Goal: Task Accomplishment & Management: Use online tool/utility

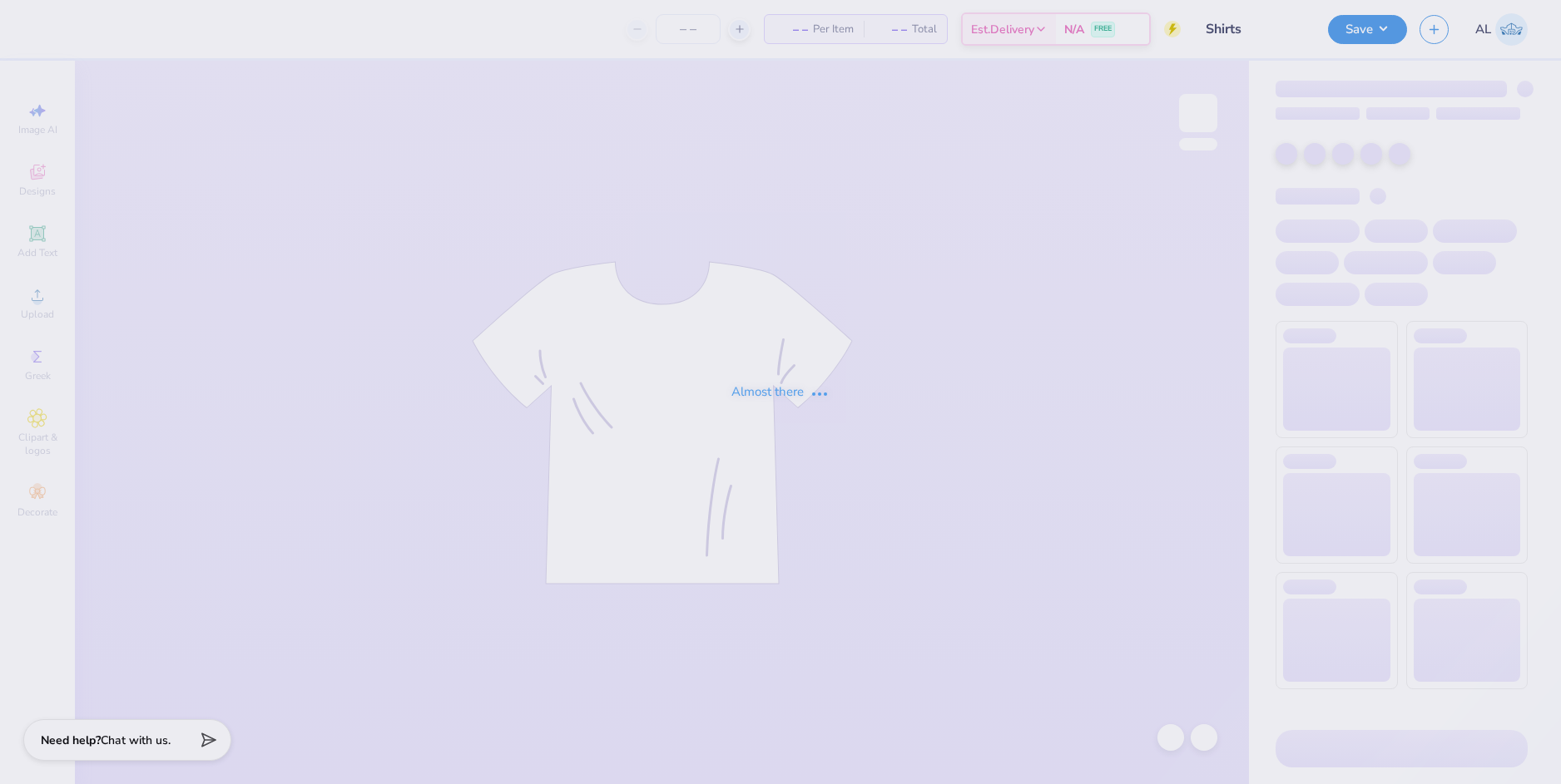
type input "Shirts"
type input "150"
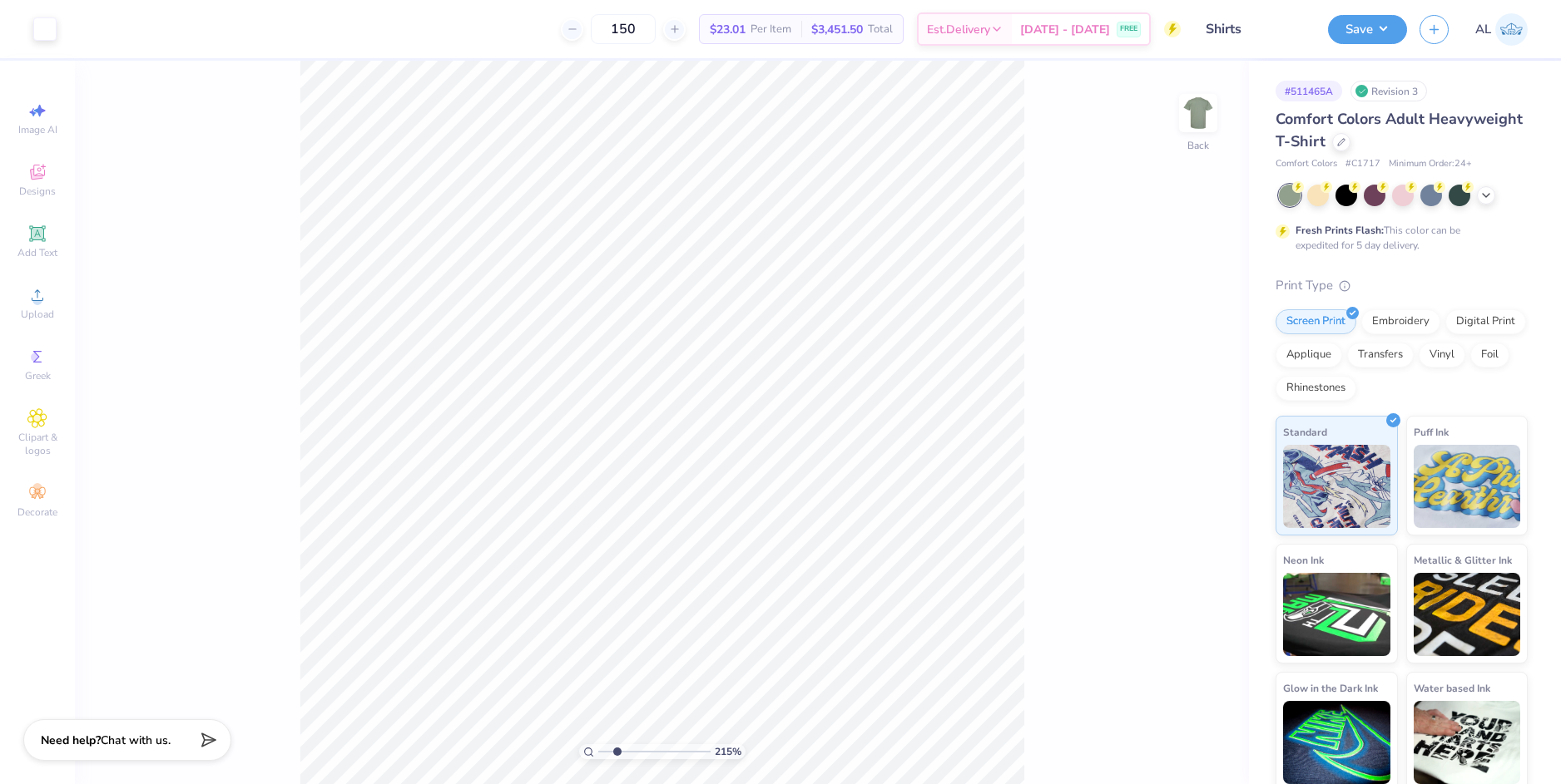
drag, startPoint x: 600, startPoint y: 753, endPoint x: 616, endPoint y: 751, distance: 16.1
type input "2.3"
click at [616, 751] on input "range" at bounding box center [655, 751] width 113 height 15
type input "b"
type input "[GEOGRAPHIC_DATA][US_STATE]"
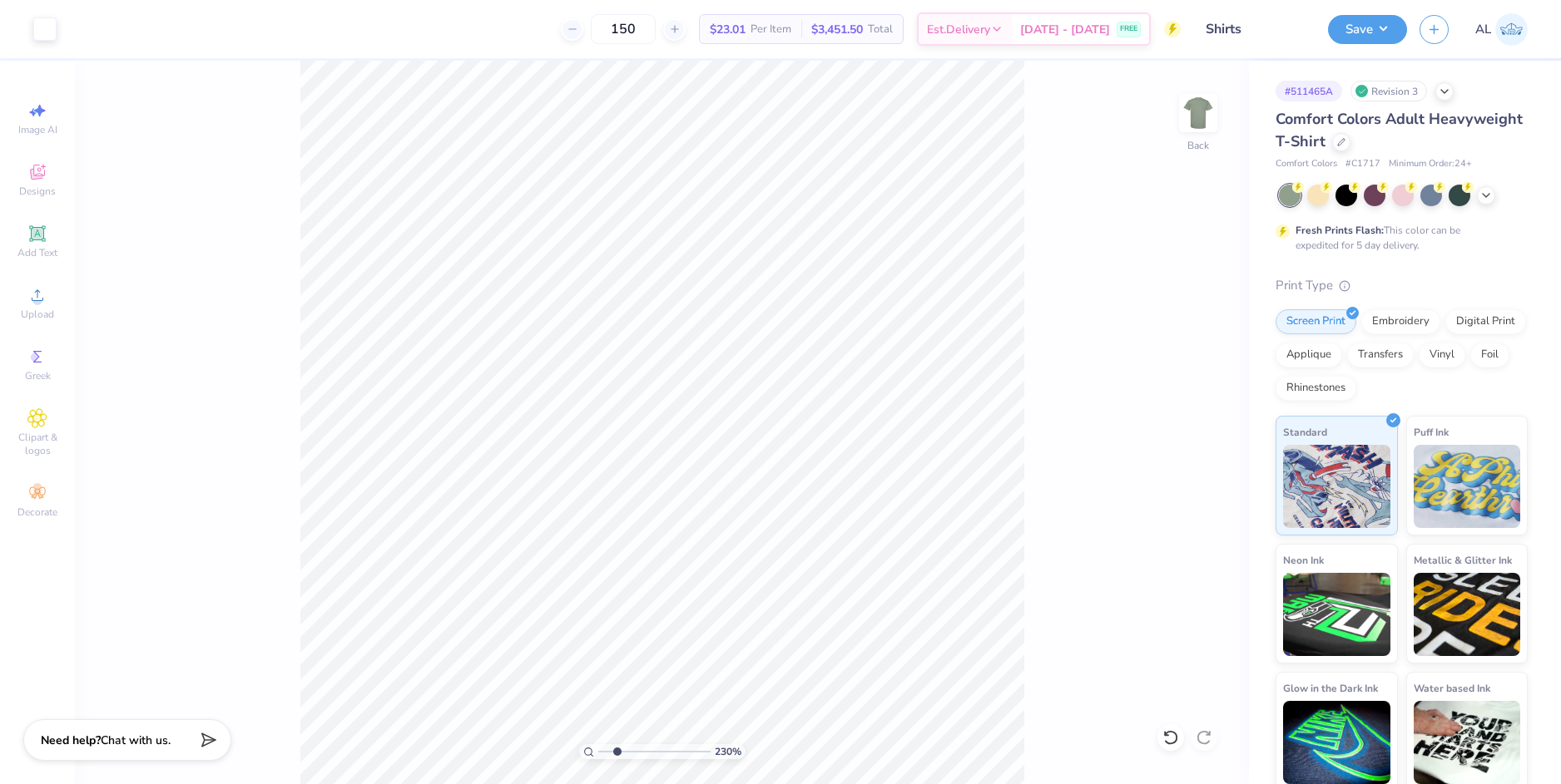
scroll to position [2252, 0]
drag, startPoint x: 613, startPoint y: 750, endPoint x: 636, endPoint y: 740, distance: 25.1
click at [636, 744] on input "range" at bounding box center [655, 751] width 113 height 15
drag, startPoint x: 636, startPoint y: 750, endPoint x: 595, endPoint y: 750, distance: 41.0
type input "1"
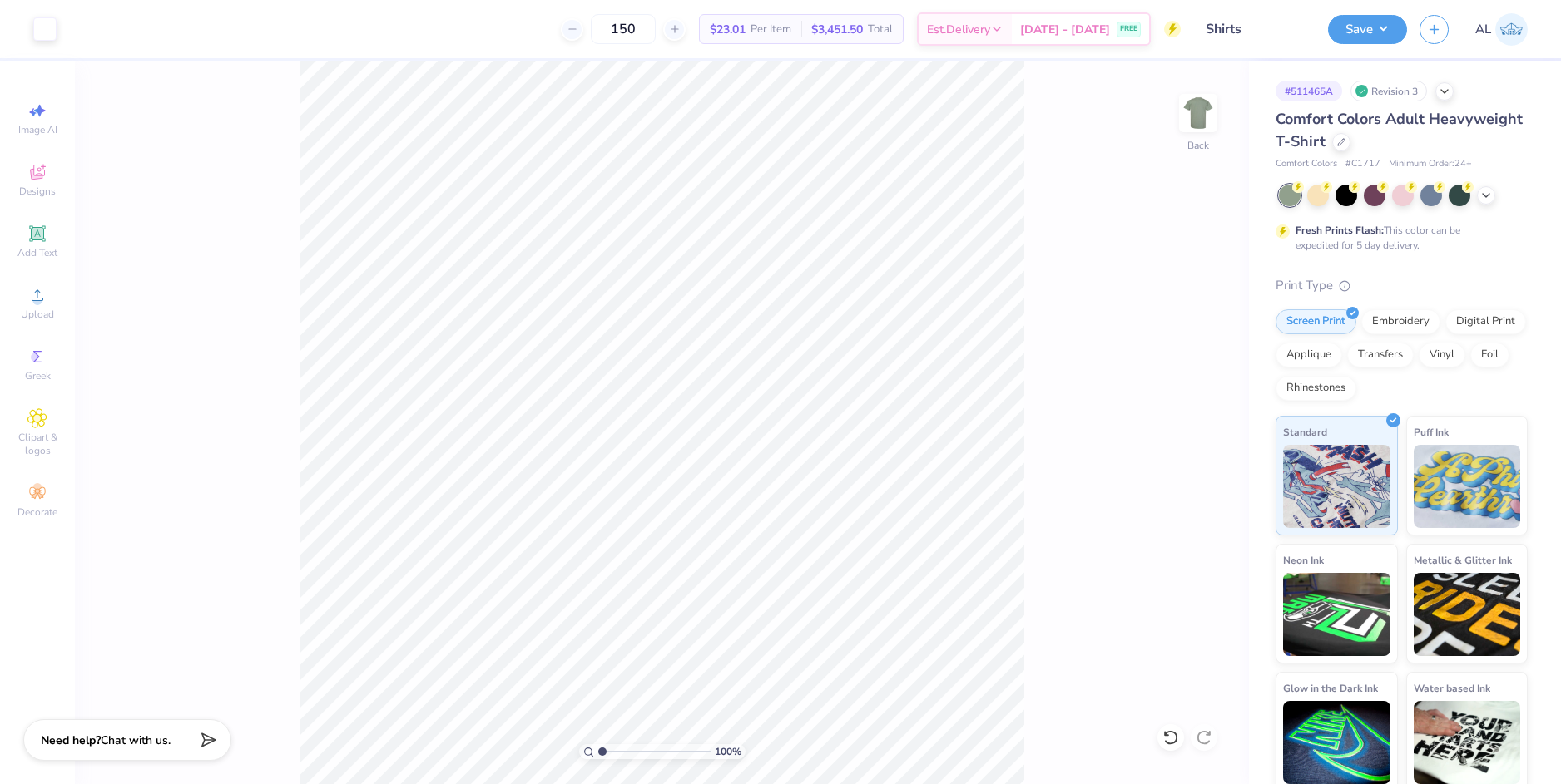
click at [598, 750] on input "range" at bounding box center [655, 751] width 113 height 15
click at [35, 302] on circle at bounding box center [37, 300] width 9 height 9
click at [43, 305] on div "Upload" at bounding box center [37, 304] width 58 height 49
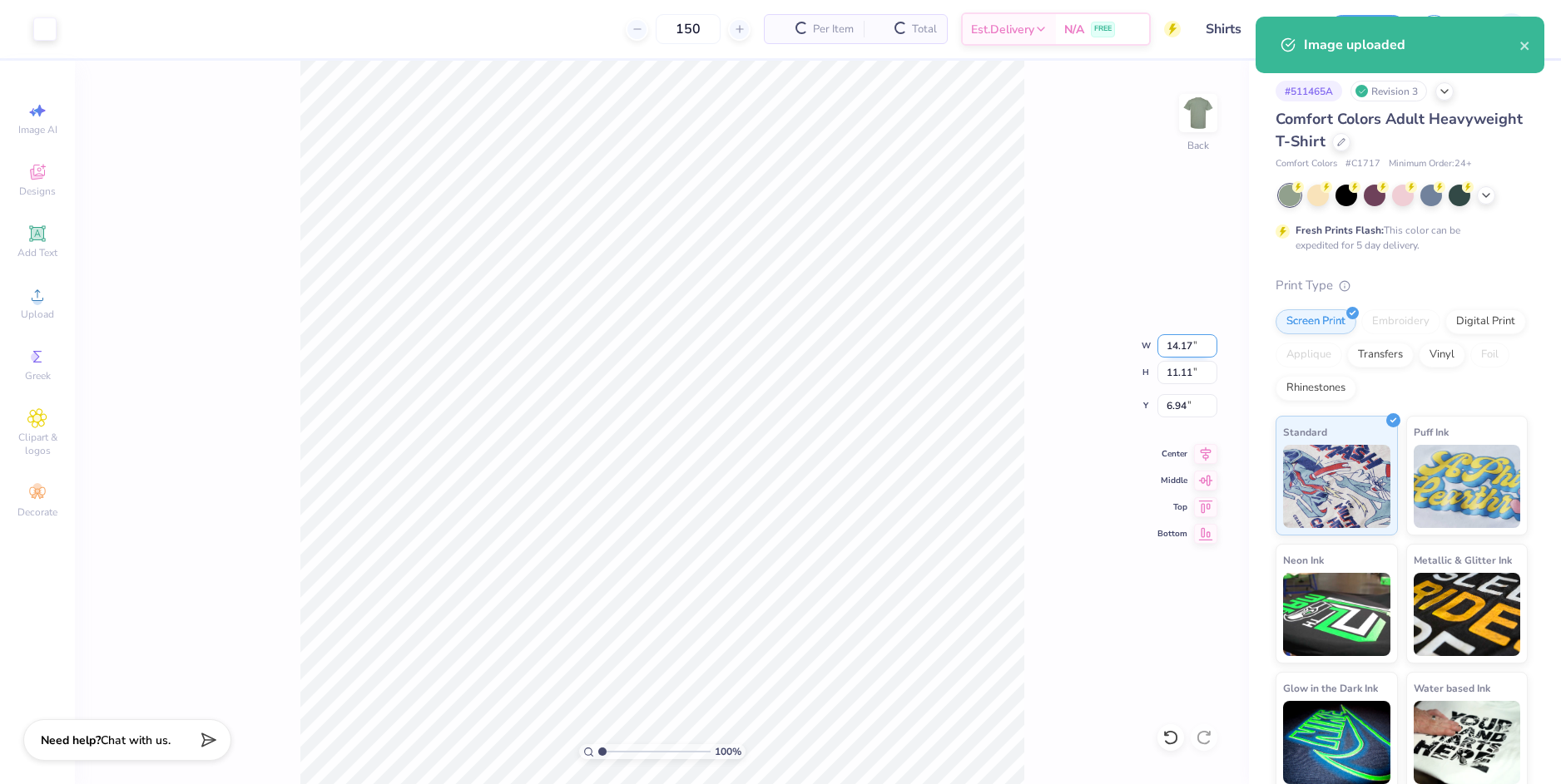
click at [1177, 351] on input "14.17" at bounding box center [1187, 346] width 60 height 24
click at [1175, 415] on input "6.94" at bounding box center [1187, 406] width 60 height 24
type input "7.00"
type input "5.49"
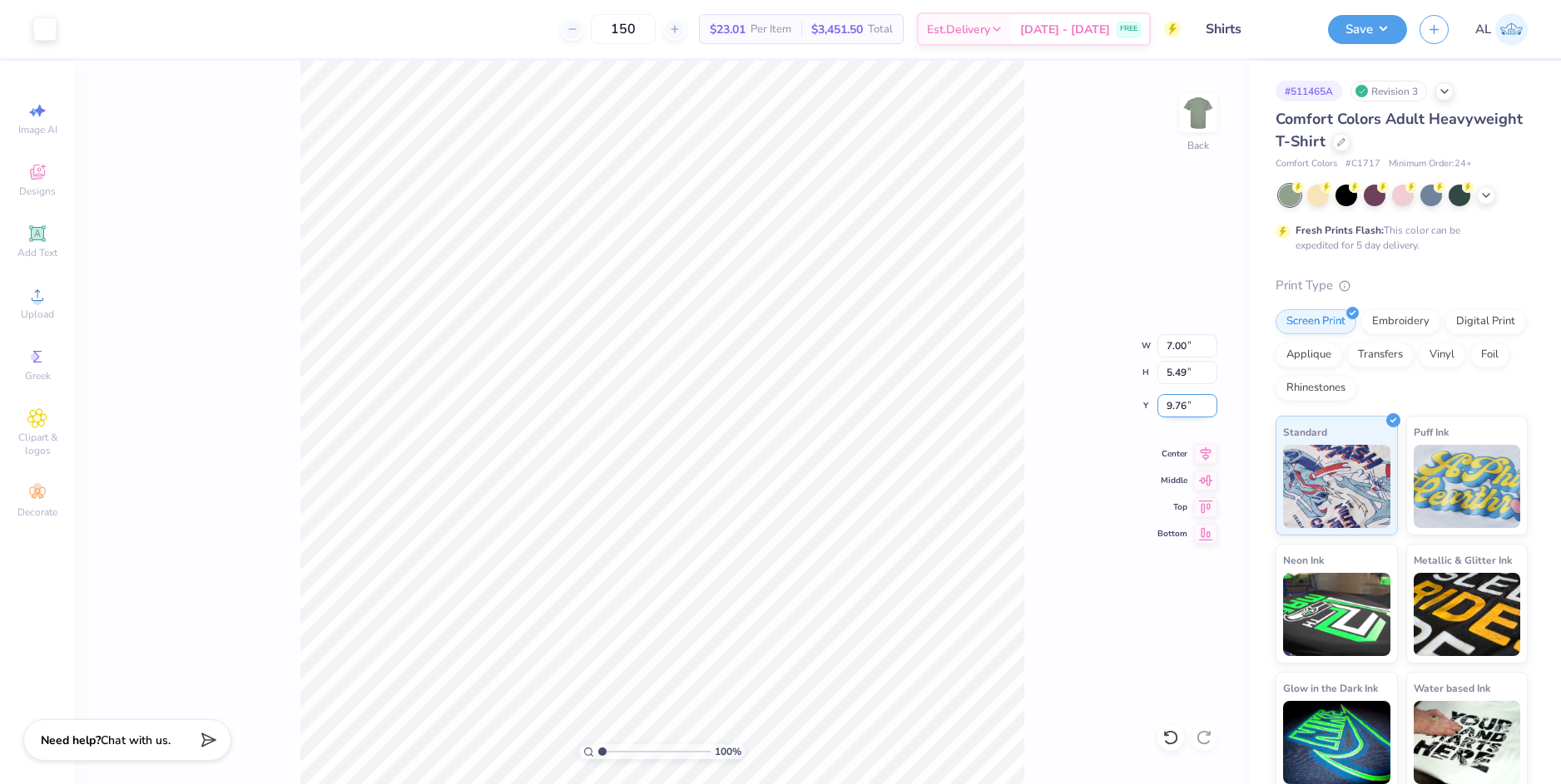
click at [1175, 408] on input "9.76" at bounding box center [1187, 406] width 60 height 24
click at [1174, 371] on input "5.49" at bounding box center [1187, 373] width 60 height 24
type input "3.00"
click at [626, 746] on input "range" at bounding box center [655, 751] width 113 height 15
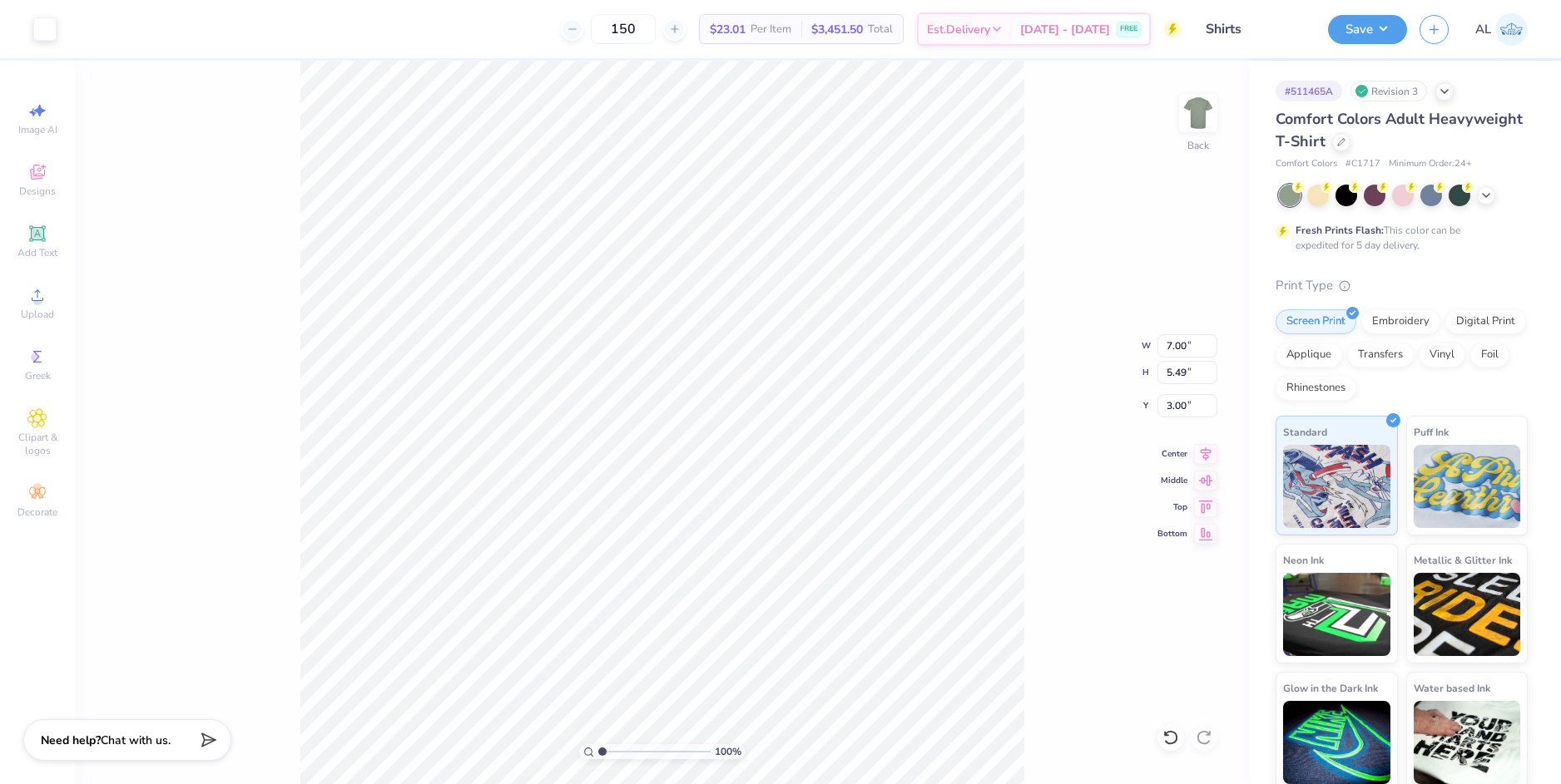
drag, startPoint x: 622, startPoint y: 750, endPoint x: 599, endPoint y: 752, distance: 23.1
type input "1"
click at [599, 752] on input "range" at bounding box center [655, 751] width 113 height 15
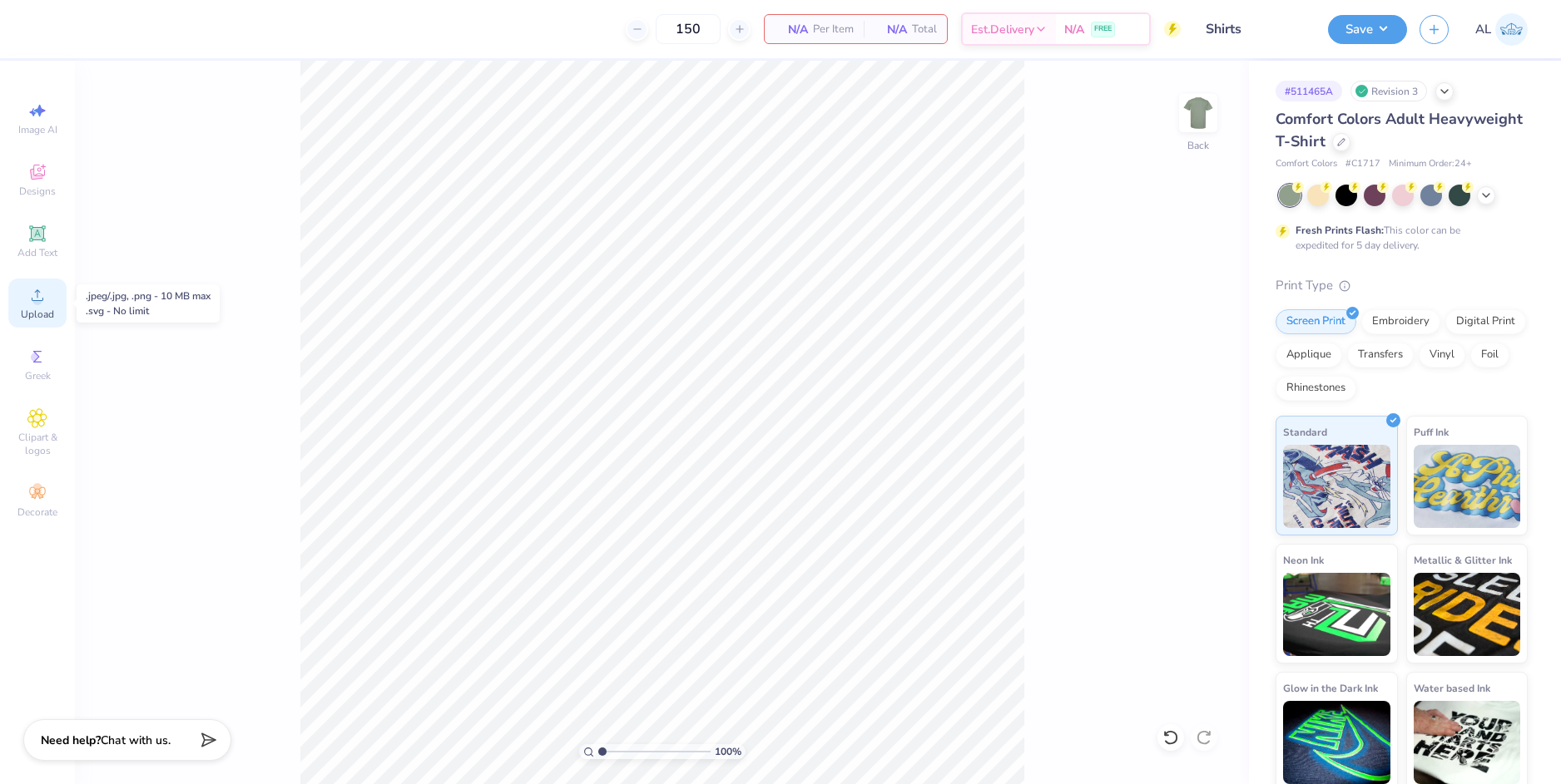
click at [50, 302] on div "Upload" at bounding box center [37, 304] width 58 height 49
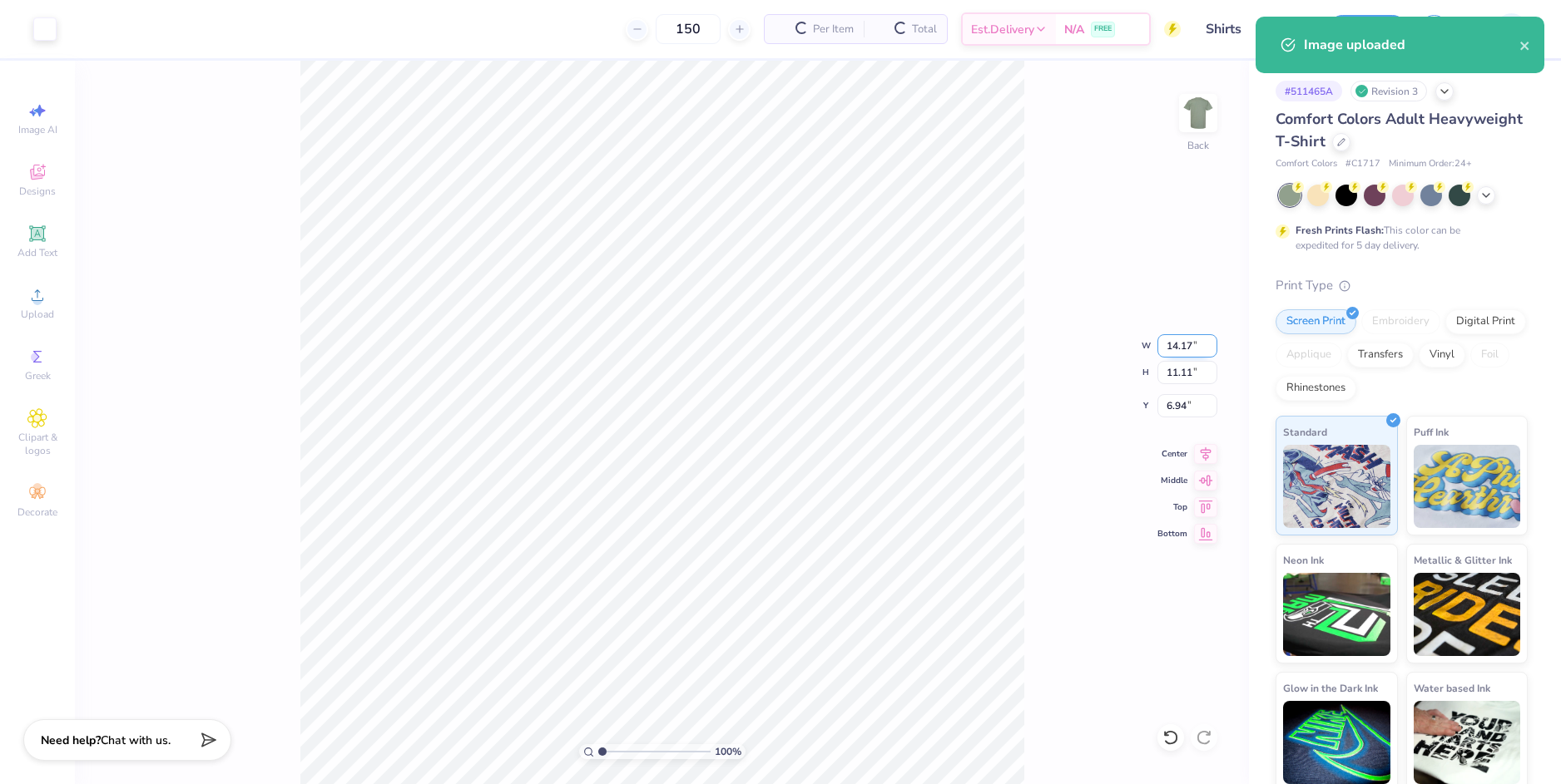
click at [1183, 338] on input "14.17" at bounding box center [1187, 346] width 60 height 24
click at [1180, 400] on input "6.94" at bounding box center [1187, 406] width 60 height 24
type input "7.00"
type input "5.49"
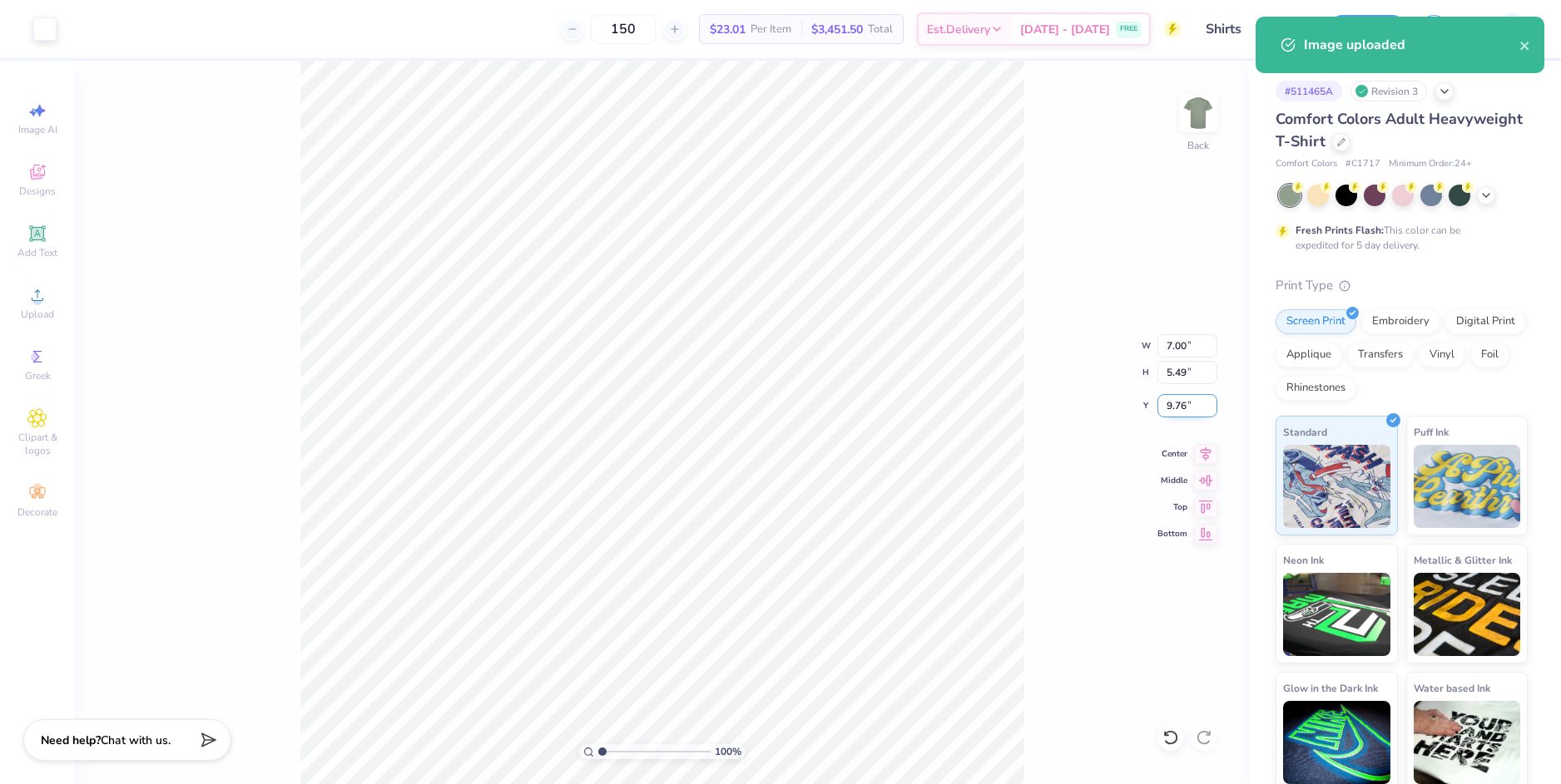
click at [1177, 405] on input "9.76" at bounding box center [1187, 406] width 60 height 24
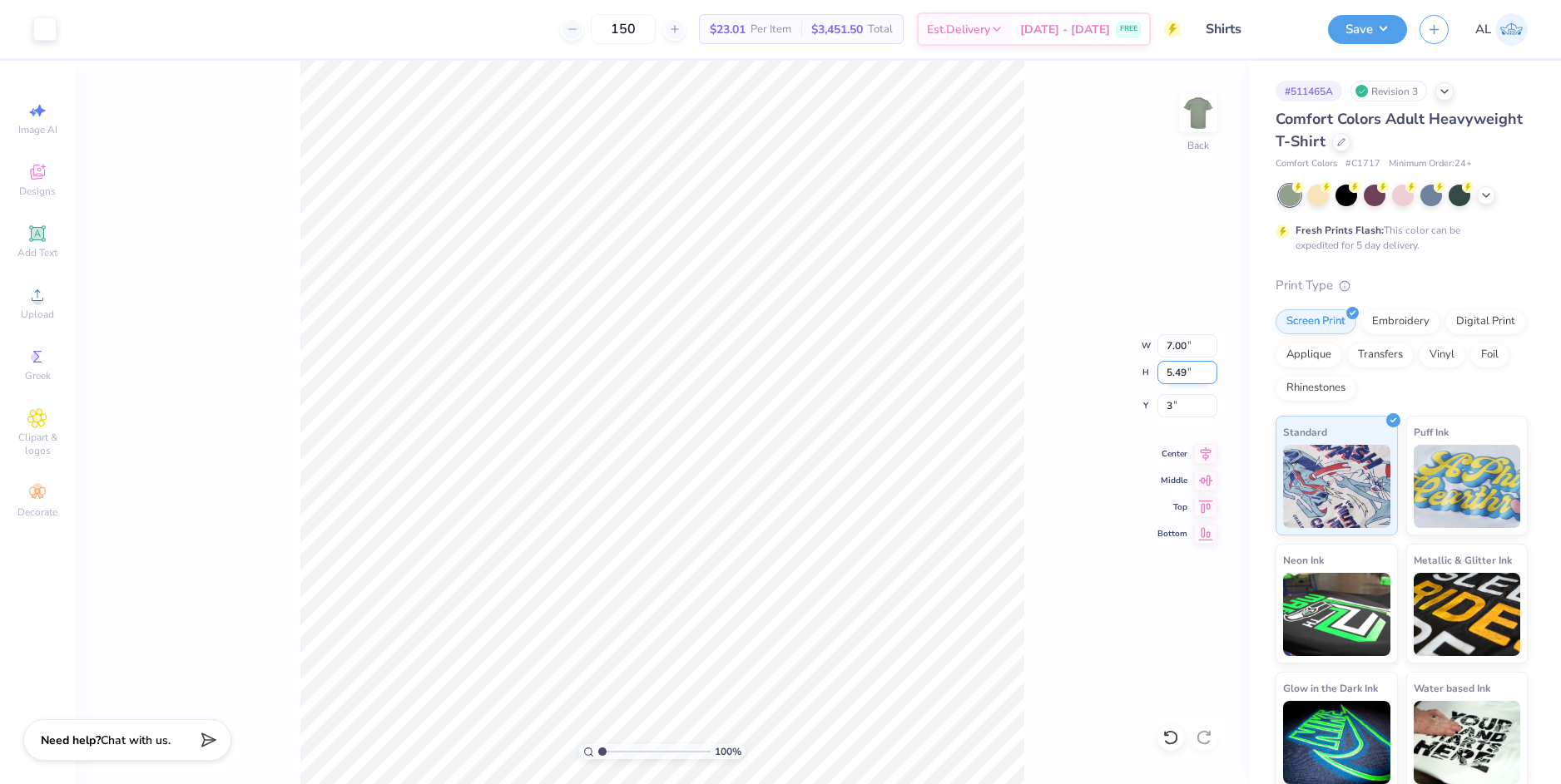
click at [1183, 371] on input "5.49" at bounding box center [1187, 373] width 60 height 24
type input "3.00"
click at [1039, 367] on div "100 % Back W 7.00 7.00 " H 5.49 5.49 " Y 3.00 3.00 " Center Middle Top Bottom" at bounding box center [662, 422] width 1174 height 724
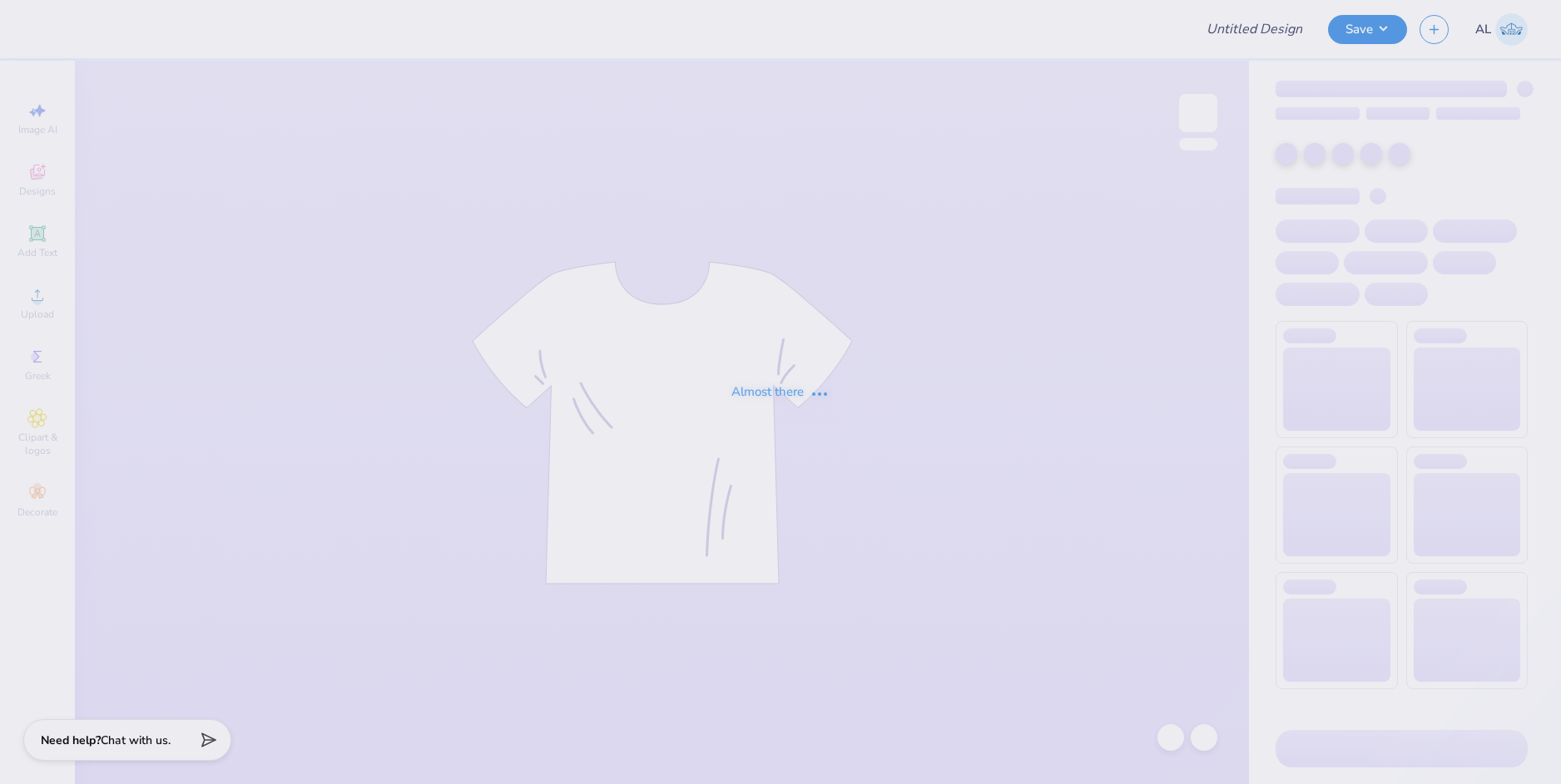
type input "Kate Miller : Illinois State University"
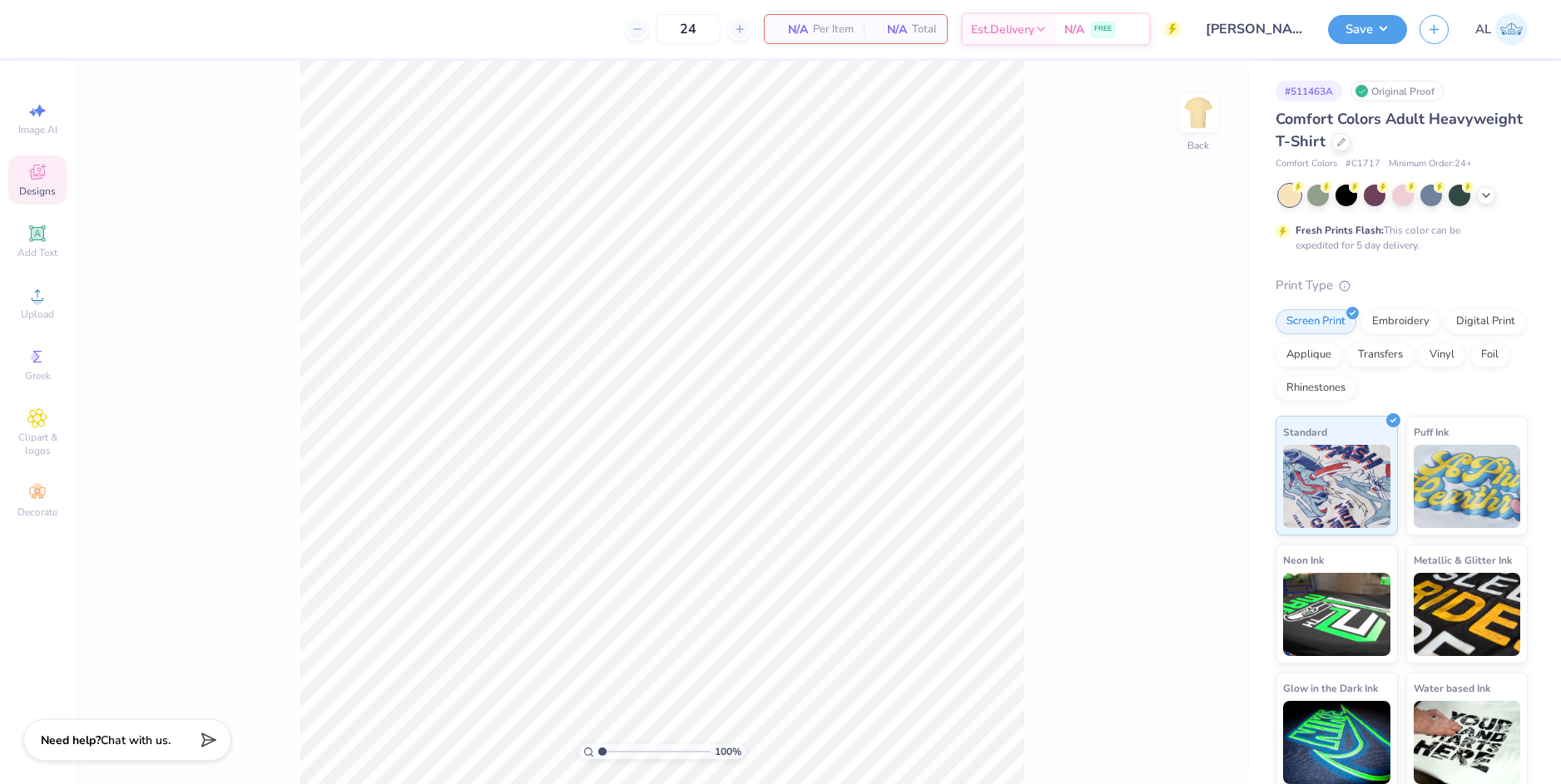
click at [44, 183] on div "Designs" at bounding box center [37, 180] width 58 height 49
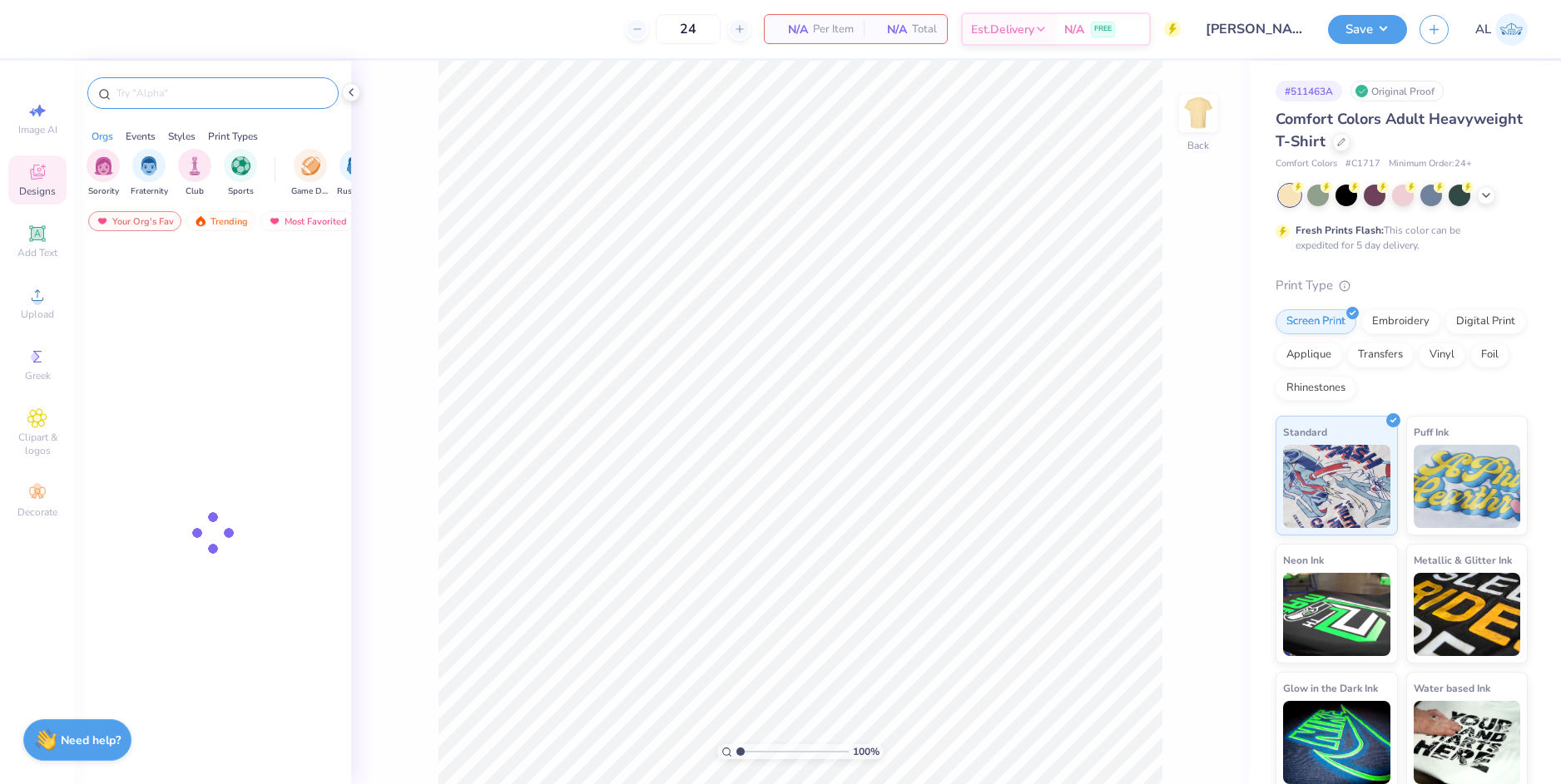
click at [170, 97] on input "text" at bounding box center [221, 93] width 213 height 17
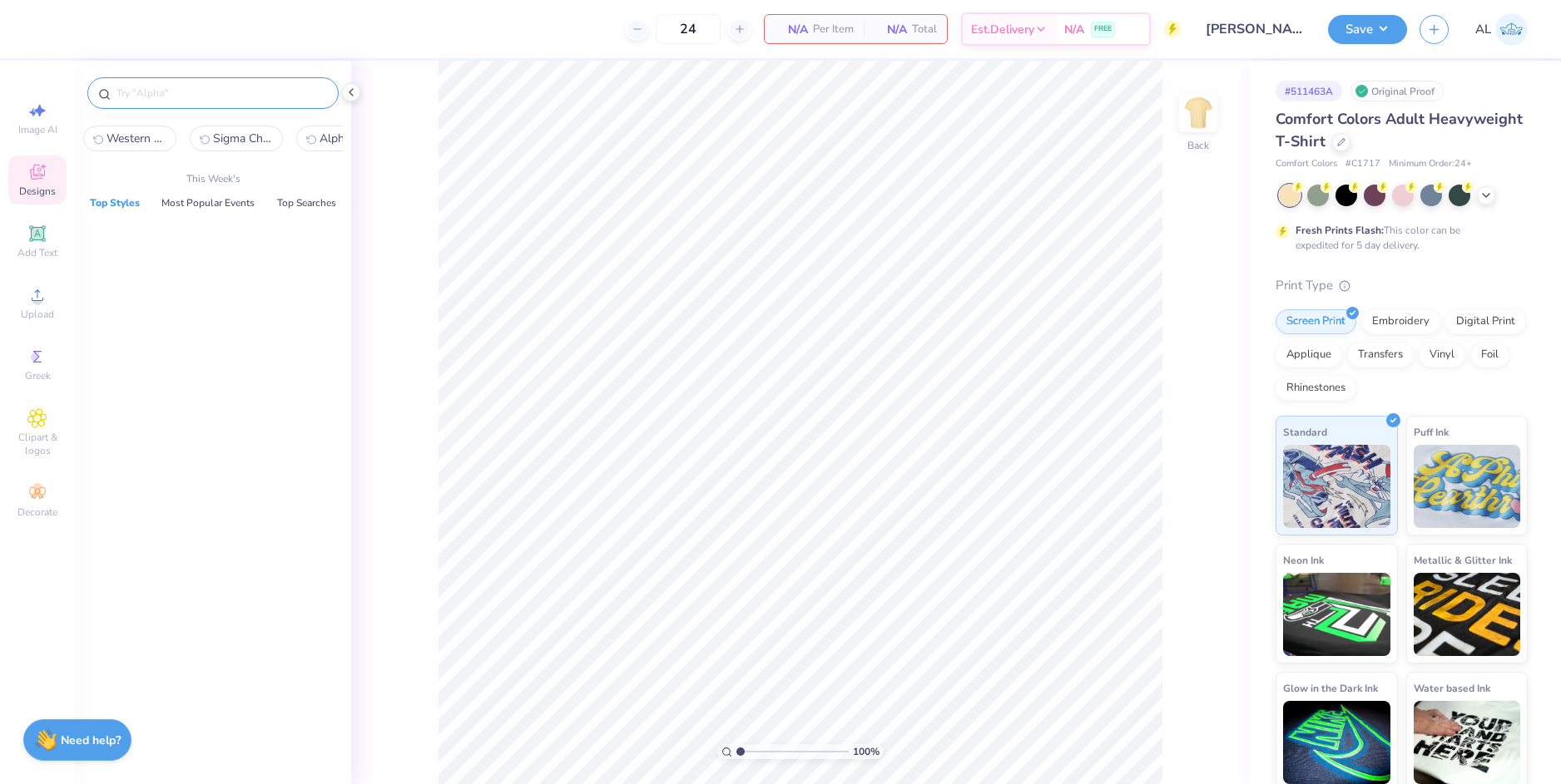
paste input "Delta Delta Delta Tri Delta Athletic Text and Number in Gray Parent's Weekend J…"
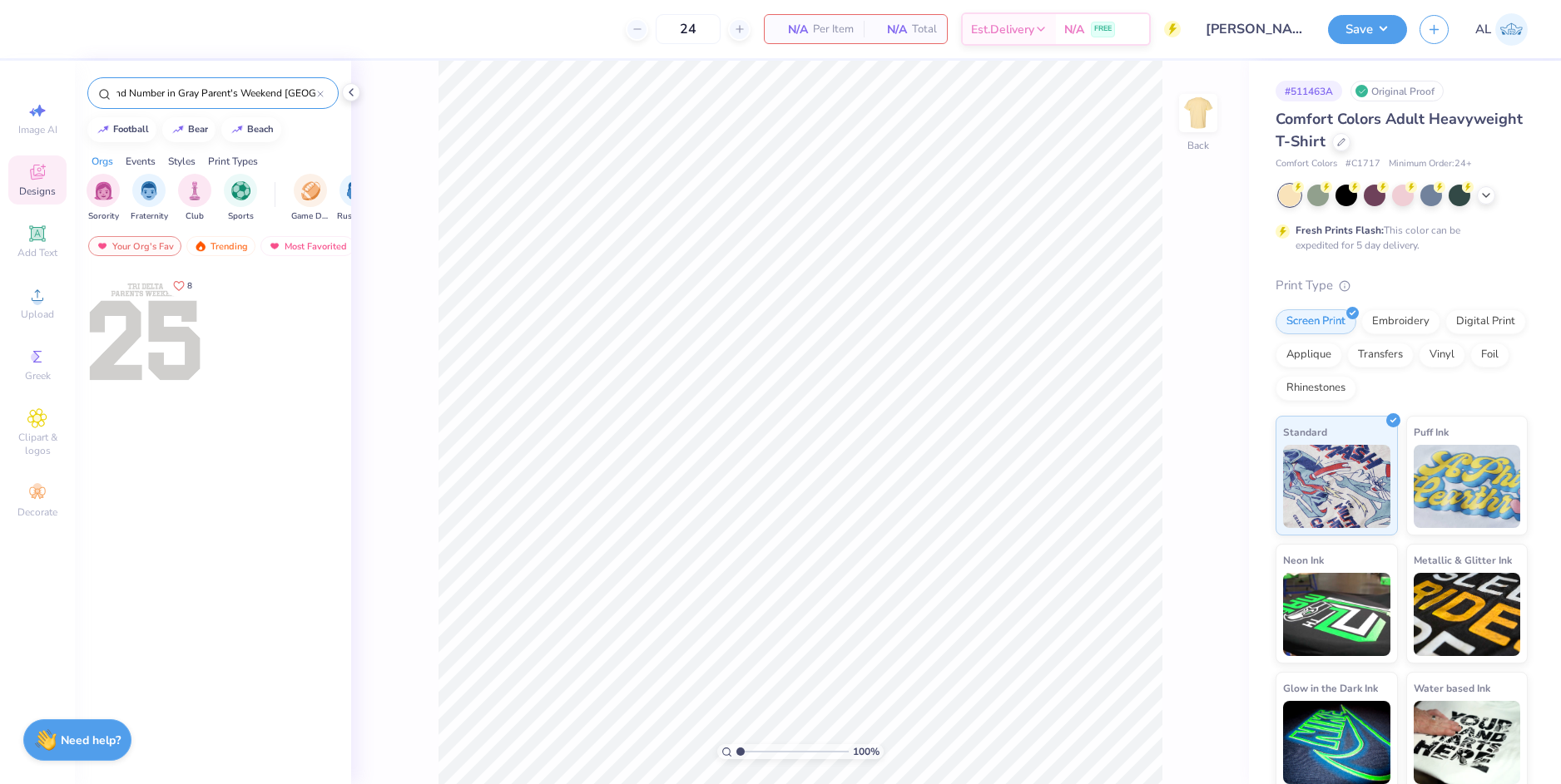
type input "Delta Delta Delta Tri Delta Athletic Text and Number in Gray Parent's Weekend J…"
click at [143, 336] on div at bounding box center [144, 331] width 123 height 123
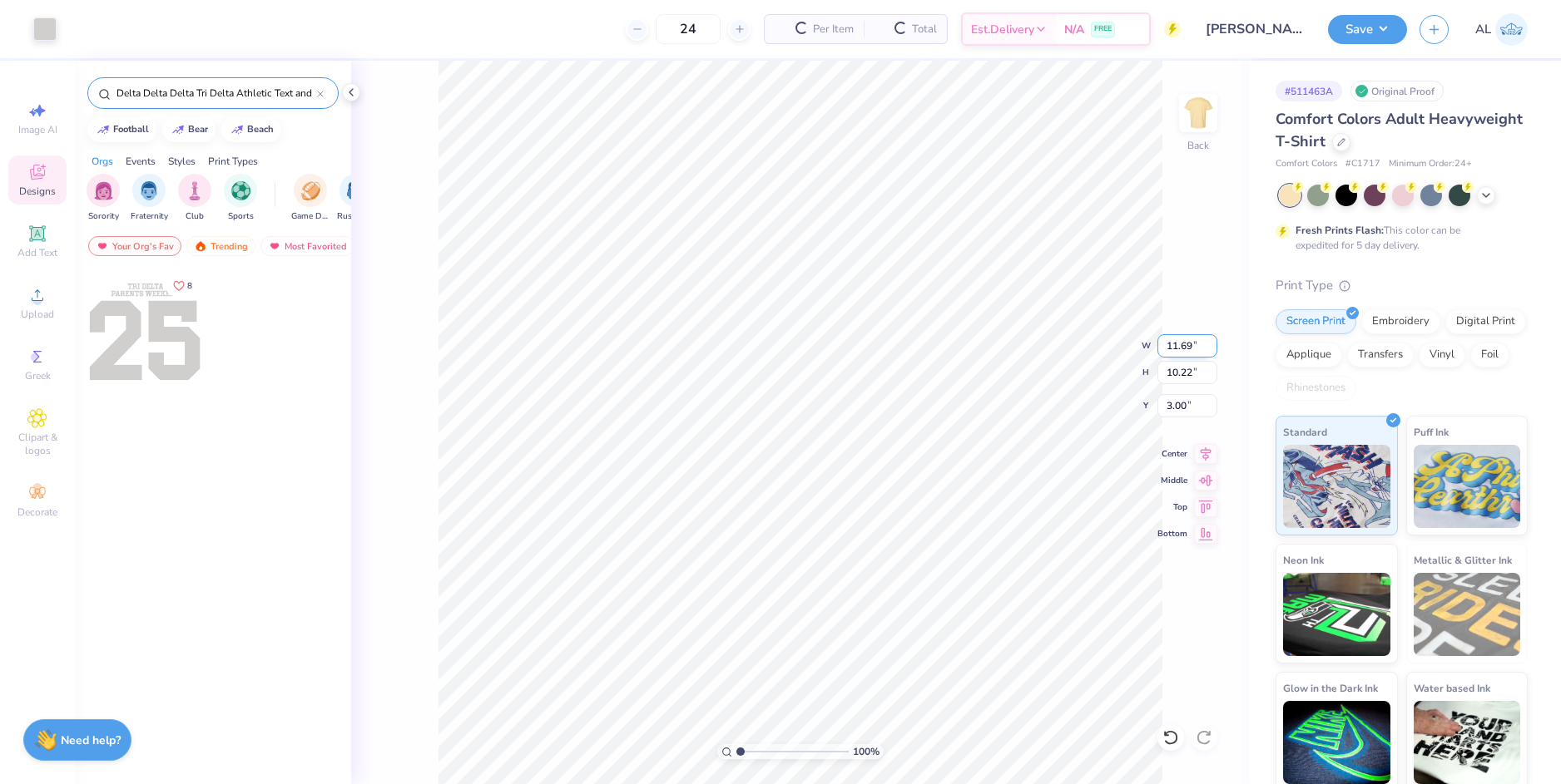
click at [1173, 348] on input "11.69" at bounding box center [1187, 346] width 60 height 24
type input "2"
type input "1"
click at [1178, 377] on input "10.22" at bounding box center [1187, 373] width 60 height 24
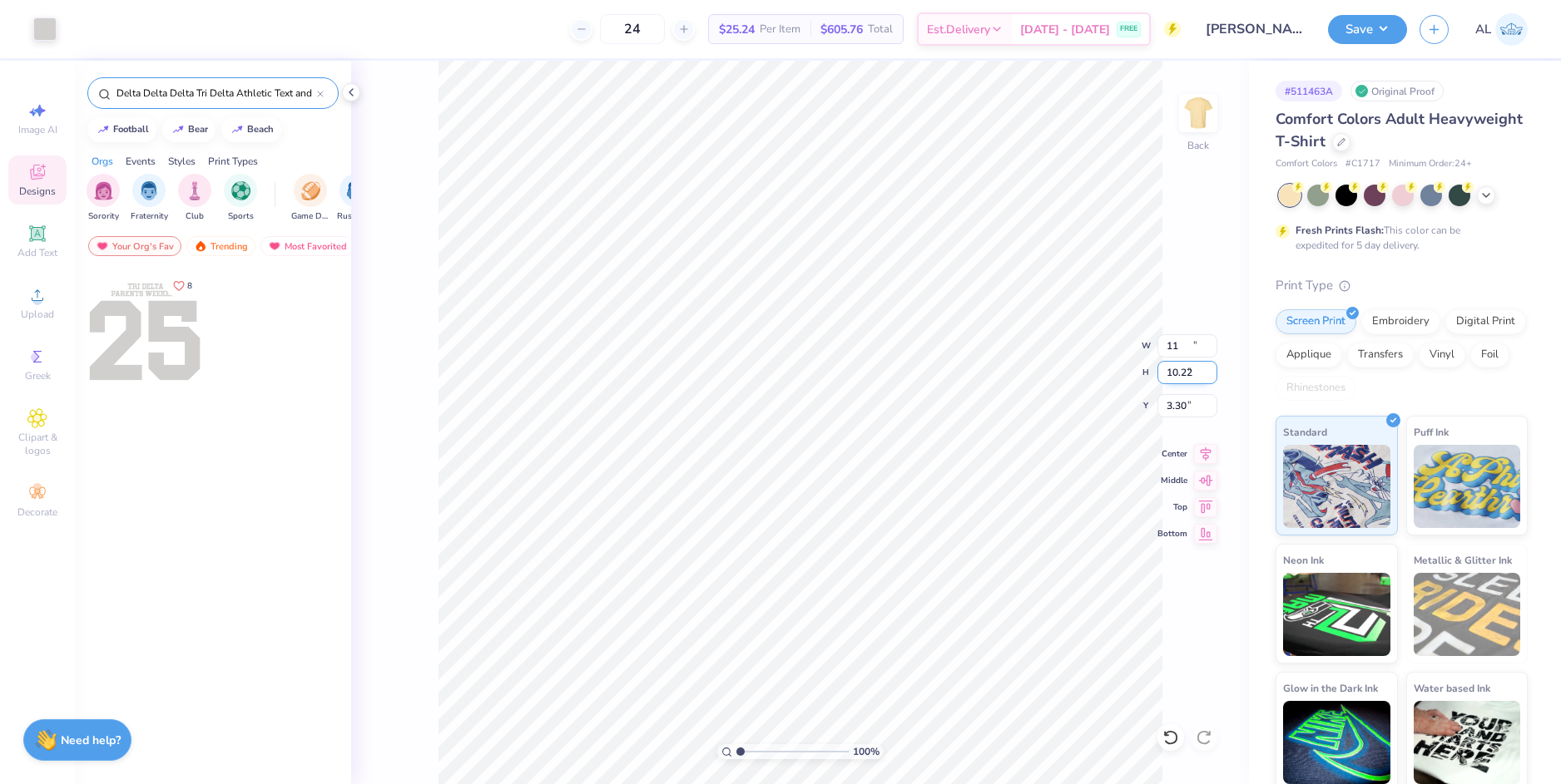
type input "11.00"
type input "9.62"
type input "3.30"
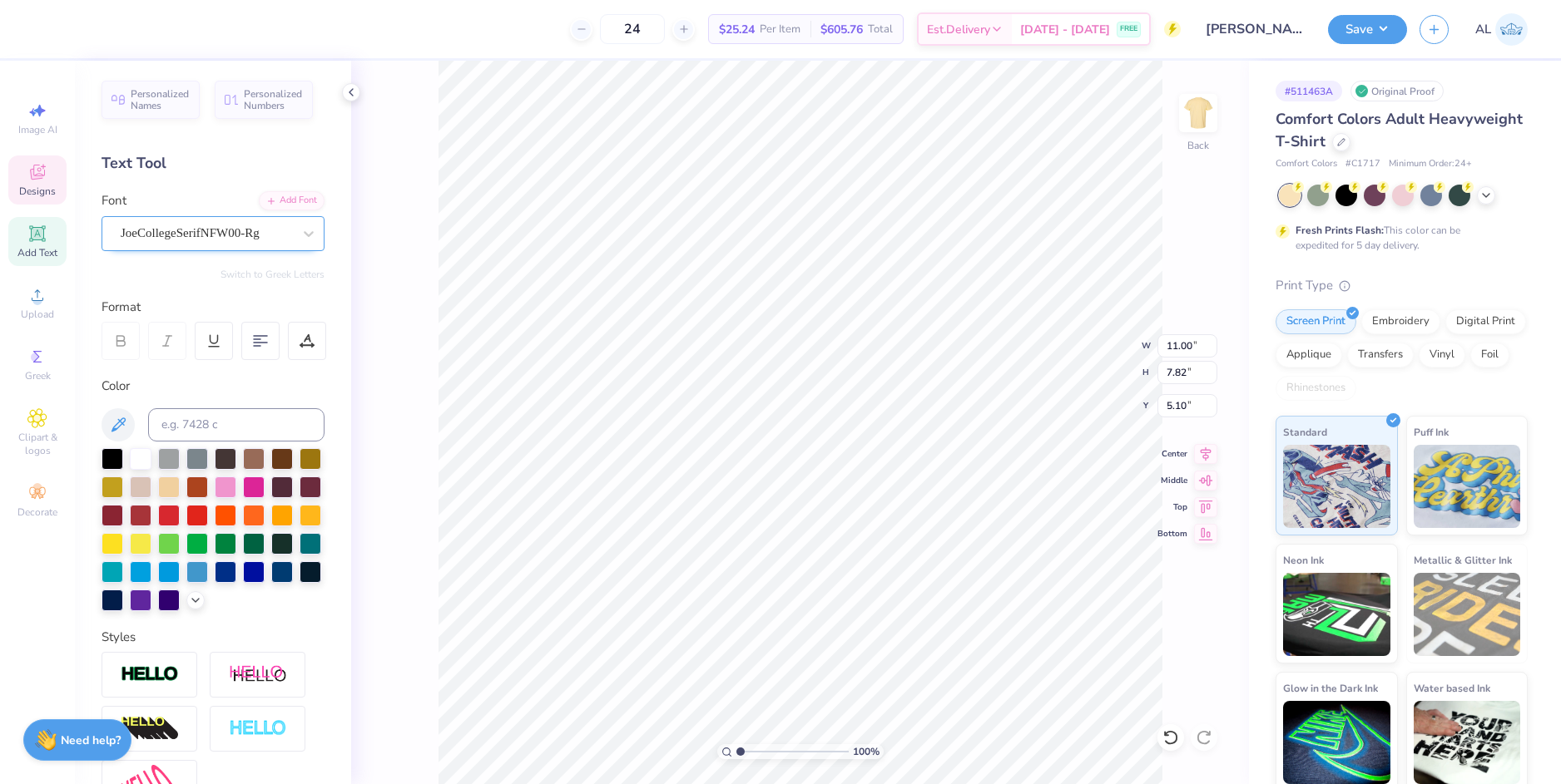
click at [191, 234] on div "JoeCollegeSerifNFW00-Rg" at bounding box center [206, 233] width 175 height 26
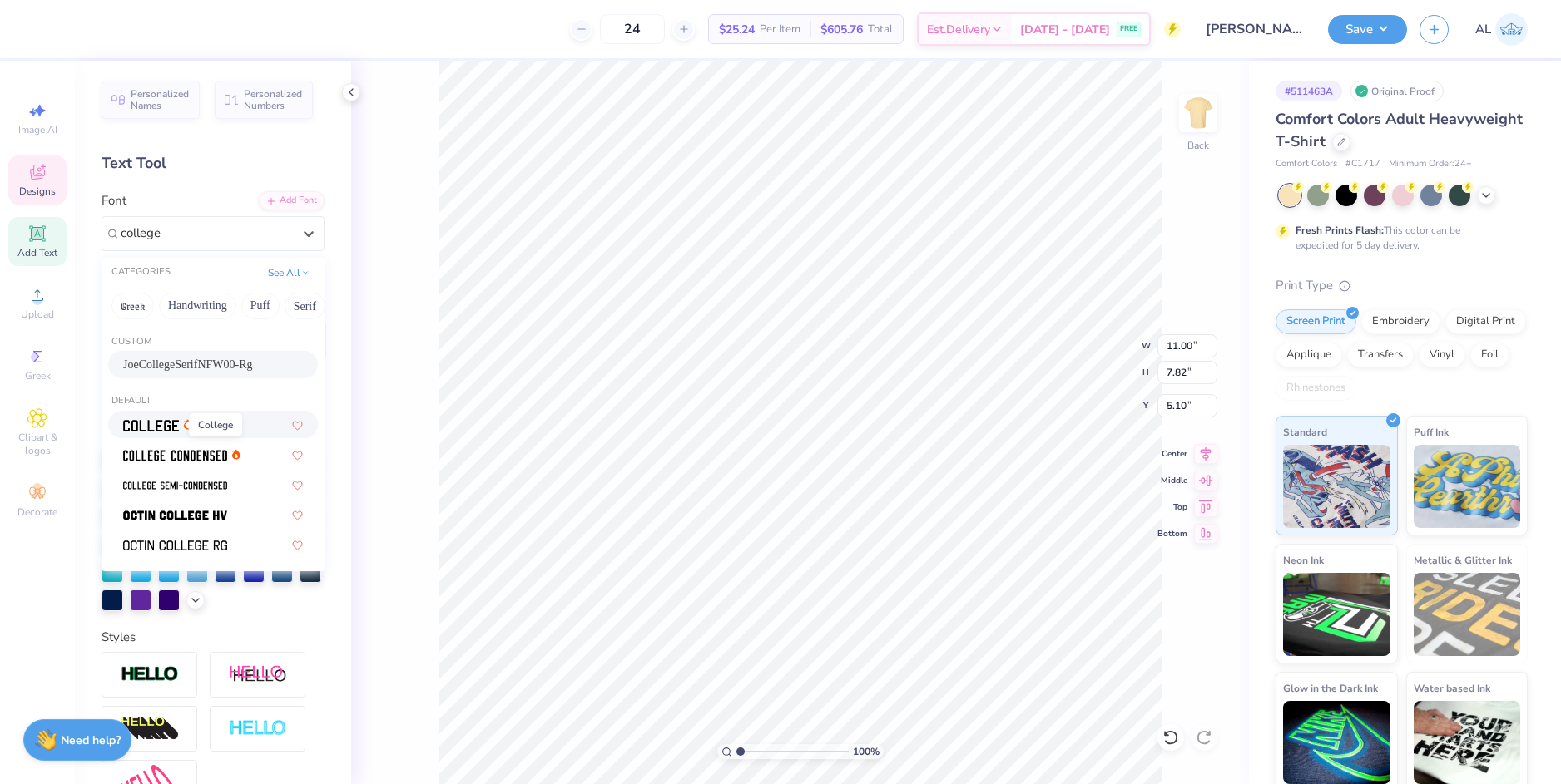
click at [170, 427] on img at bounding box center [150, 426] width 55 height 12
type input "college"
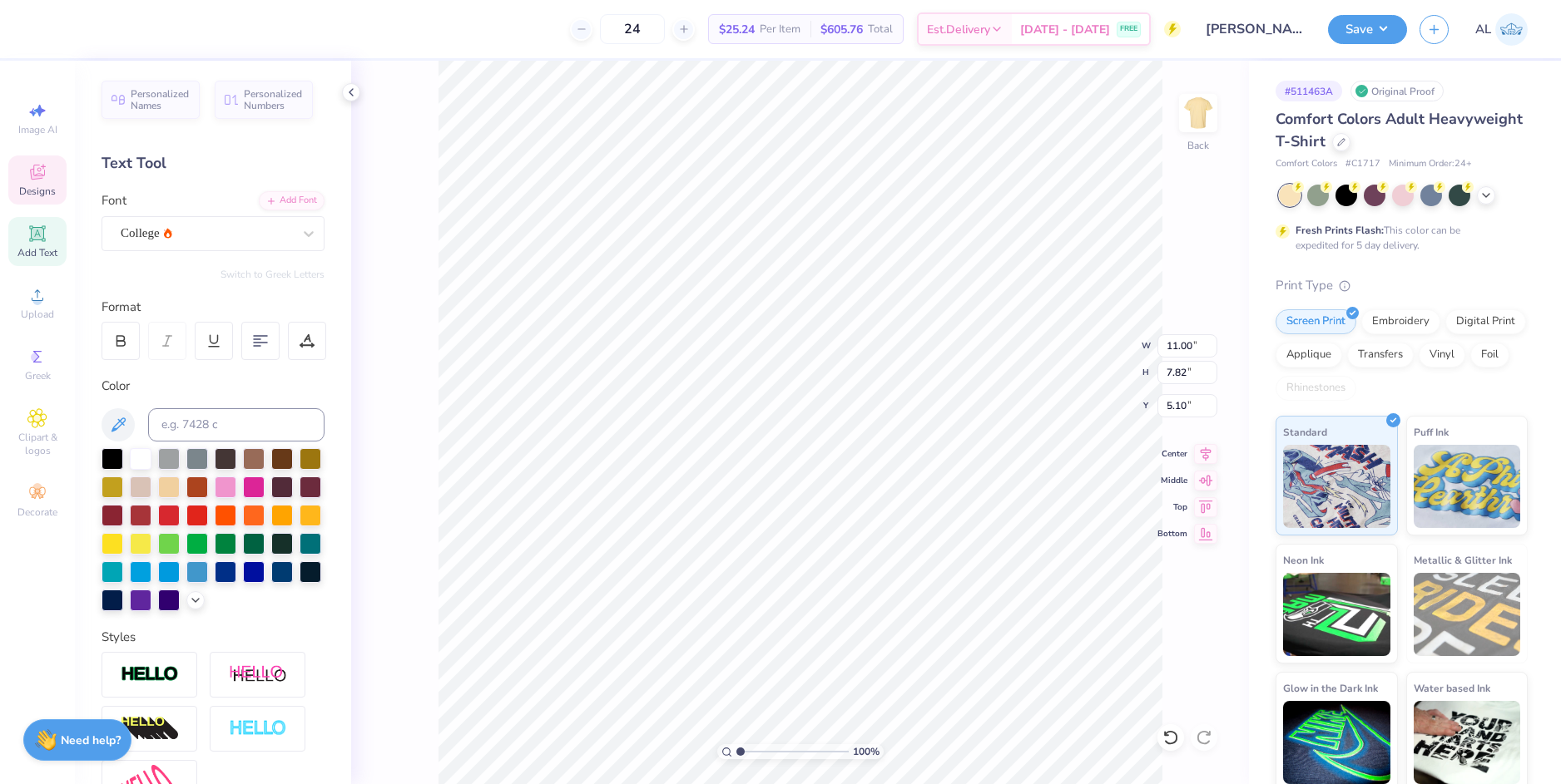
type input "8.80"
type input "6.85"
type input "6.68"
click at [301, 238] on icon at bounding box center [309, 233] width 17 height 17
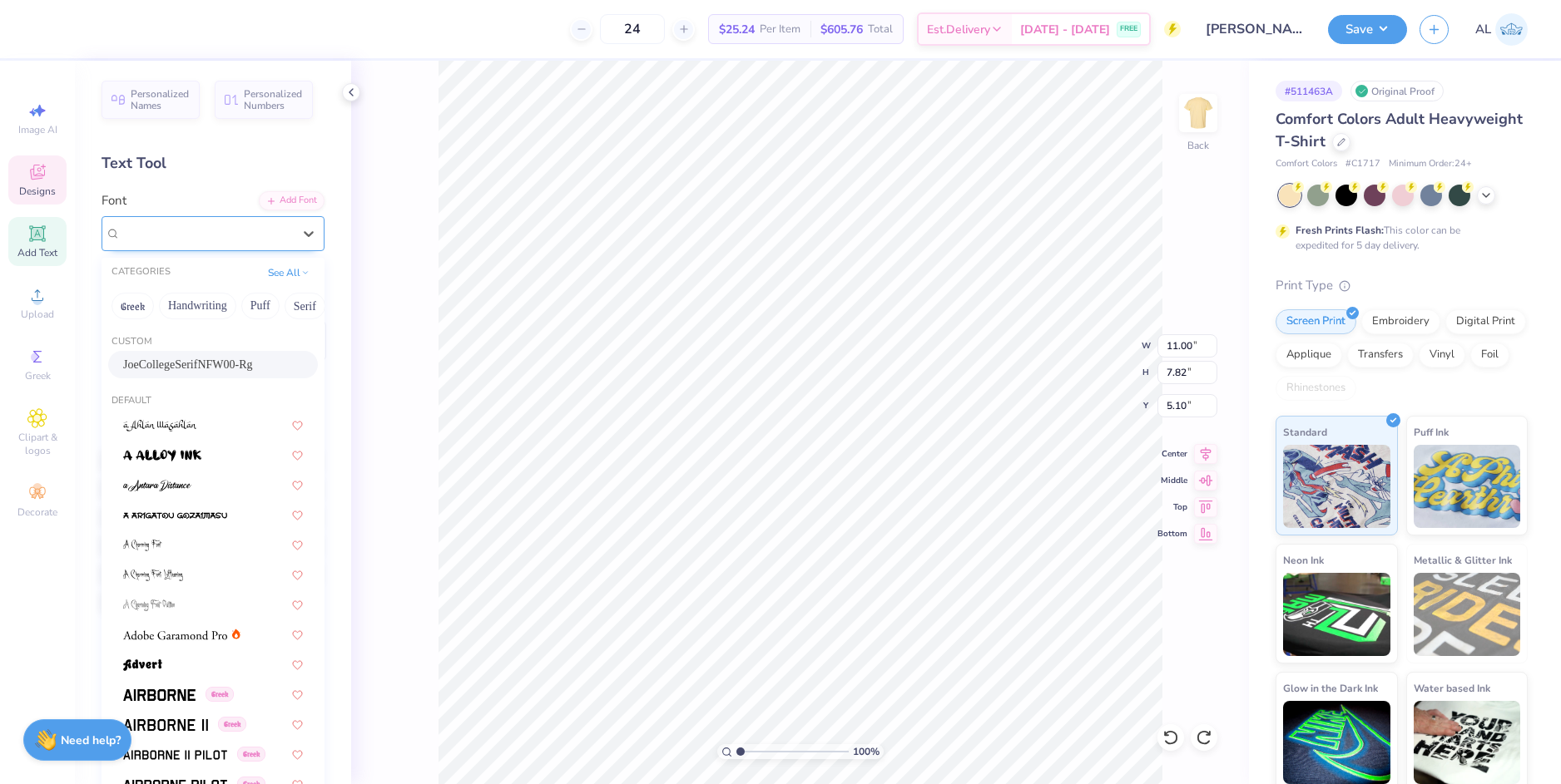
click at [170, 230] on span "JoeCollegeSerifNFW00-Rg" at bounding box center [190, 232] width 138 height 19
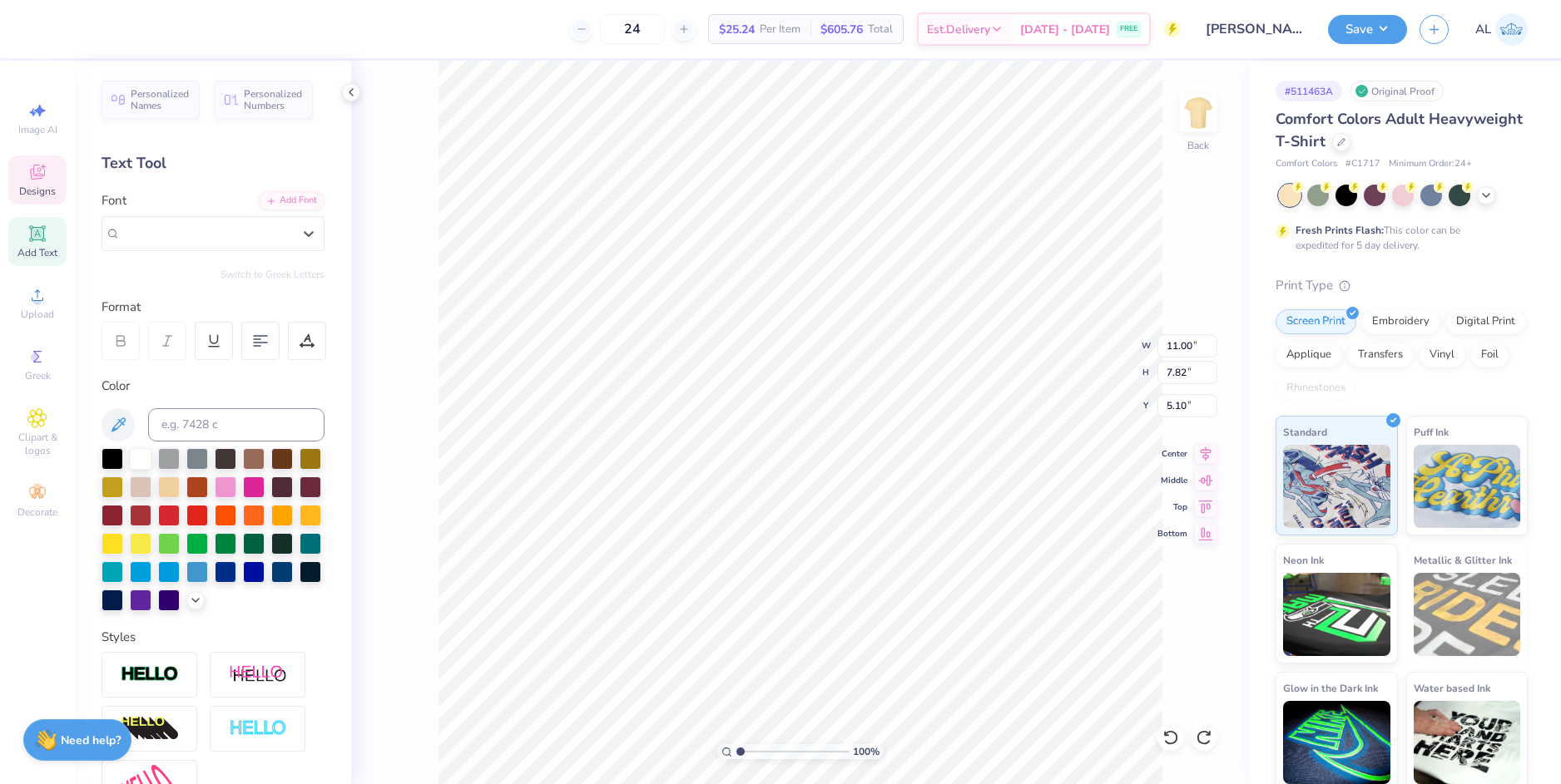
type input "6.80"
type input "0.58"
type input "4.02"
type input "11.00"
type input "7.82"
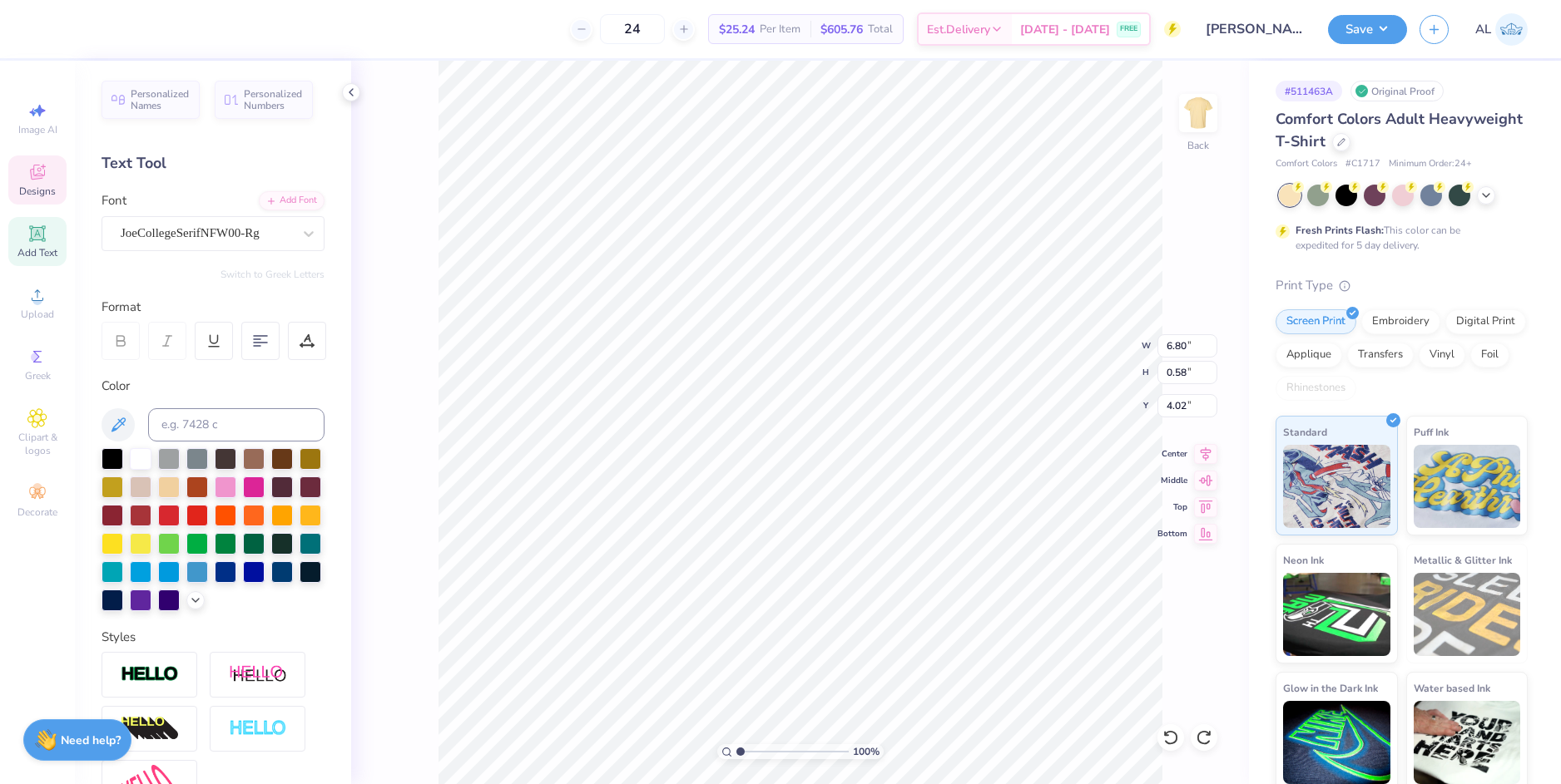
type input "5.10"
click at [294, 223] on div at bounding box center [309, 233] width 30 height 30
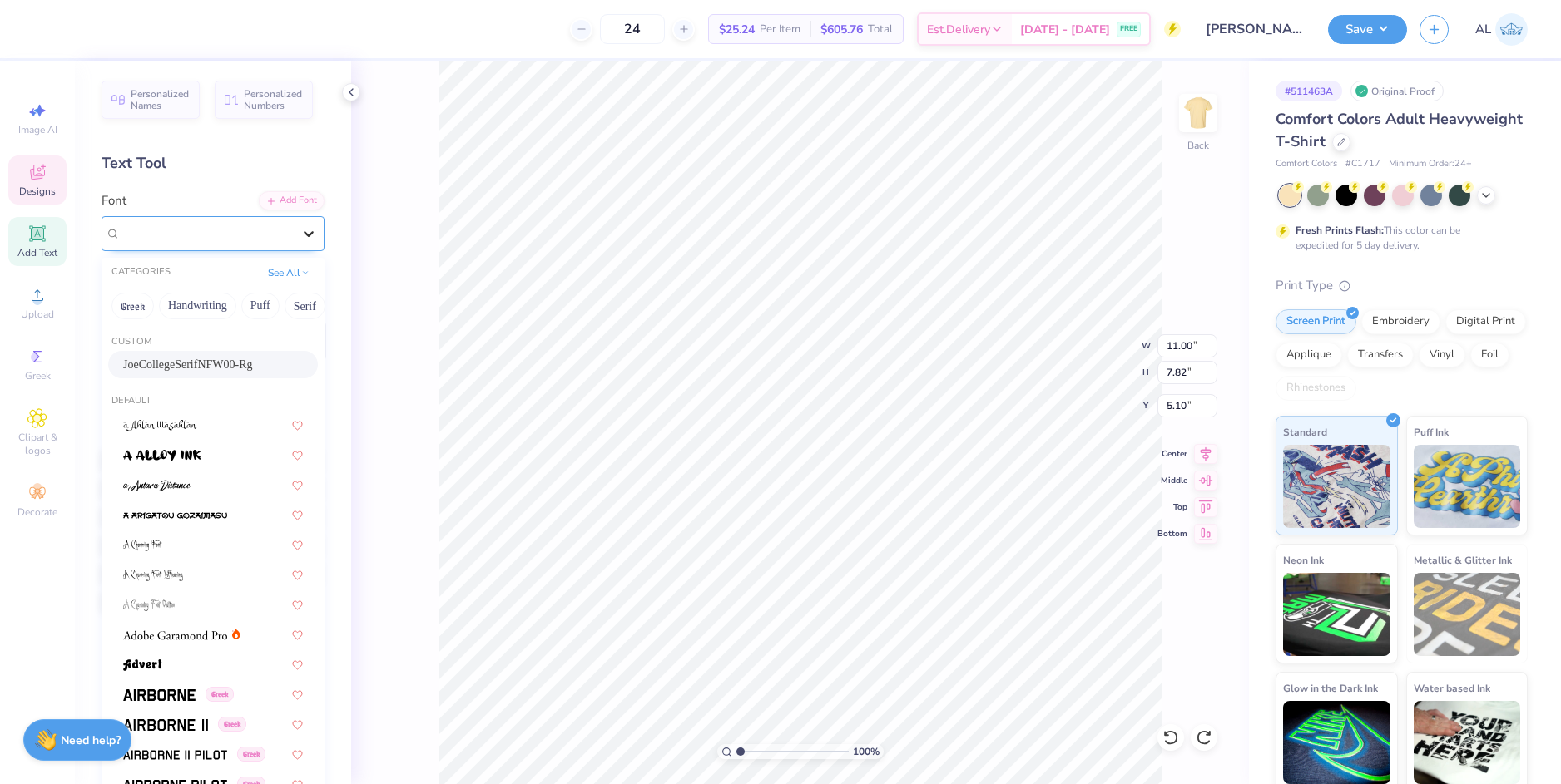
click at [294, 223] on div at bounding box center [309, 233] width 30 height 30
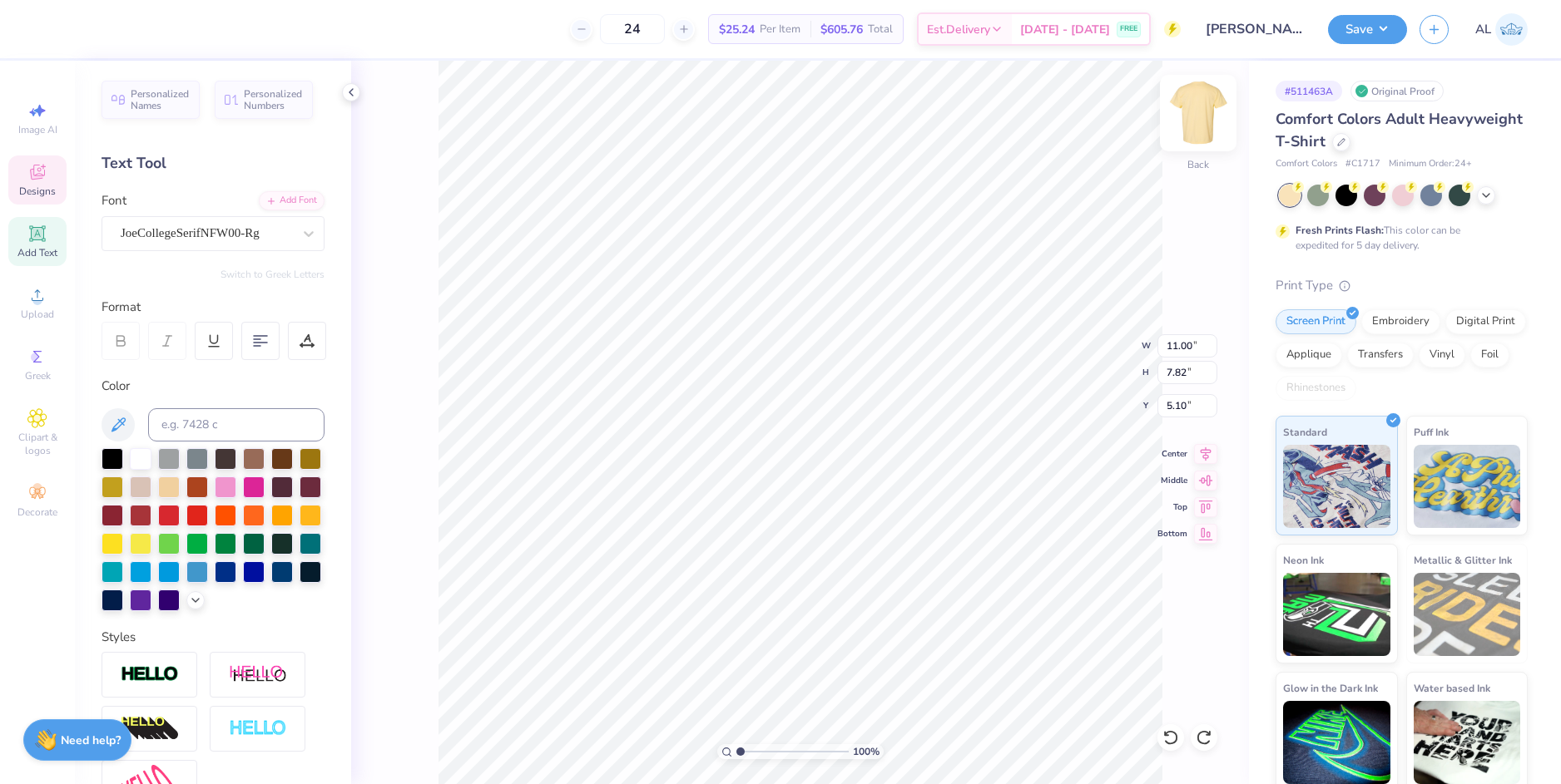
click at [1201, 125] on img at bounding box center [1197, 113] width 66 height 66
click at [258, 101] on span "Personalized Numbers" at bounding box center [273, 98] width 59 height 24
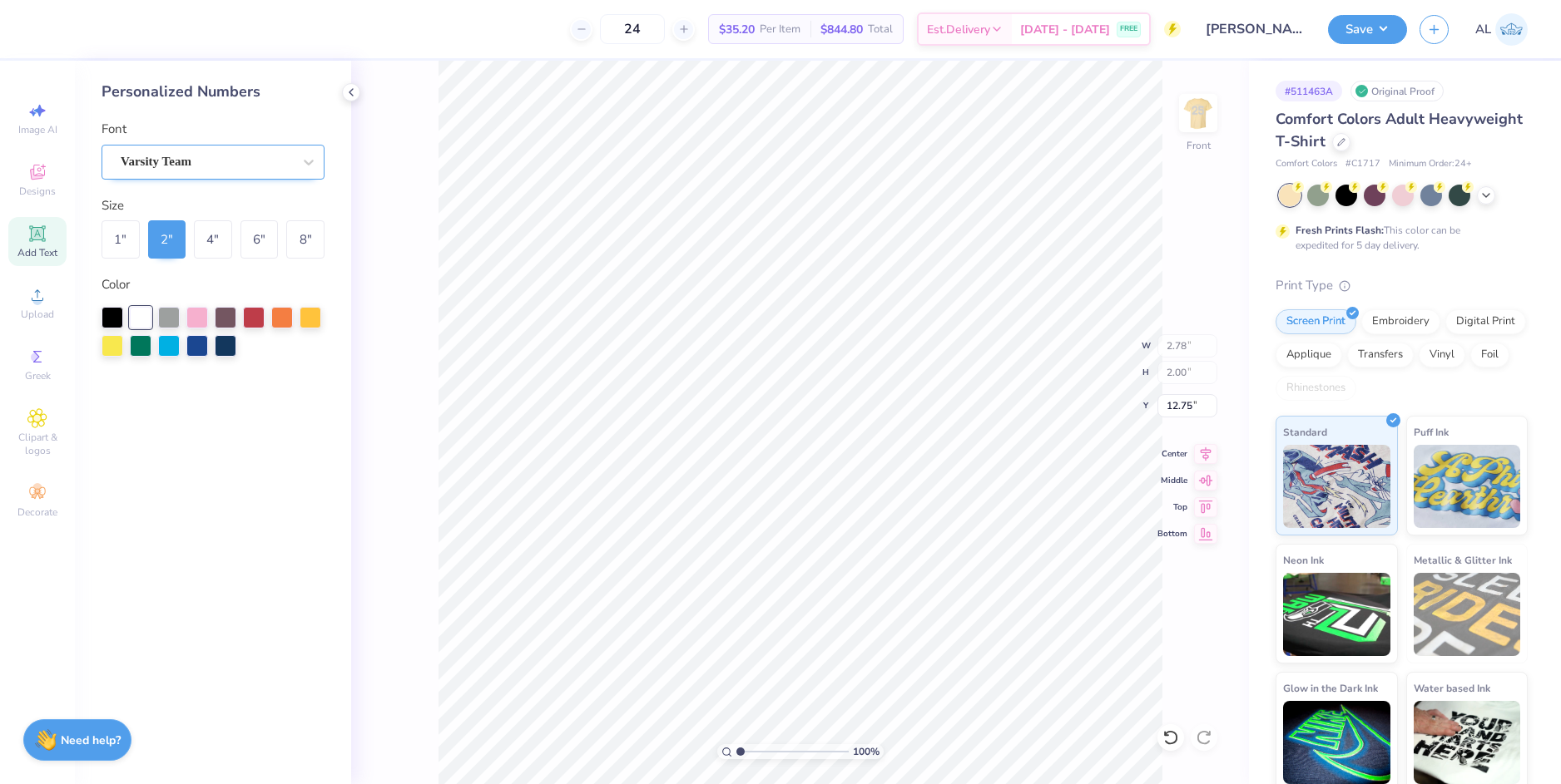
click at [243, 161] on div "Varsity Team" at bounding box center [206, 162] width 175 height 26
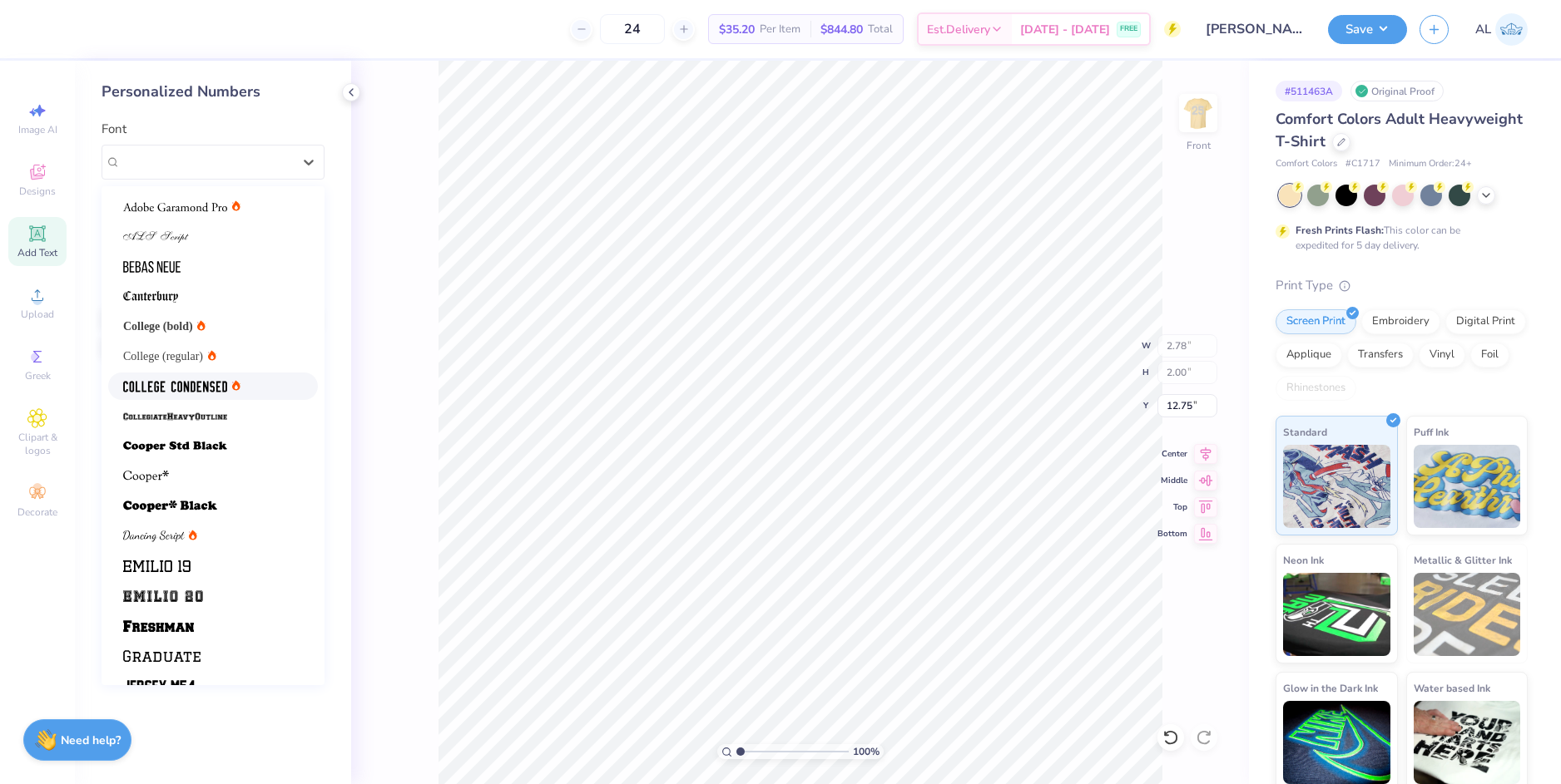
click at [232, 385] on icon at bounding box center [236, 386] width 8 height 10
drag, startPoint x: 223, startPoint y: 158, endPoint x: 257, endPoint y: 164, distance: 34.5
click at [223, 159] on div "College Condensed" at bounding box center [206, 162] width 175 height 26
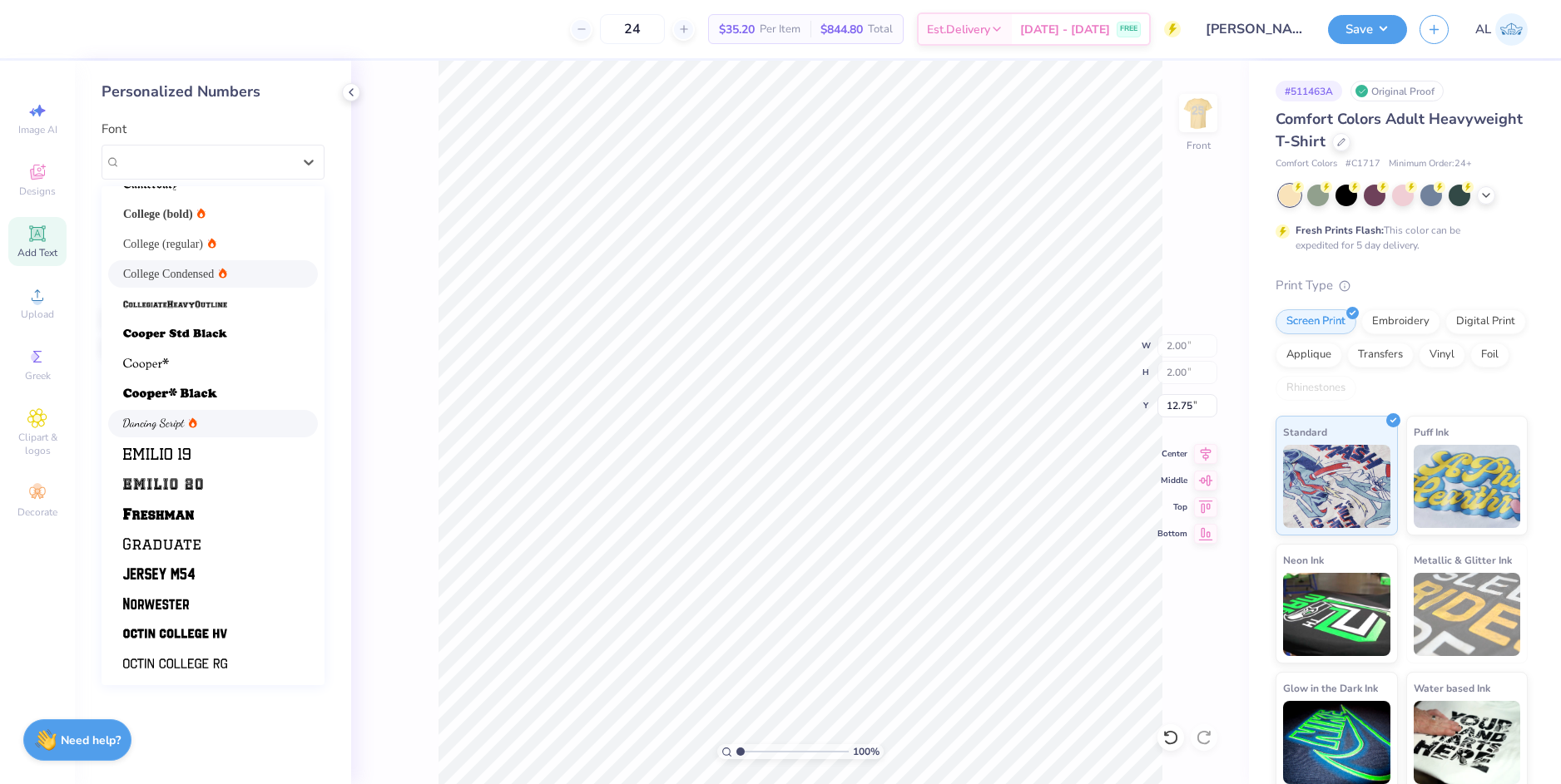
scroll to position [140, 0]
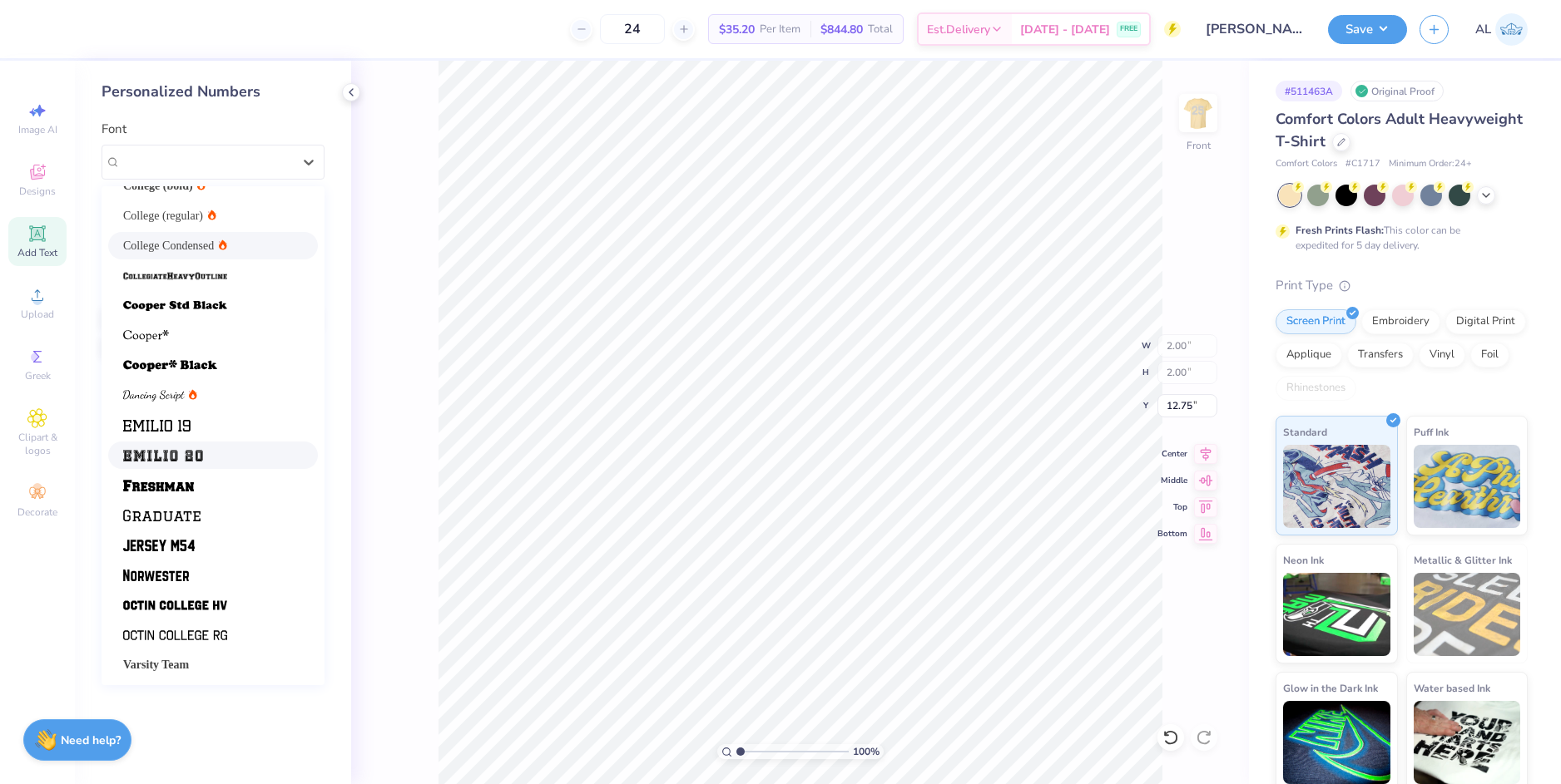
click at [205, 457] on div at bounding box center [213, 456] width 180 height 18
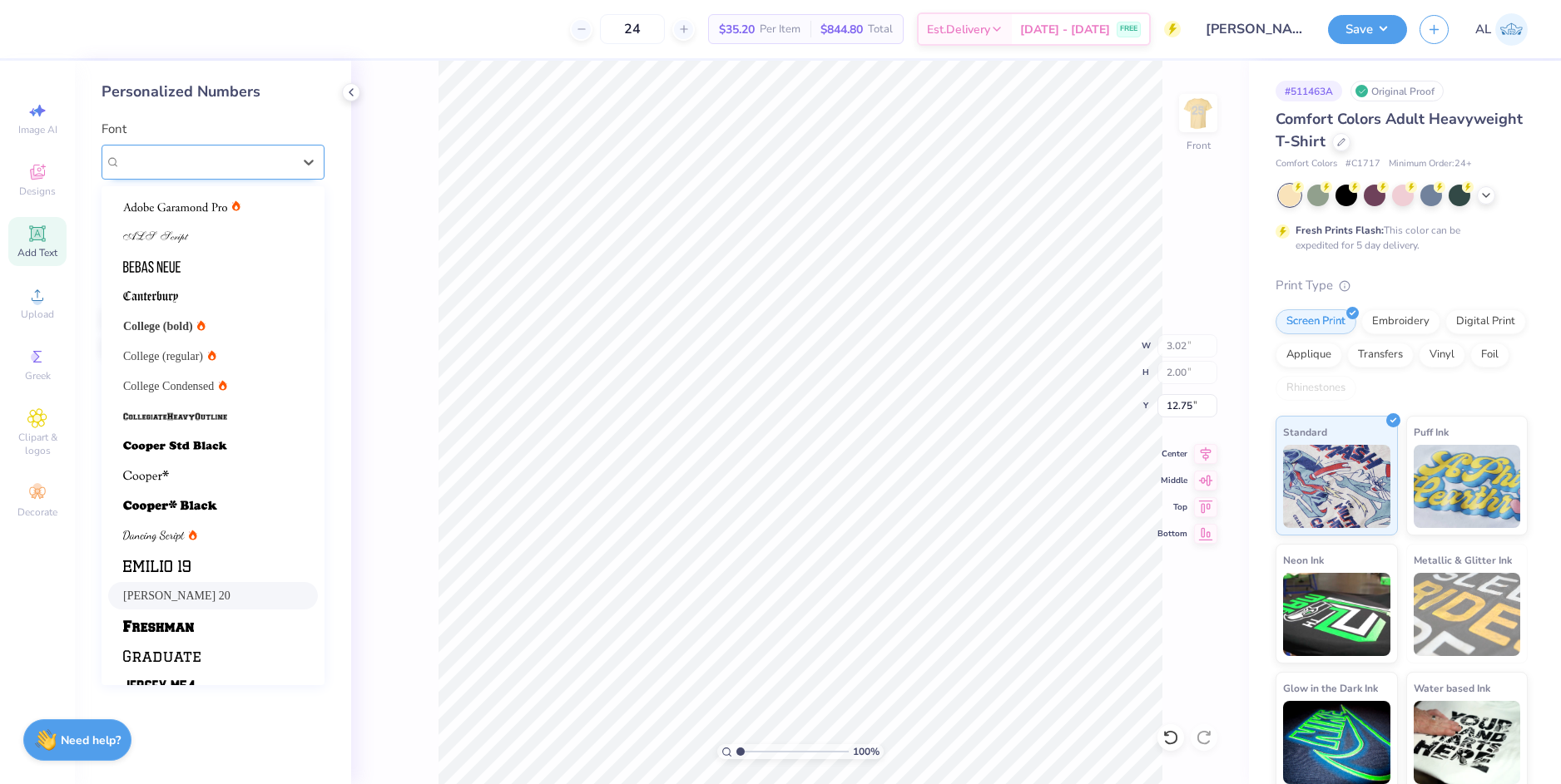
click at [224, 167] on div "Emilio 20" at bounding box center [206, 162] width 175 height 26
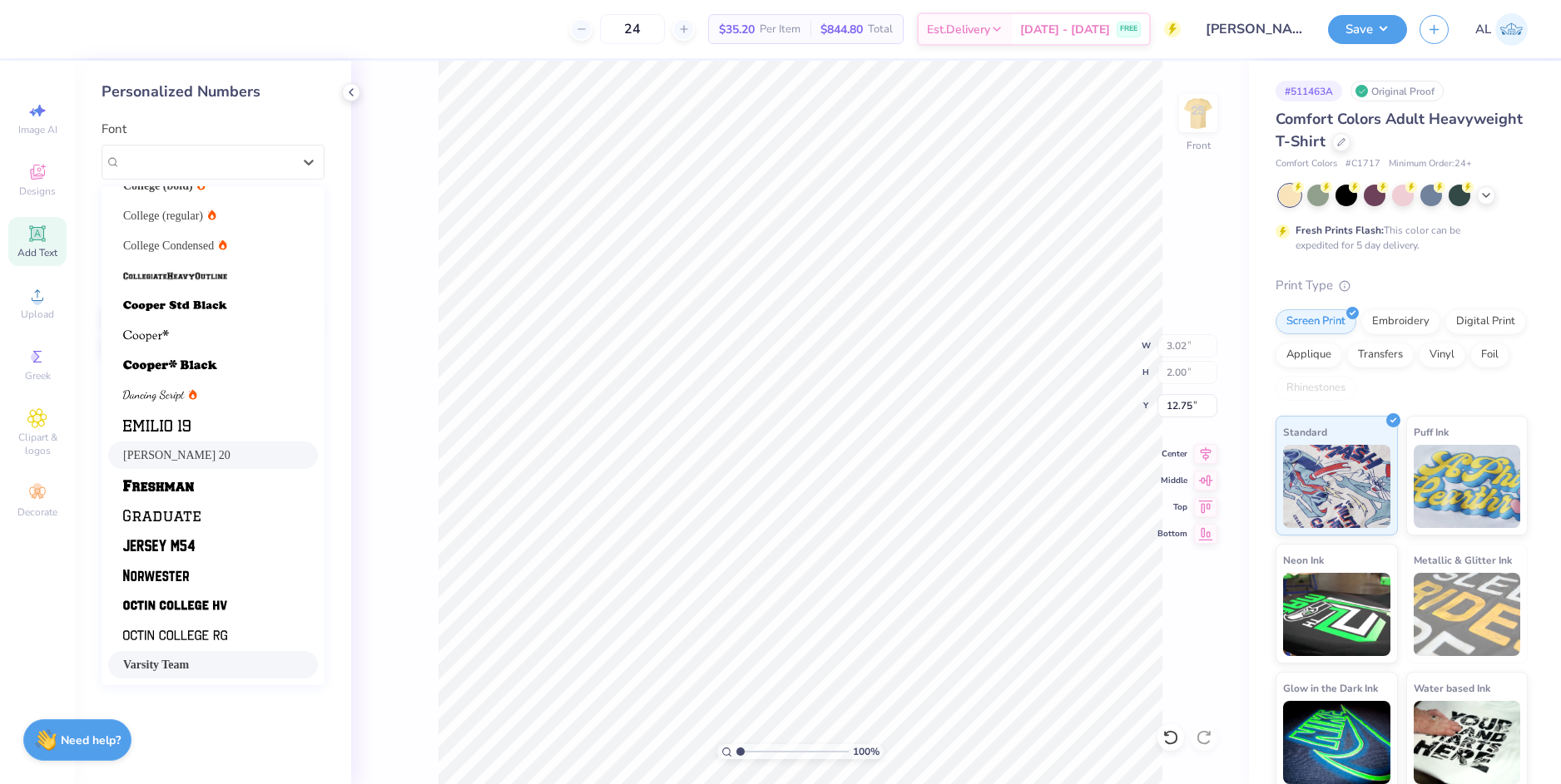
click at [215, 673] on div "Varsity Team" at bounding box center [213, 665] width 210 height 28
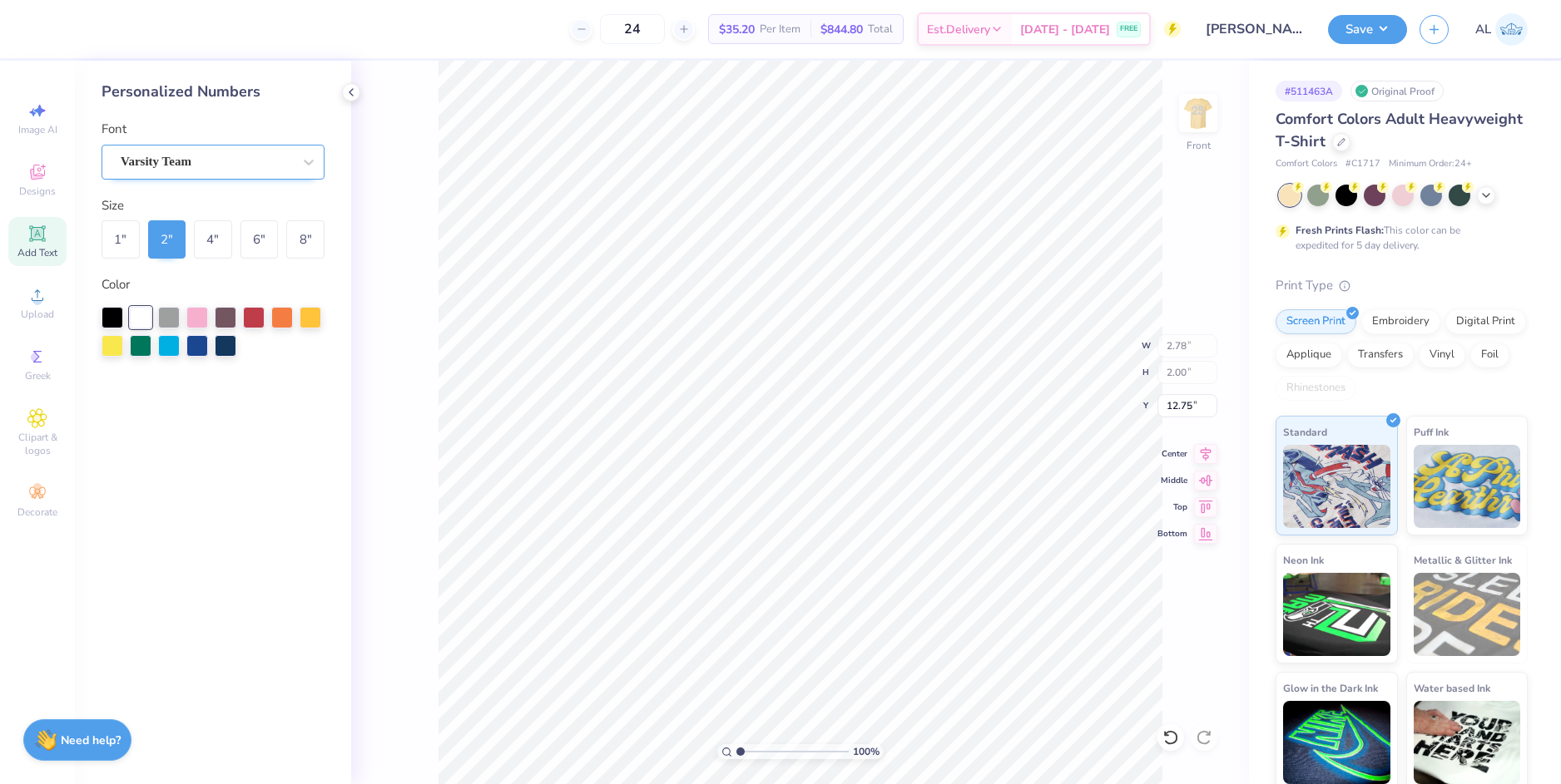
click at [235, 159] on div "Varsity Team" at bounding box center [206, 162] width 175 height 26
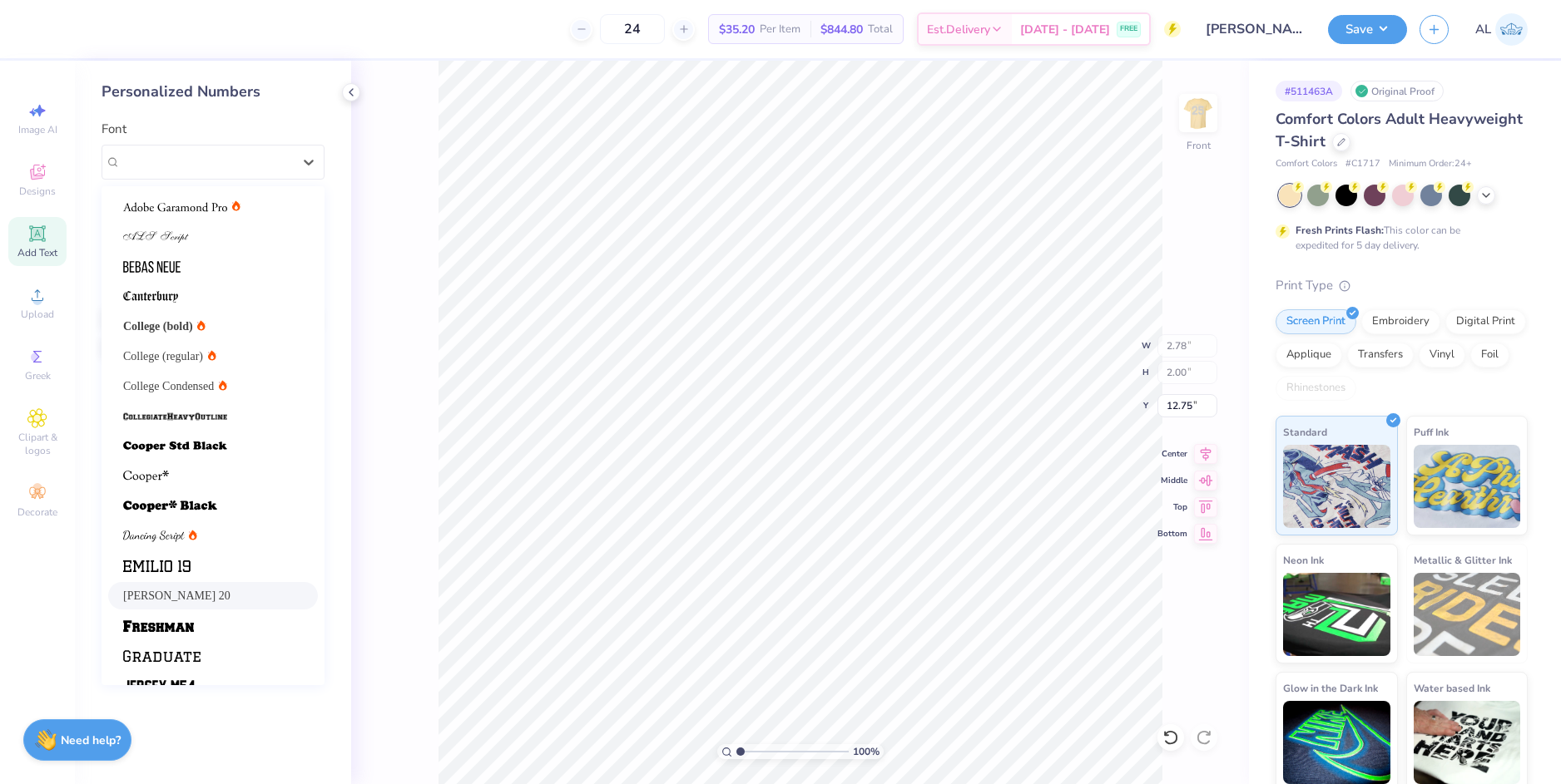
click at [217, 585] on div "Emilio 20" at bounding box center [213, 596] width 210 height 28
type input "3.02"
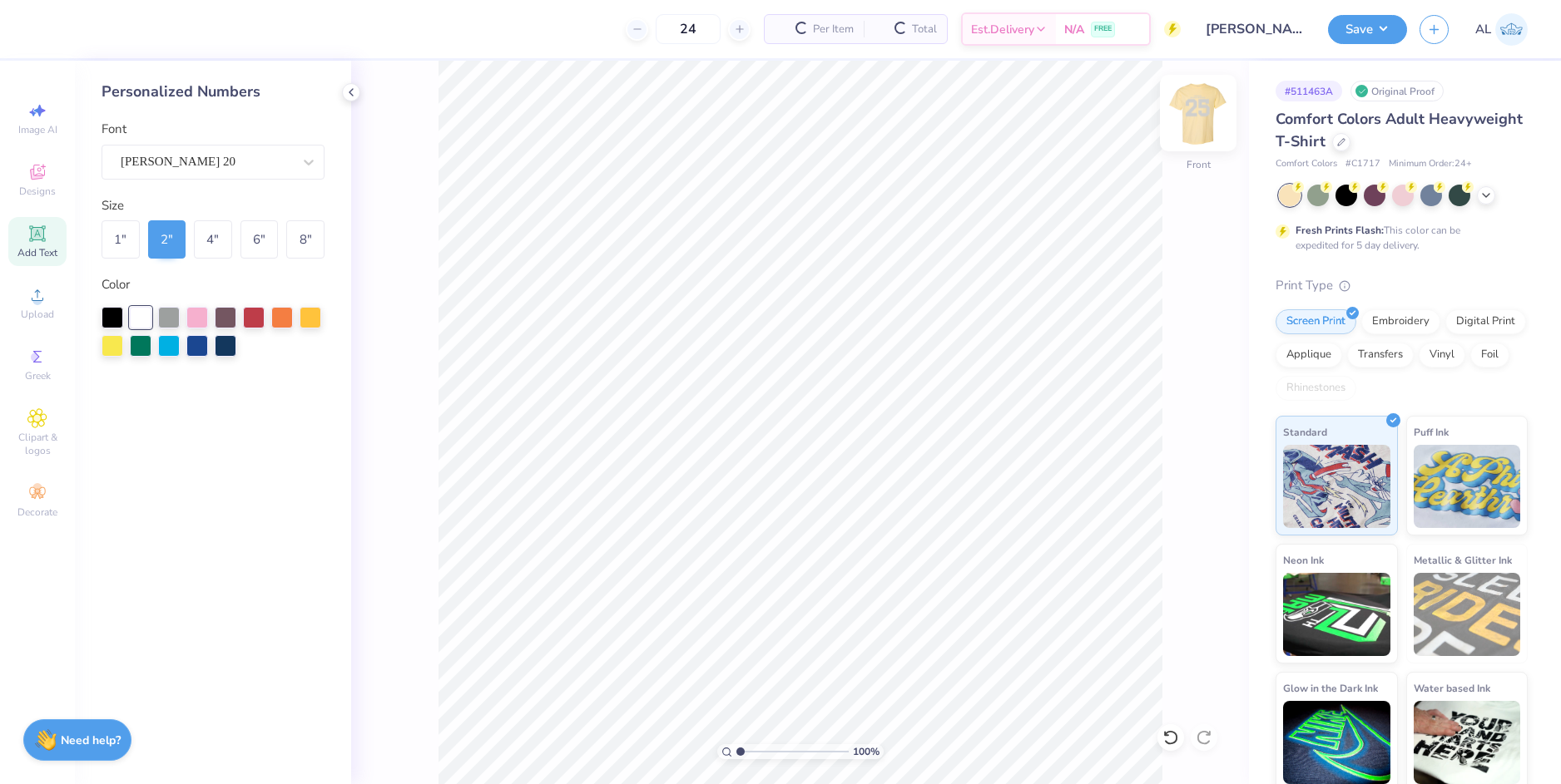
click at [1195, 109] on img at bounding box center [1197, 113] width 66 height 66
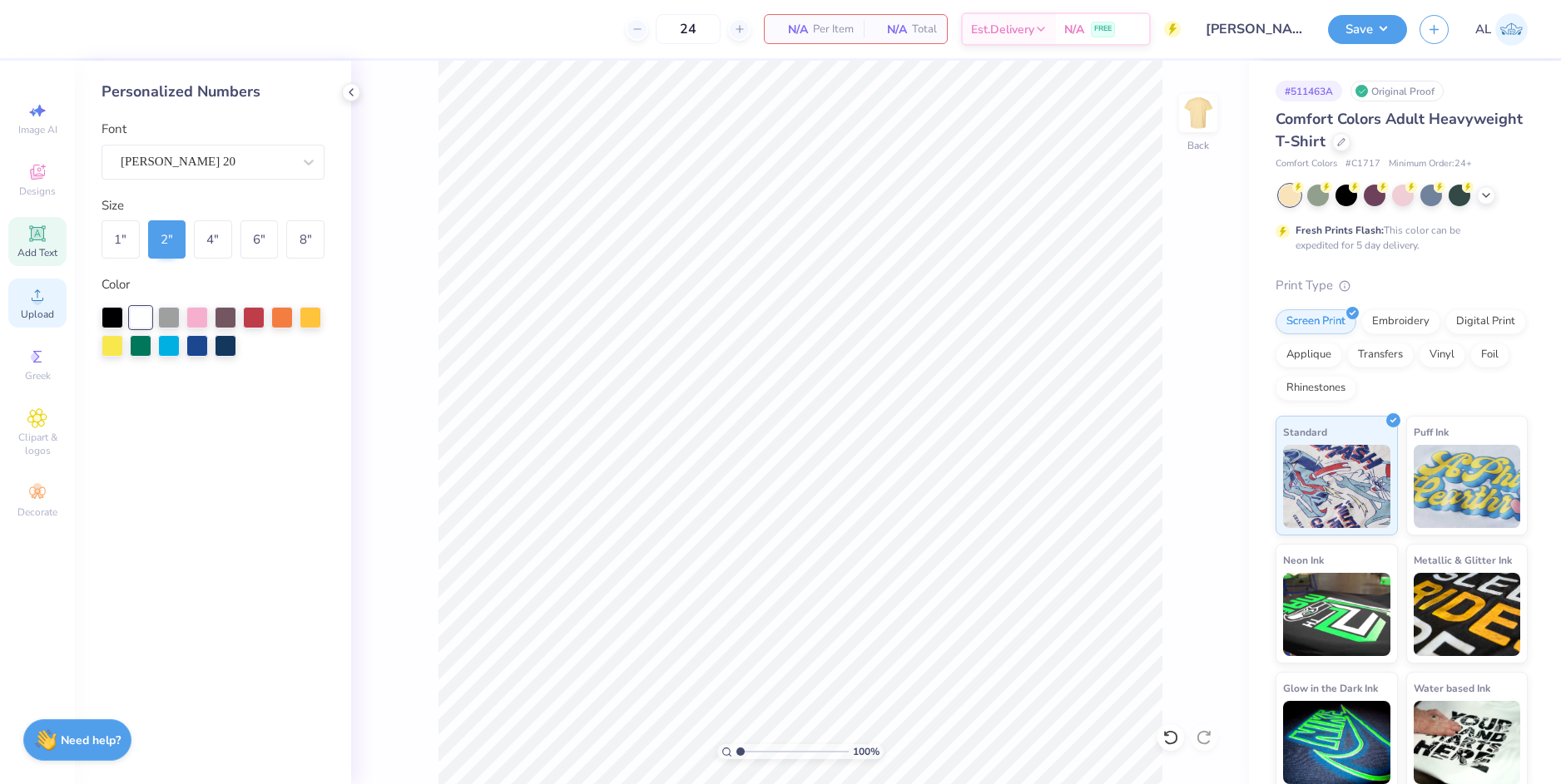
click at [21, 305] on div "Upload" at bounding box center [37, 304] width 58 height 49
click at [35, 296] on icon at bounding box center [38, 295] width 20 height 20
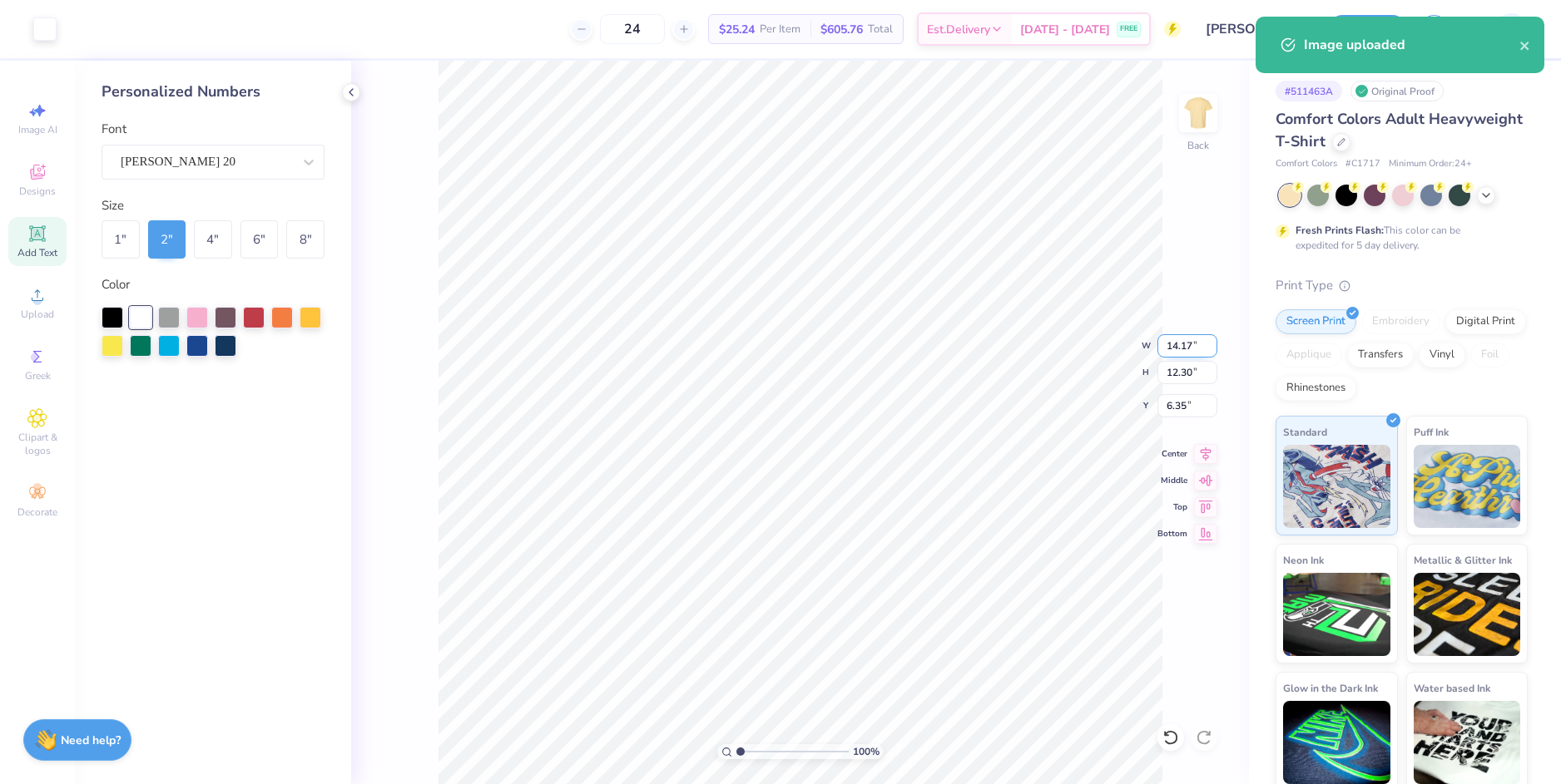
click at [1172, 341] on input "14.17" at bounding box center [1187, 346] width 60 height 24
click at [1176, 396] on input "6.35" at bounding box center [1187, 406] width 60 height 24
type input "10.00"
type input "8.68"
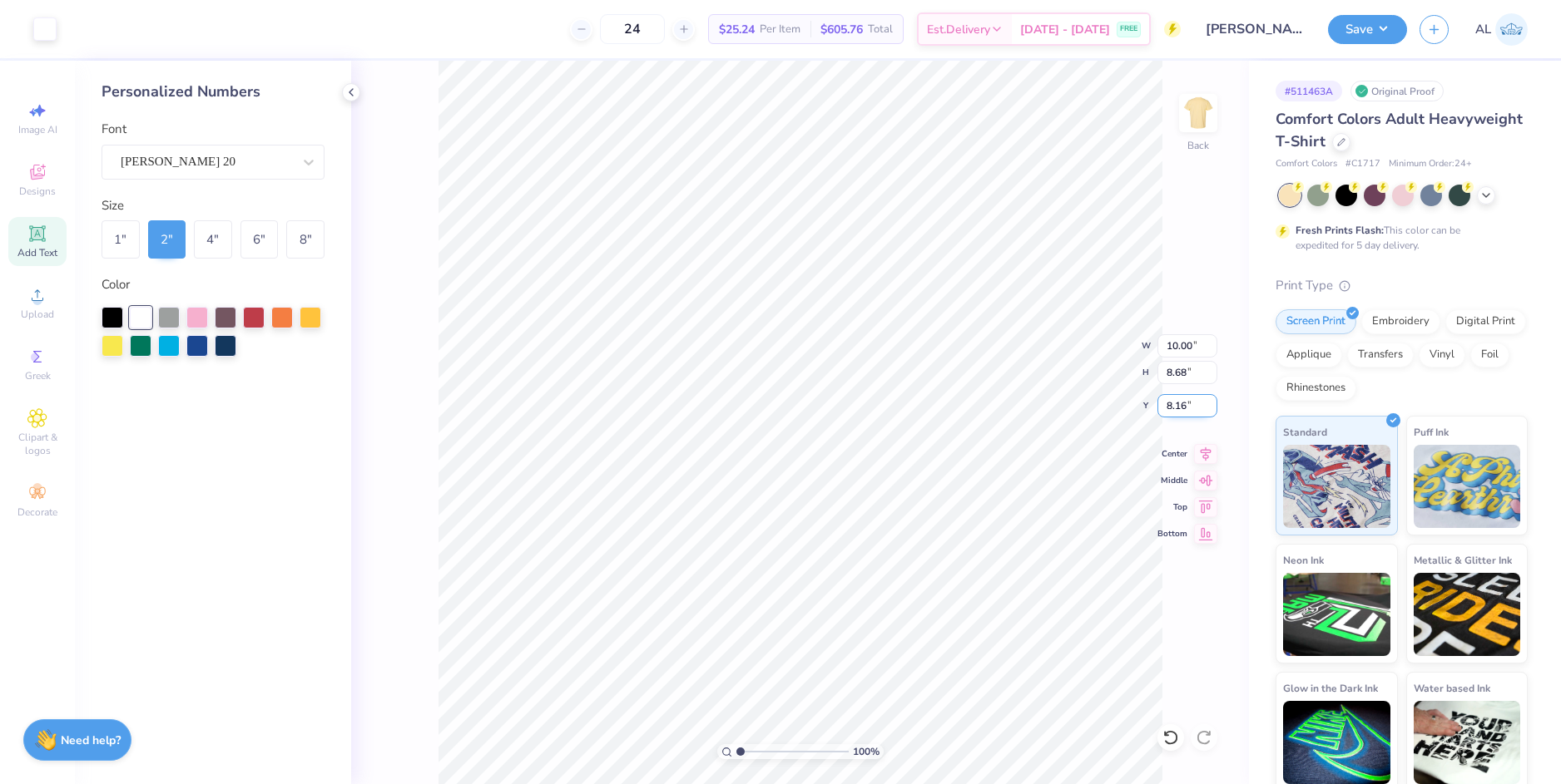
click at [1175, 400] on input "8.16" at bounding box center [1187, 406] width 60 height 24
click at [1177, 374] on input "8.68" at bounding box center [1187, 373] width 60 height 24
type input "3.00"
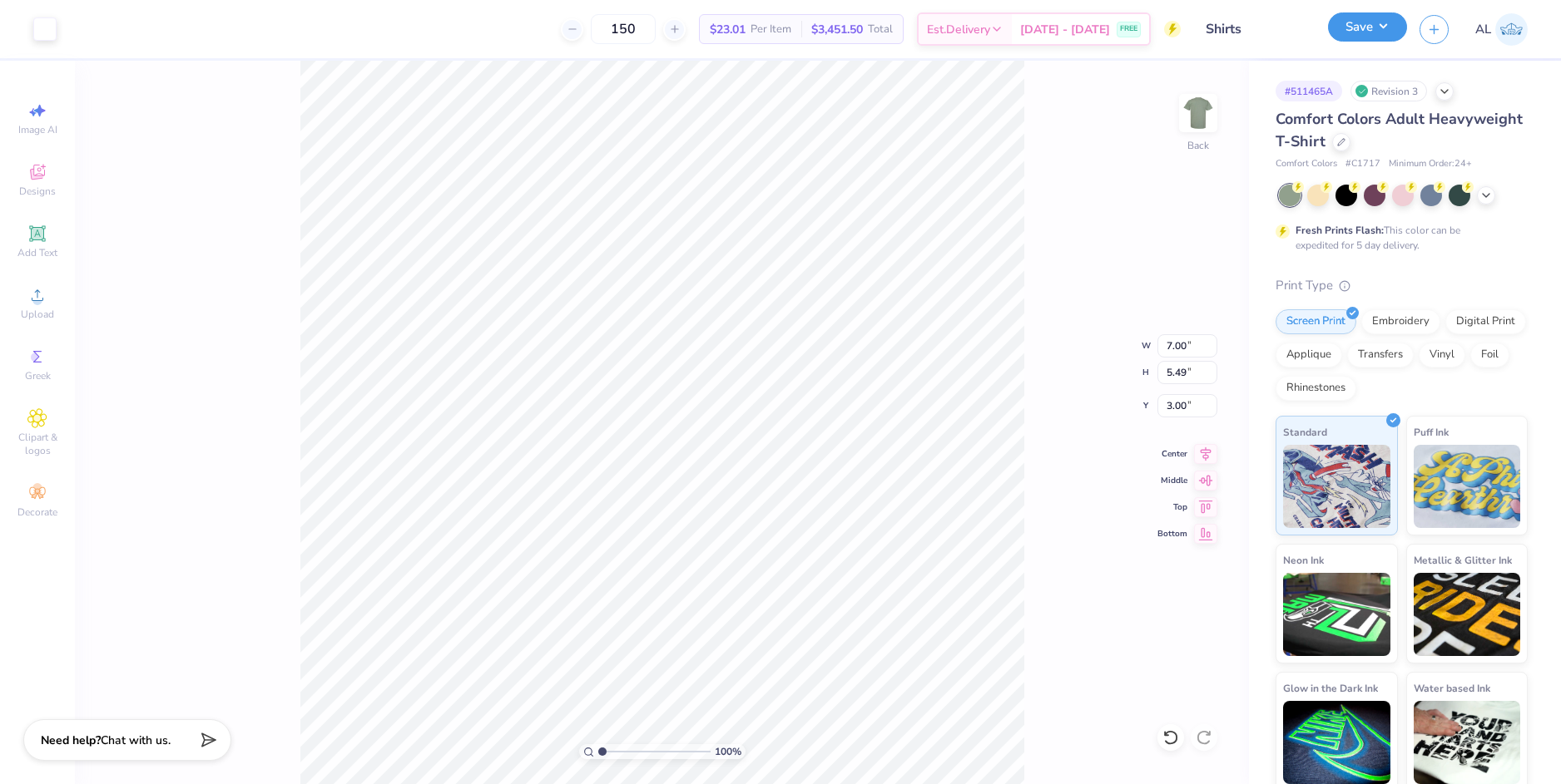
click at [1358, 33] on button "Save" at bounding box center [1367, 27] width 79 height 29
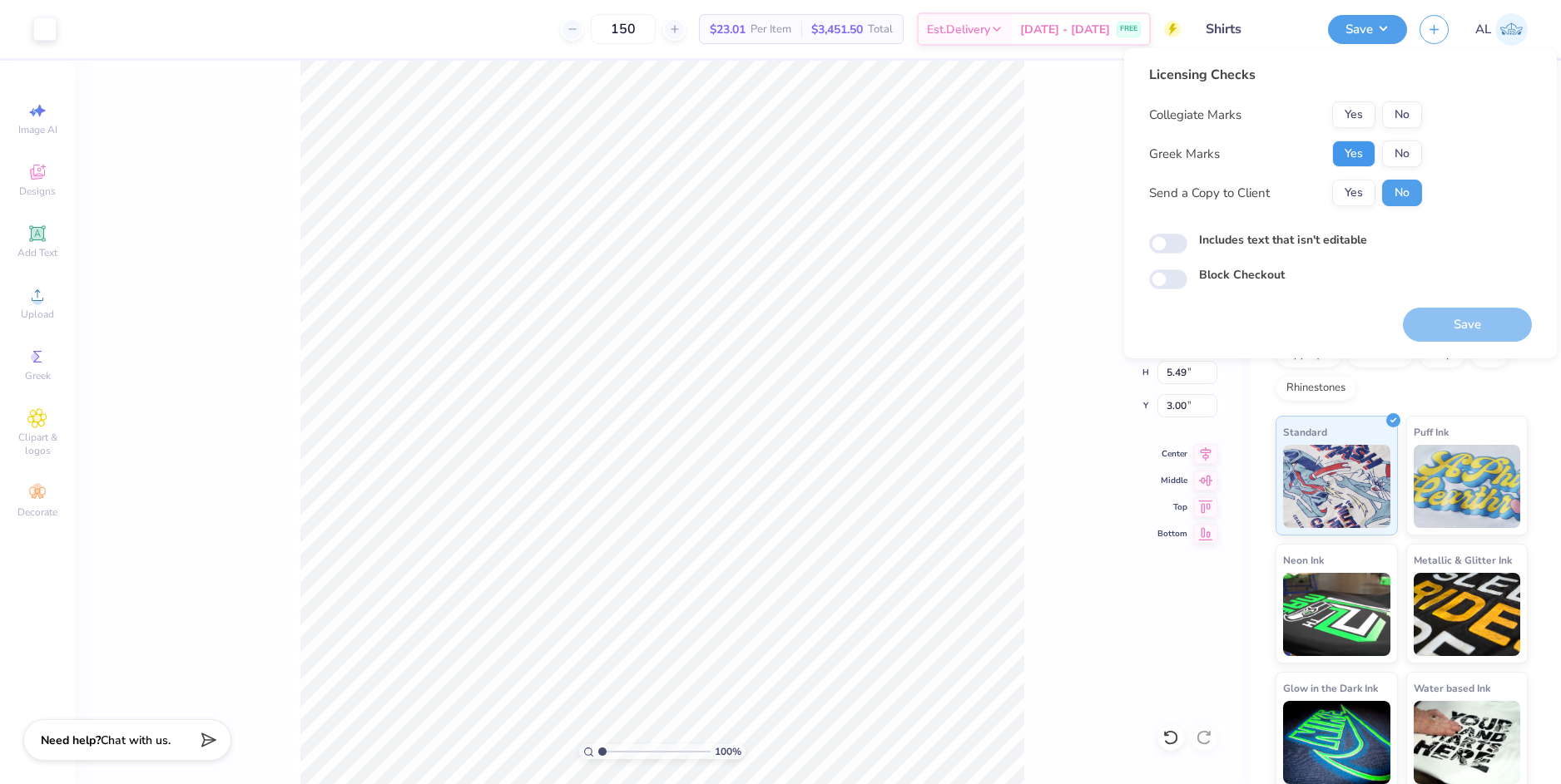
click at [1364, 151] on button "Yes" at bounding box center [1354, 153] width 44 height 27
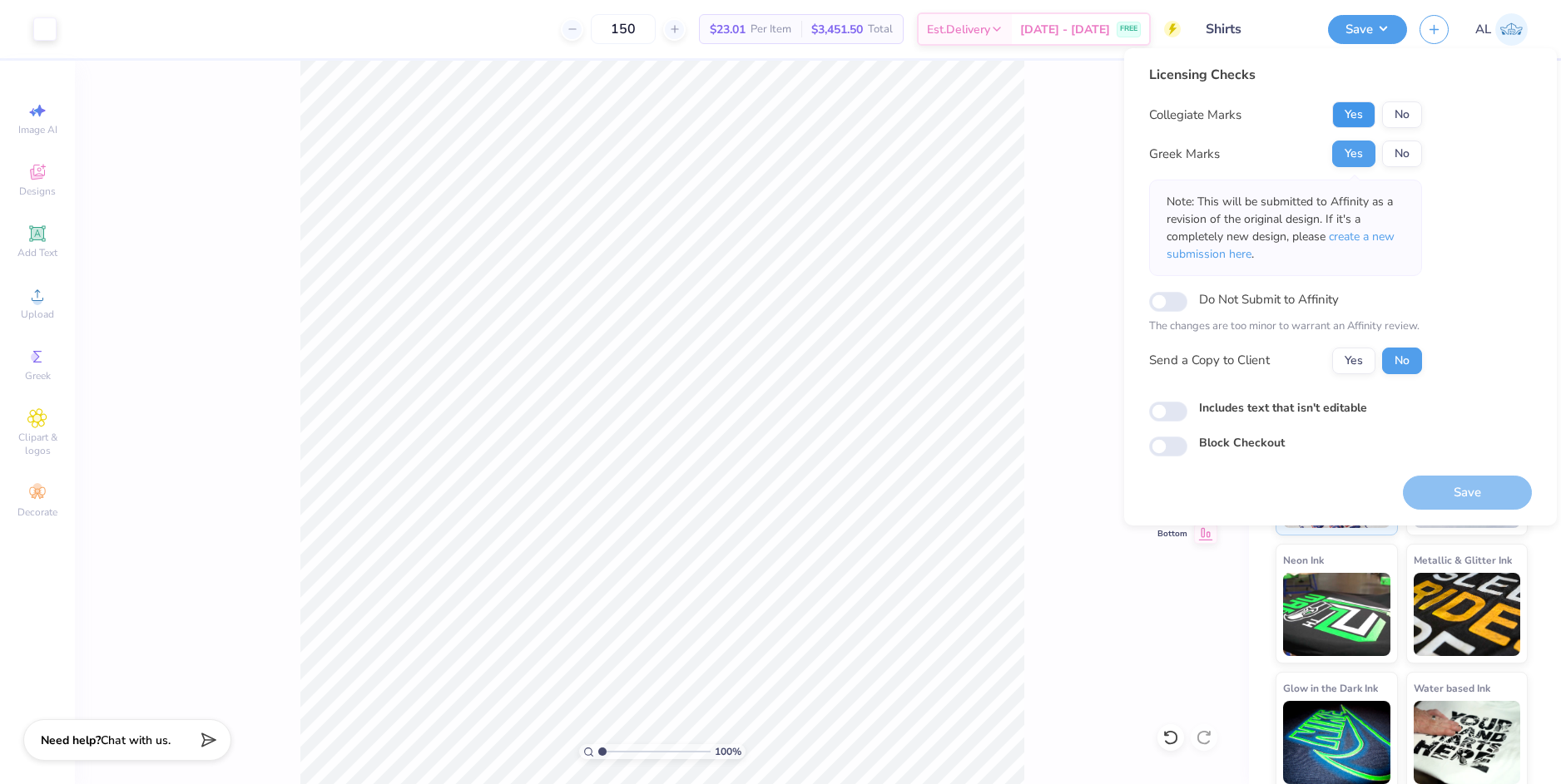
click at [1363, 121] on button "Yes" at bounding box center [1354, 115] width 44 height 27
click at [1349, 364] on button "Yes" at bounding box center [1354, 361] width 44 height 27
click at [1447, 492] on button "Save" at bounding box center [1467, 492] width 129 height 34
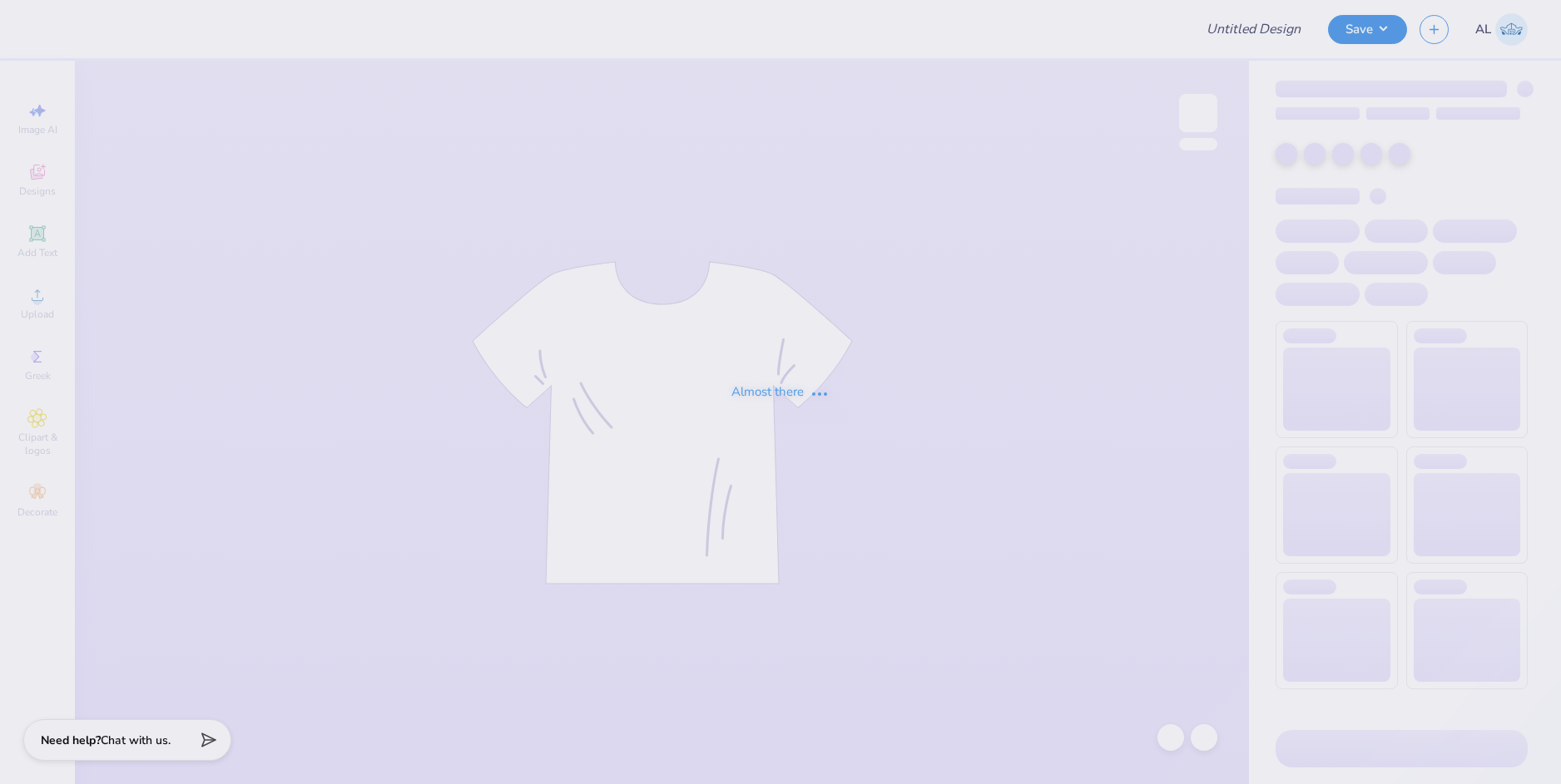
type input "parents weekend"
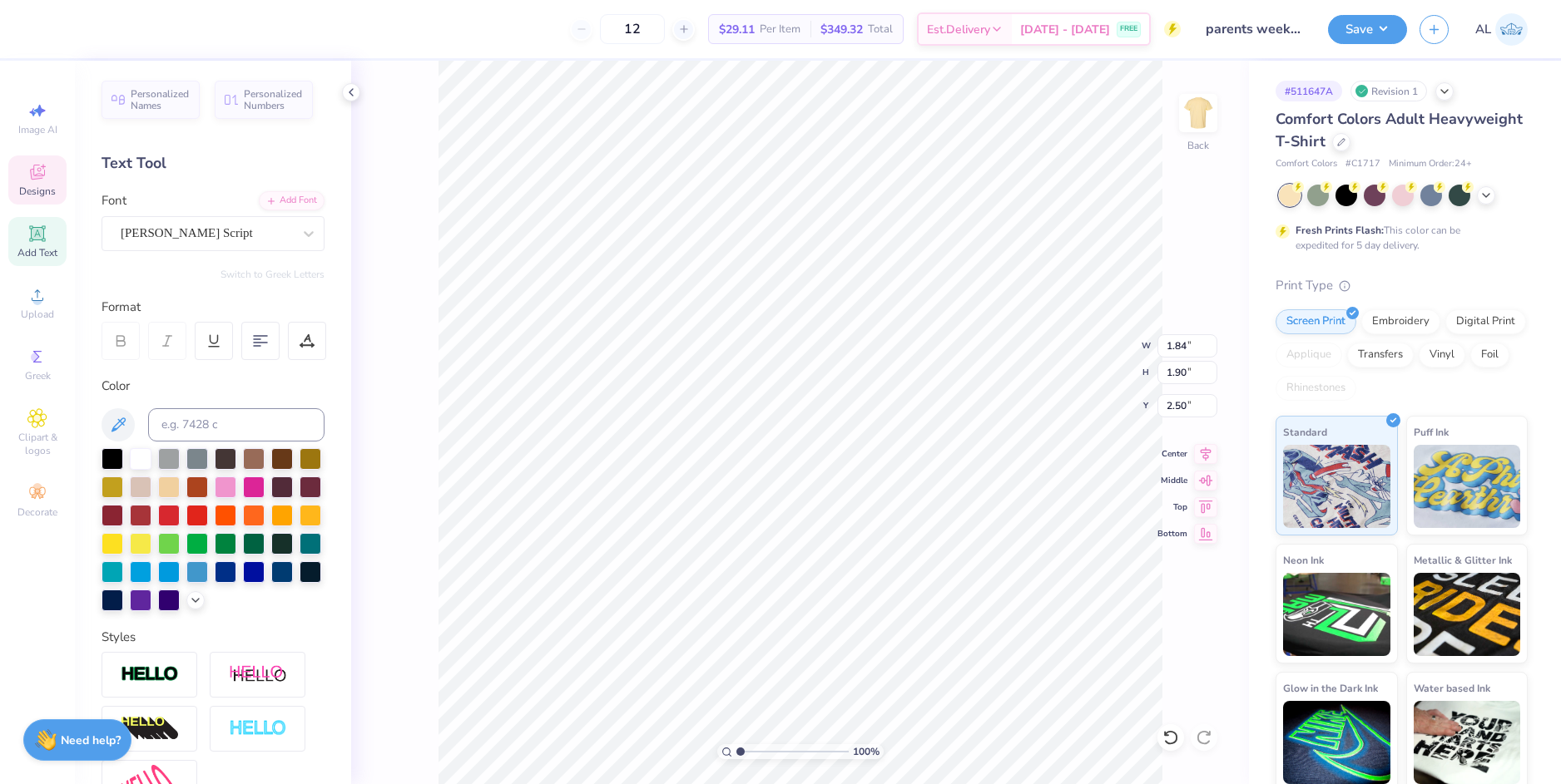
type input "1.76"
type input "1.86"
type input "3.47"
type input "5.49"
type input "2.69"
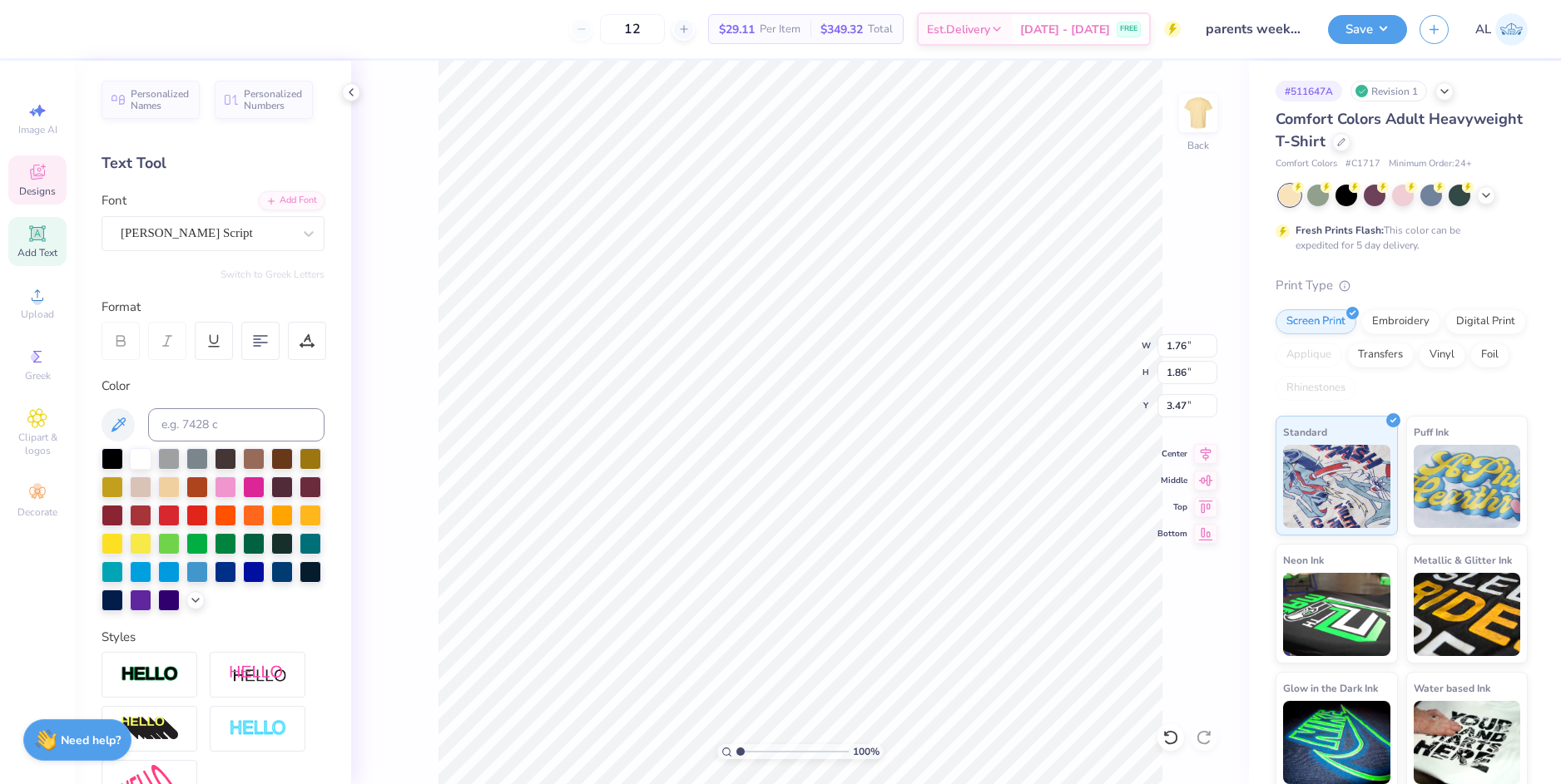
type input "2.71"
type input "1.76"
type input "1.86"
type input "3.47"
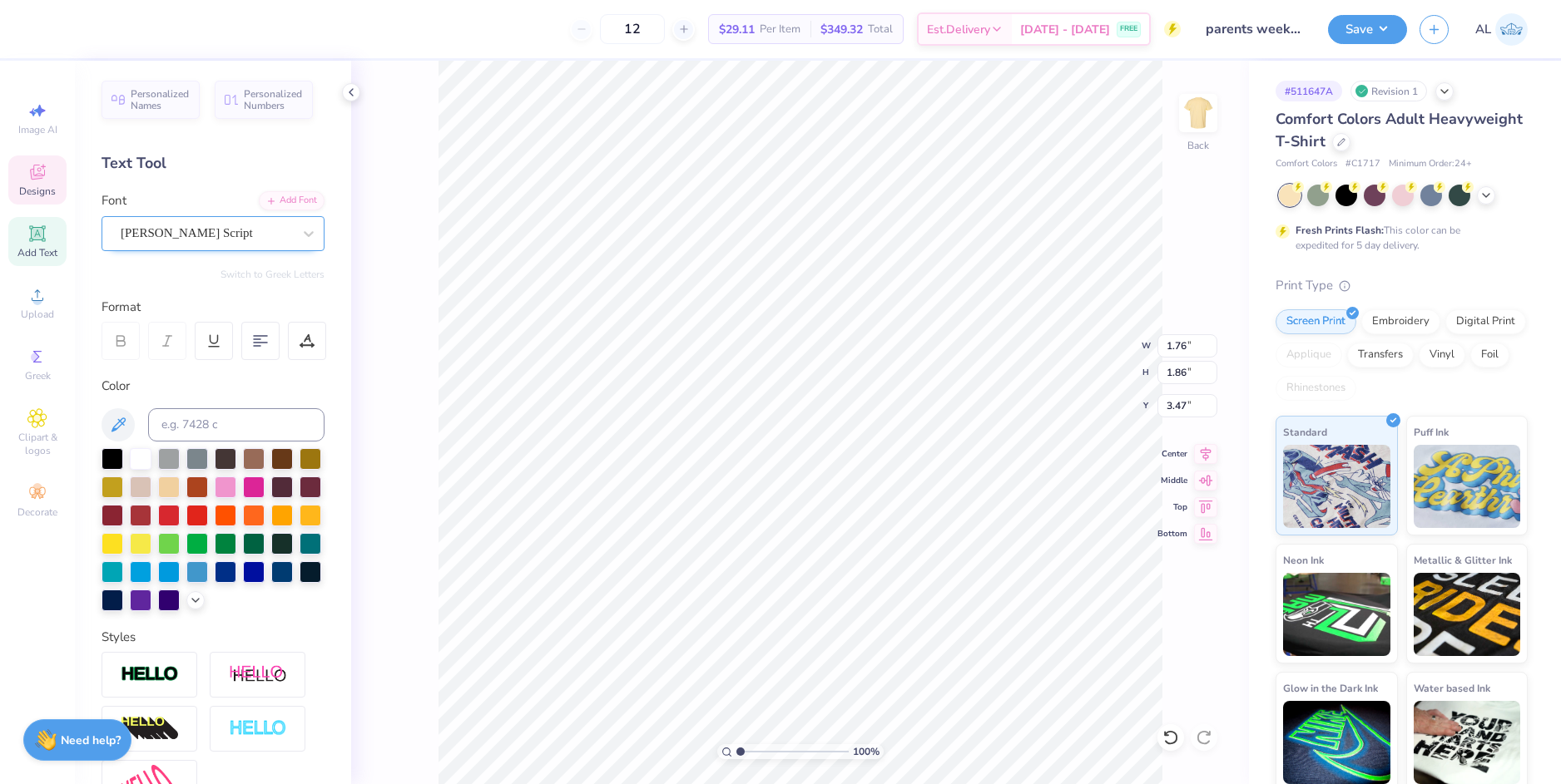
click at [270, 230] on div "Bender Script" at bounding box center [206, 233] width 175 height 26
type textarea "P"
type input "5.49"
type input "2.69"
type input "2.71"
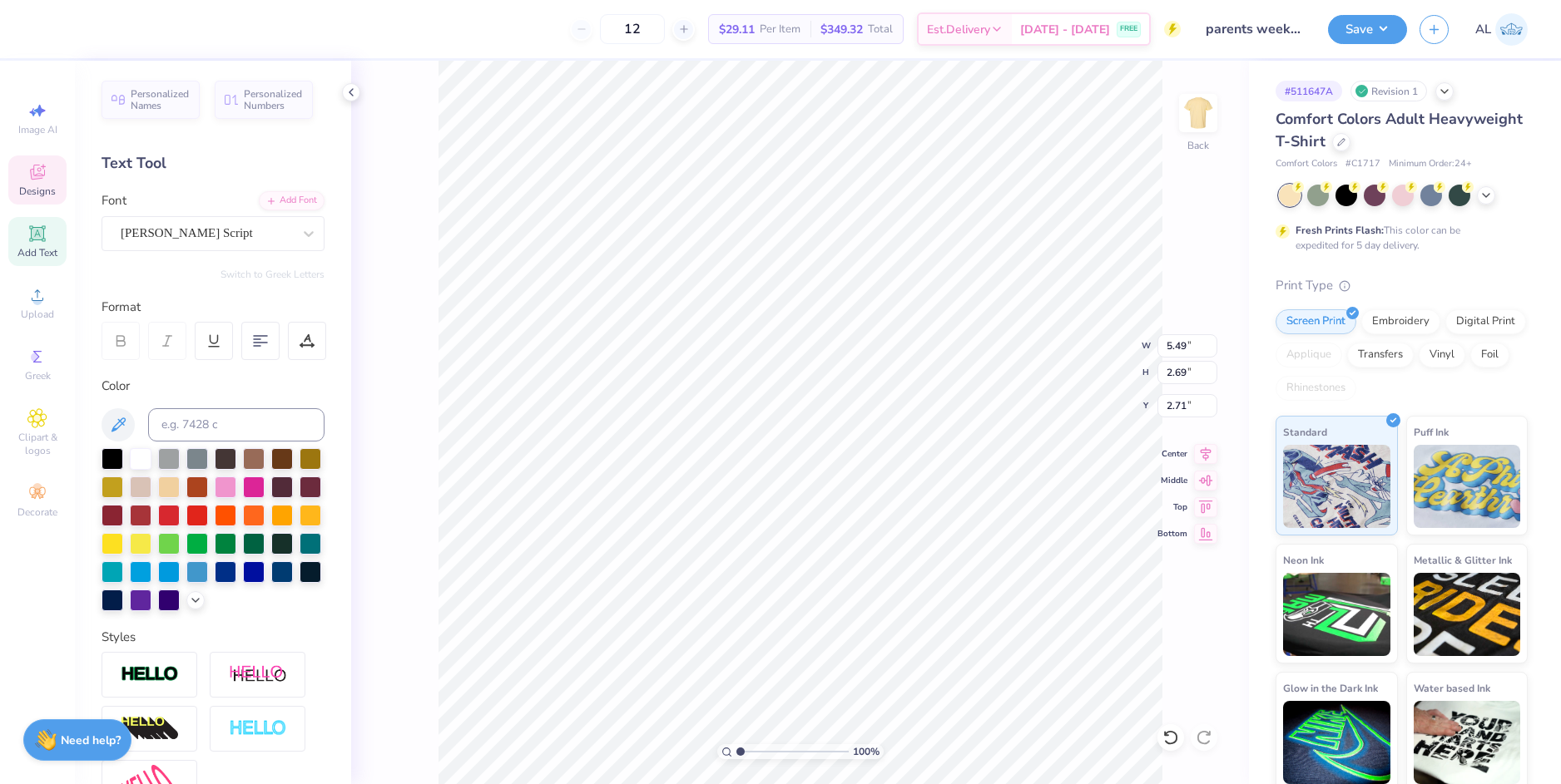
scroll to position [14, 3]
type textarea "hi hi"
type input "1.84"
type input "1.90"
type input "2.50"
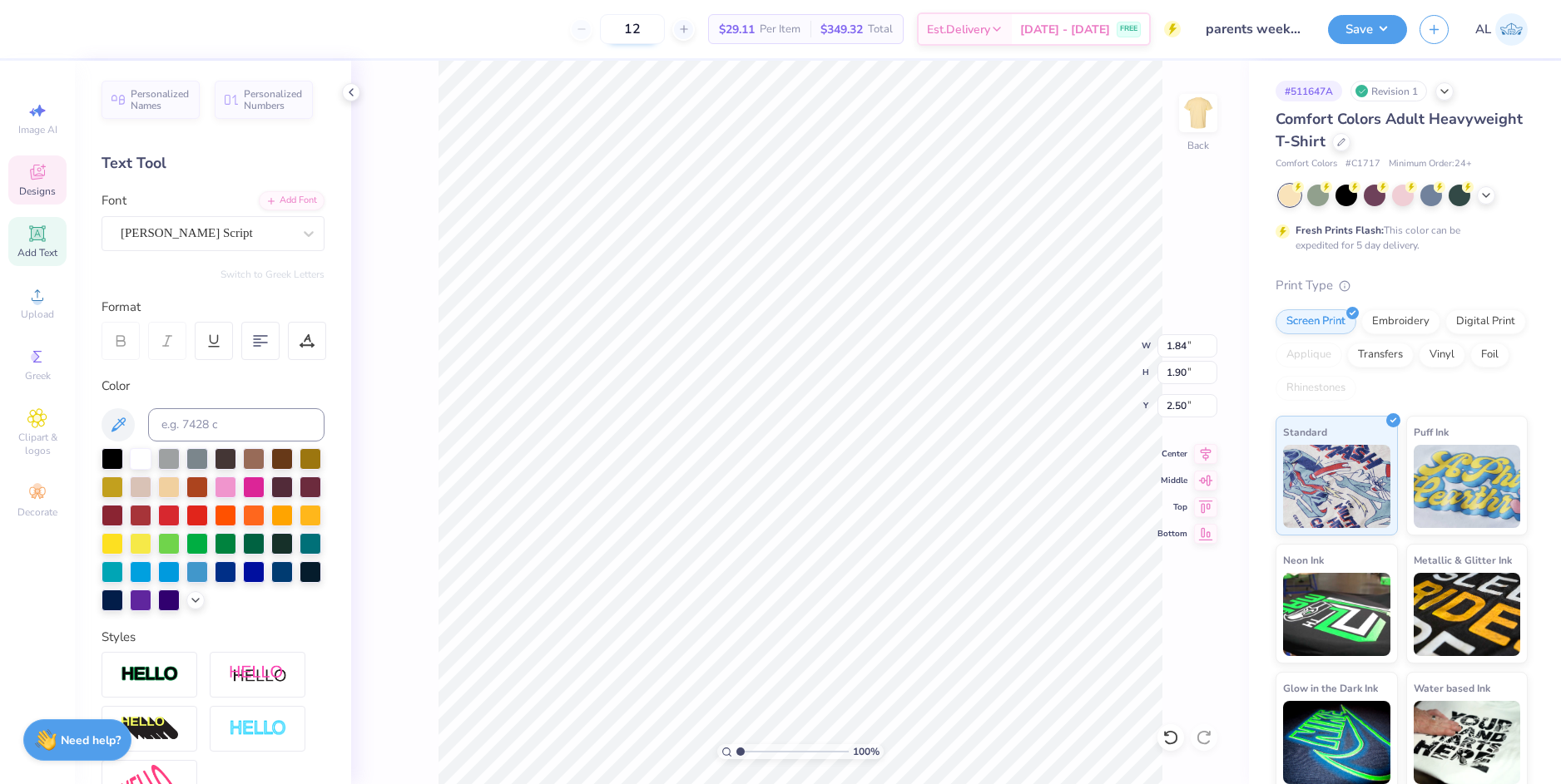
type input "3.97"
type input "1.80"
type input "3.14"
type input "1.99"
type input "2.06"
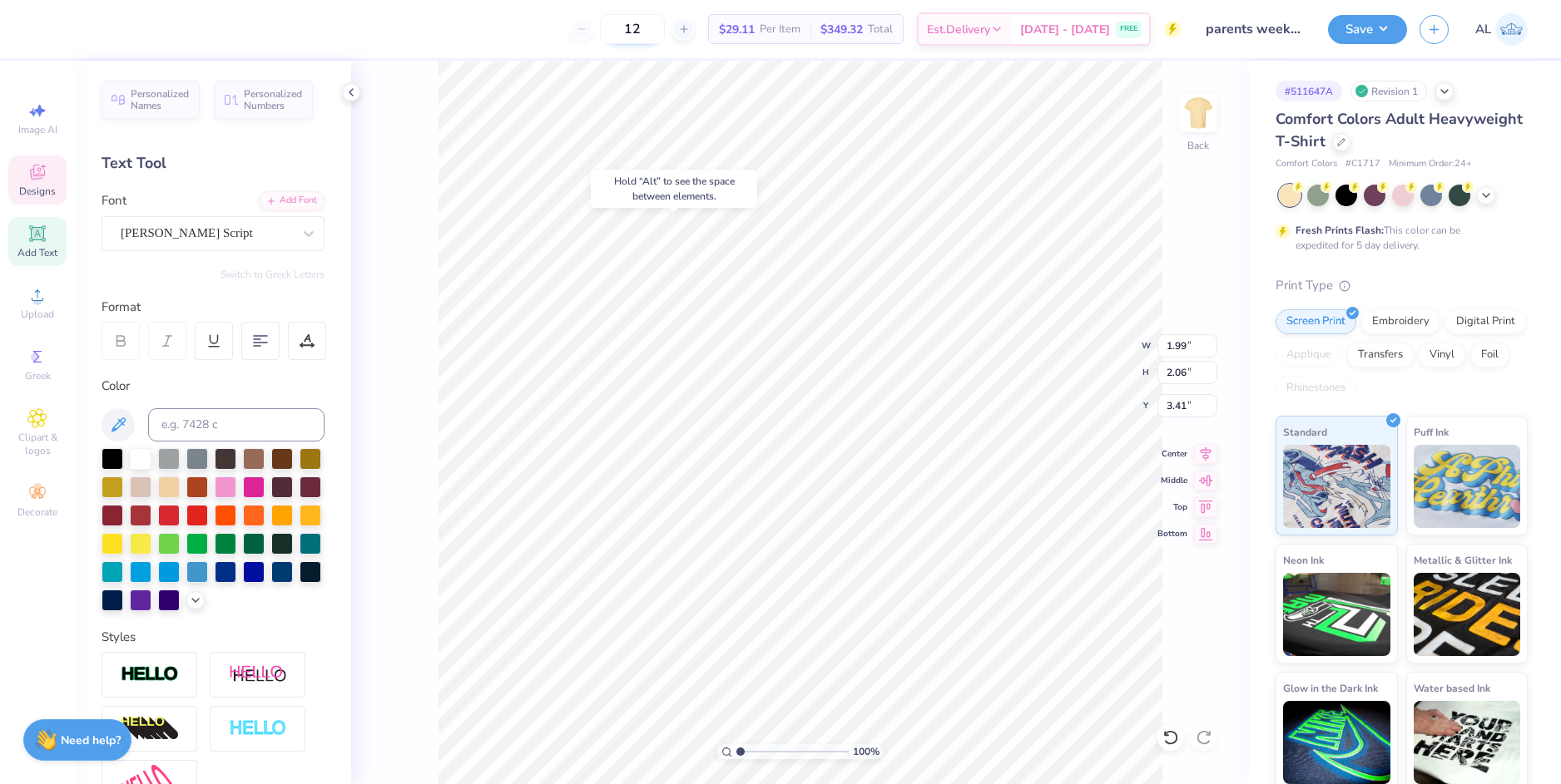
type input "3.20"
type input "4.80"
type input "1.11"
type input "4.71"
type input "1.84"
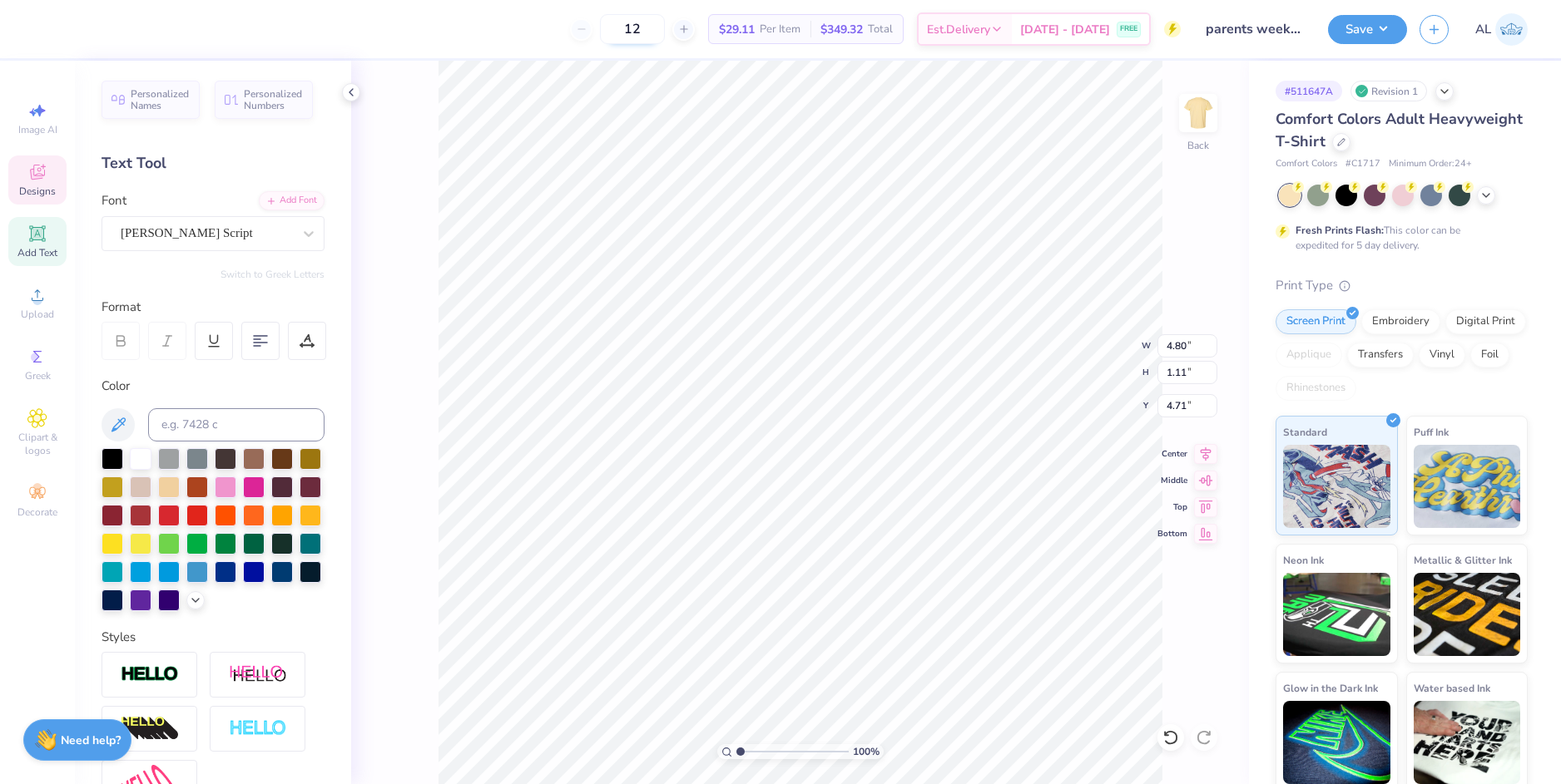
type input "1.90"
type input "2.50"
type textarea "S"
type input "2.63"
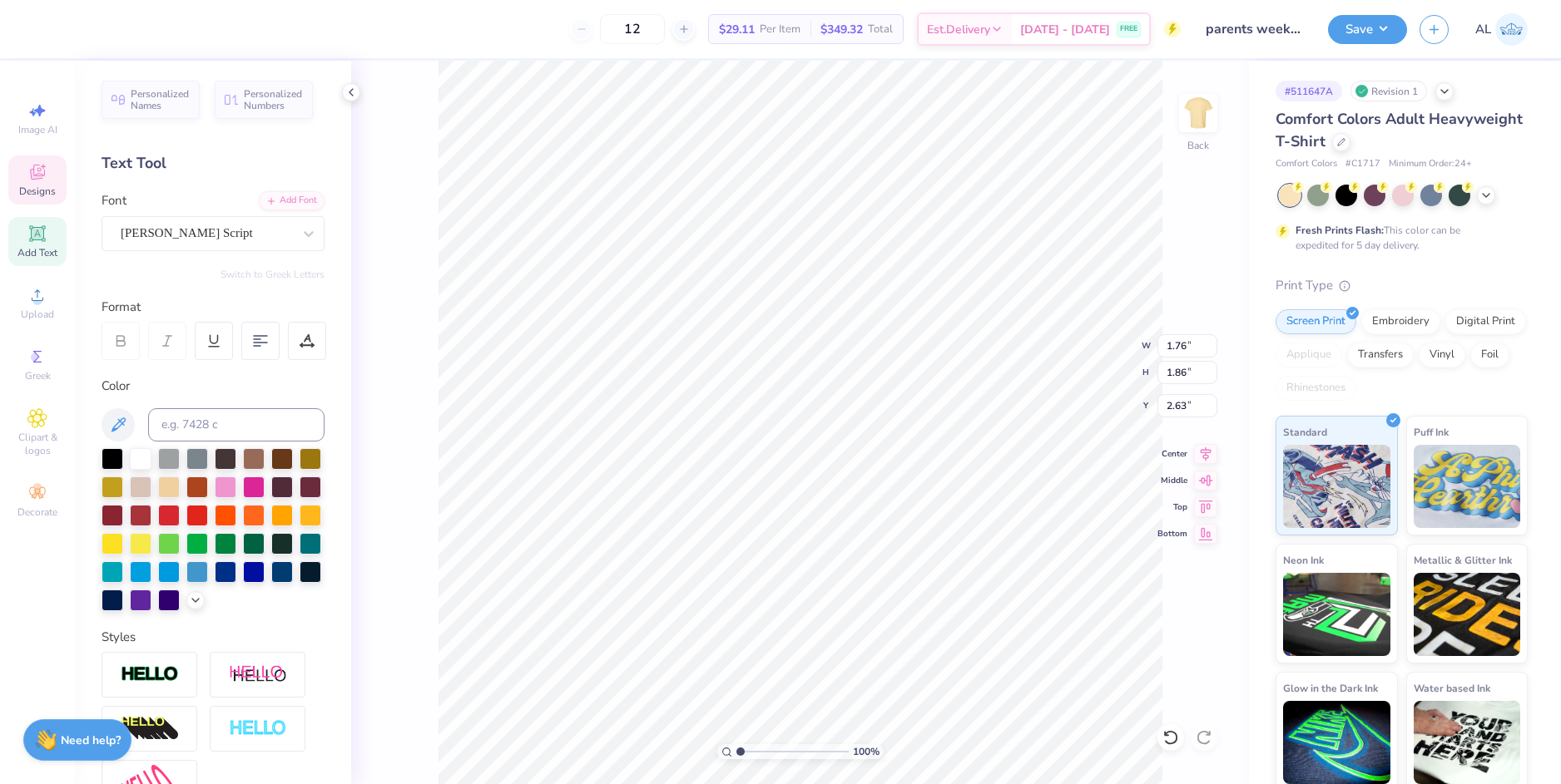
type input "3.97"
type input "1.80"
type input "3.00"
type textarea "hi"
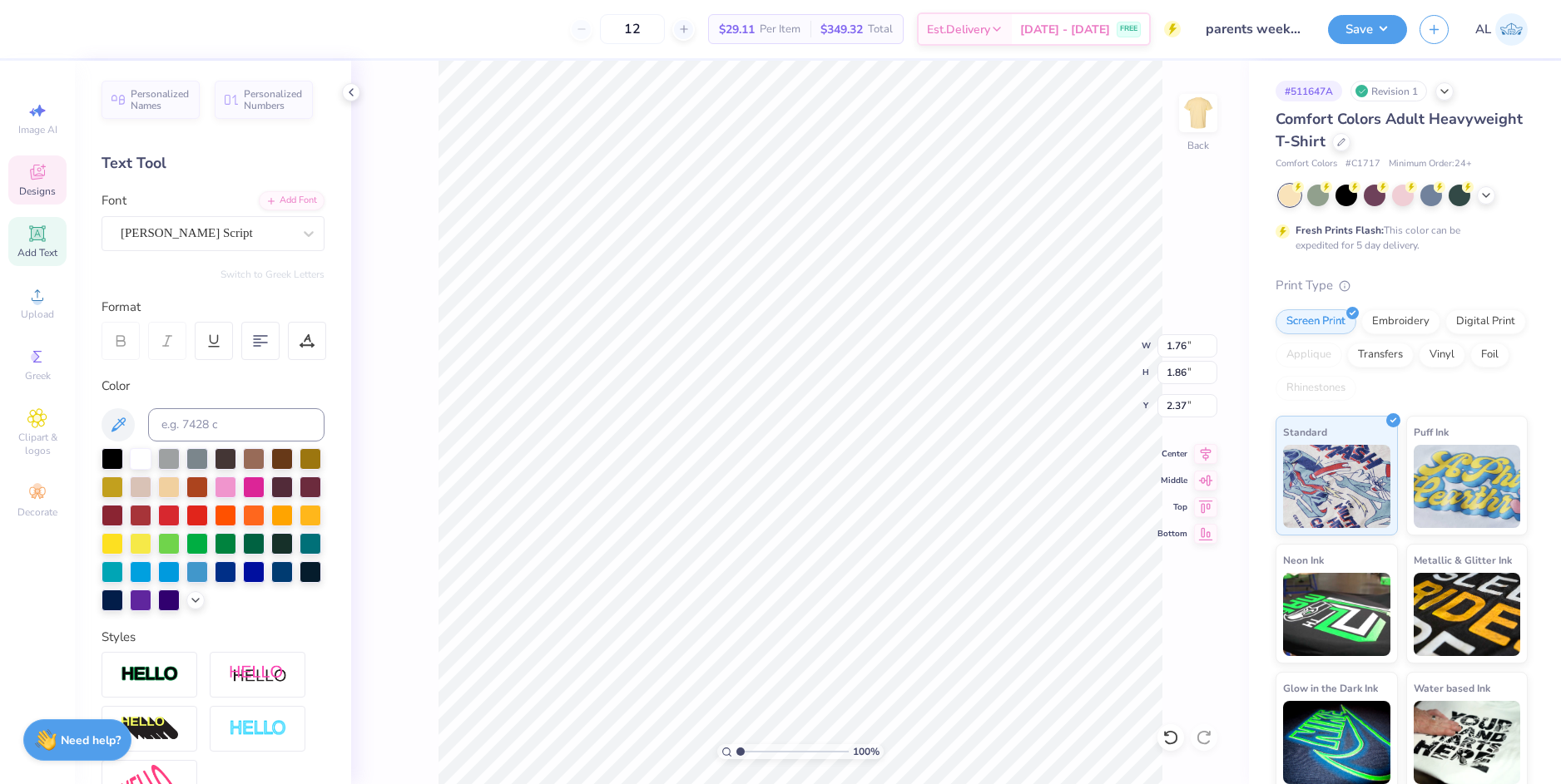
type input "2.37"
type input "1.33"
type input "3.38"
type input "1.76"
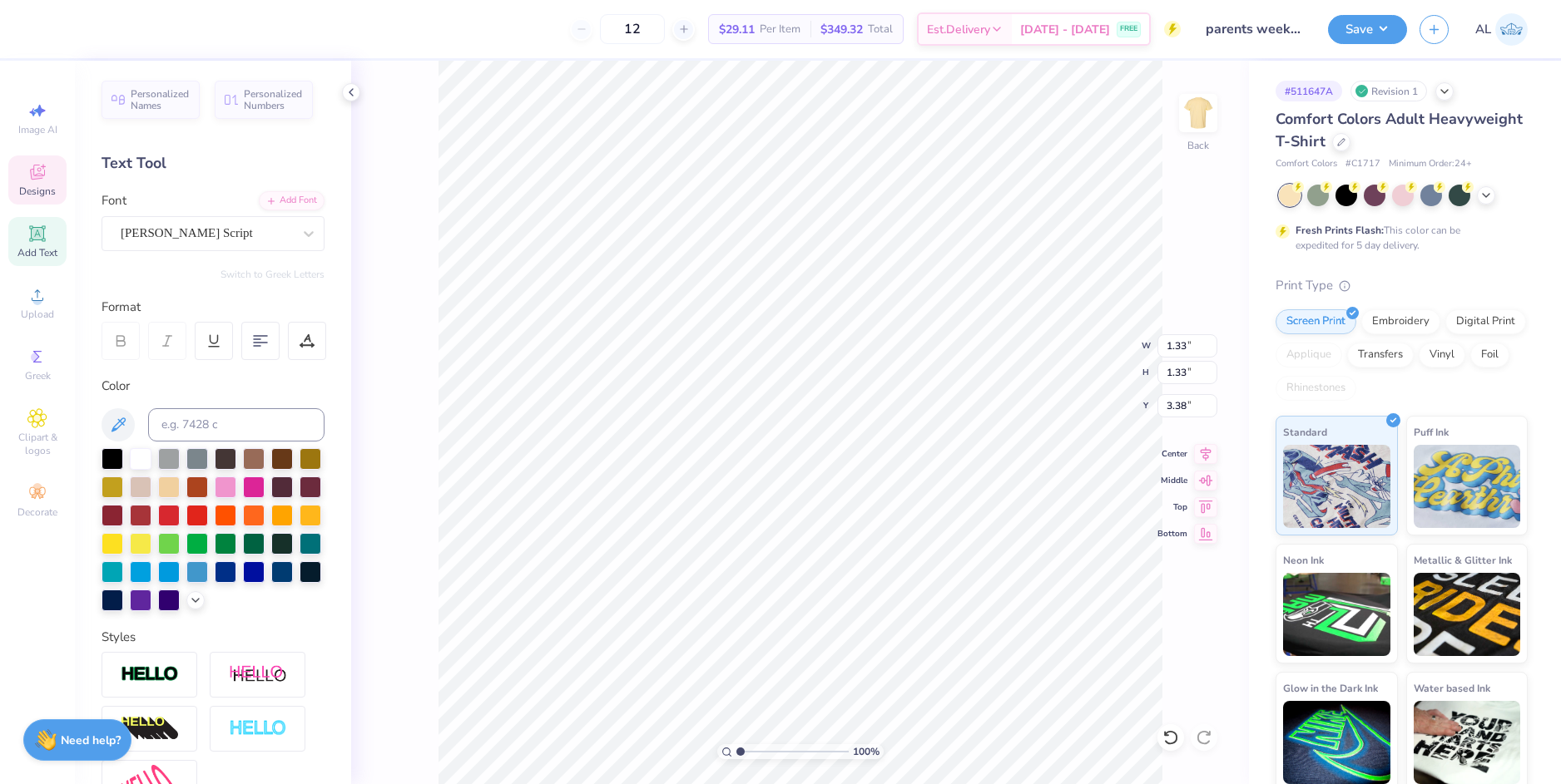
type input "1.86"
type input "2.45"
type input "1.99"
type input "2.06"
type input "3.20"
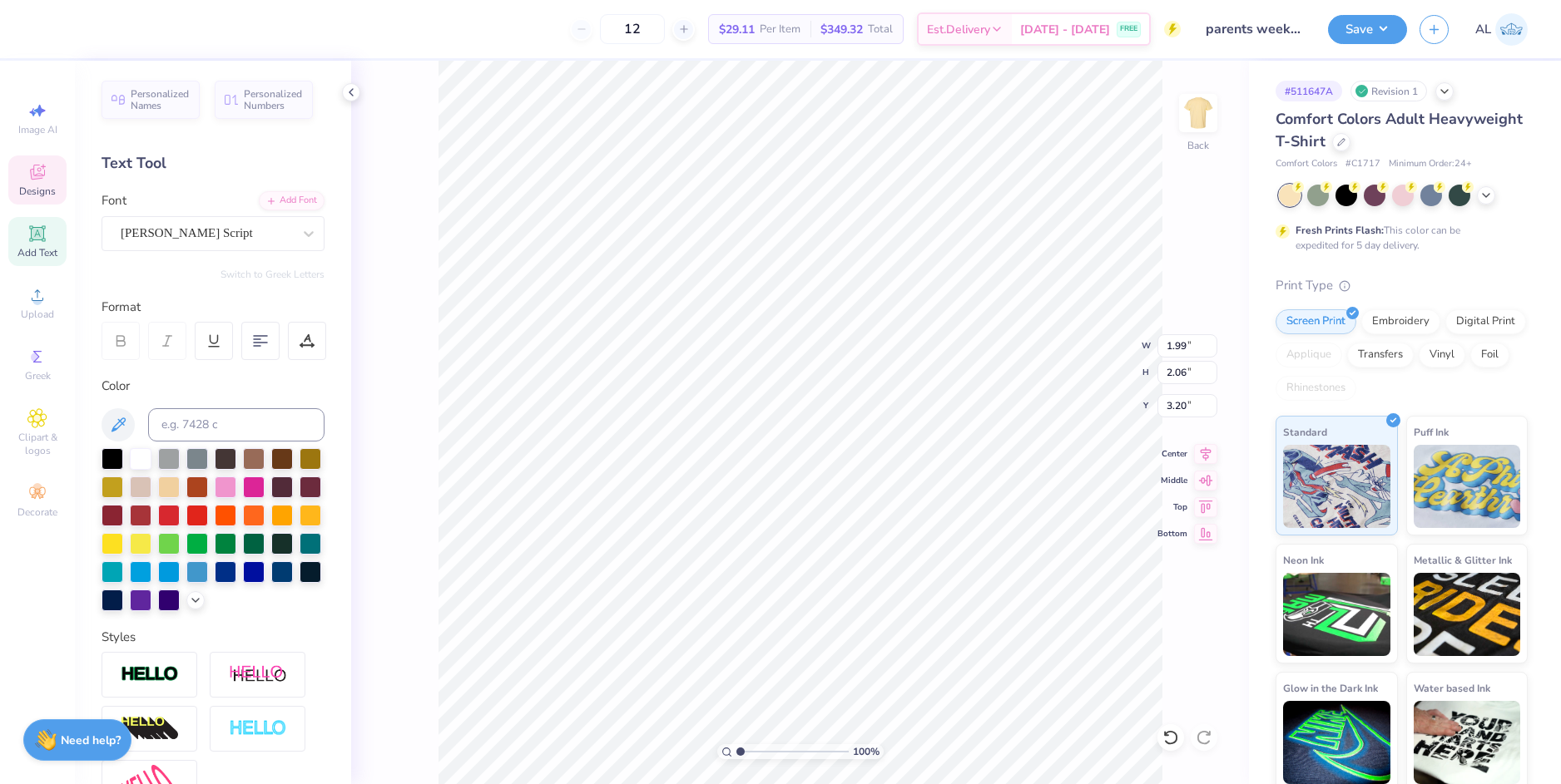
type input "1.33"
click at [873, 390] on li "Duplicate" at bounding box center [861, 390] width 131 height 33
type input "2.72"
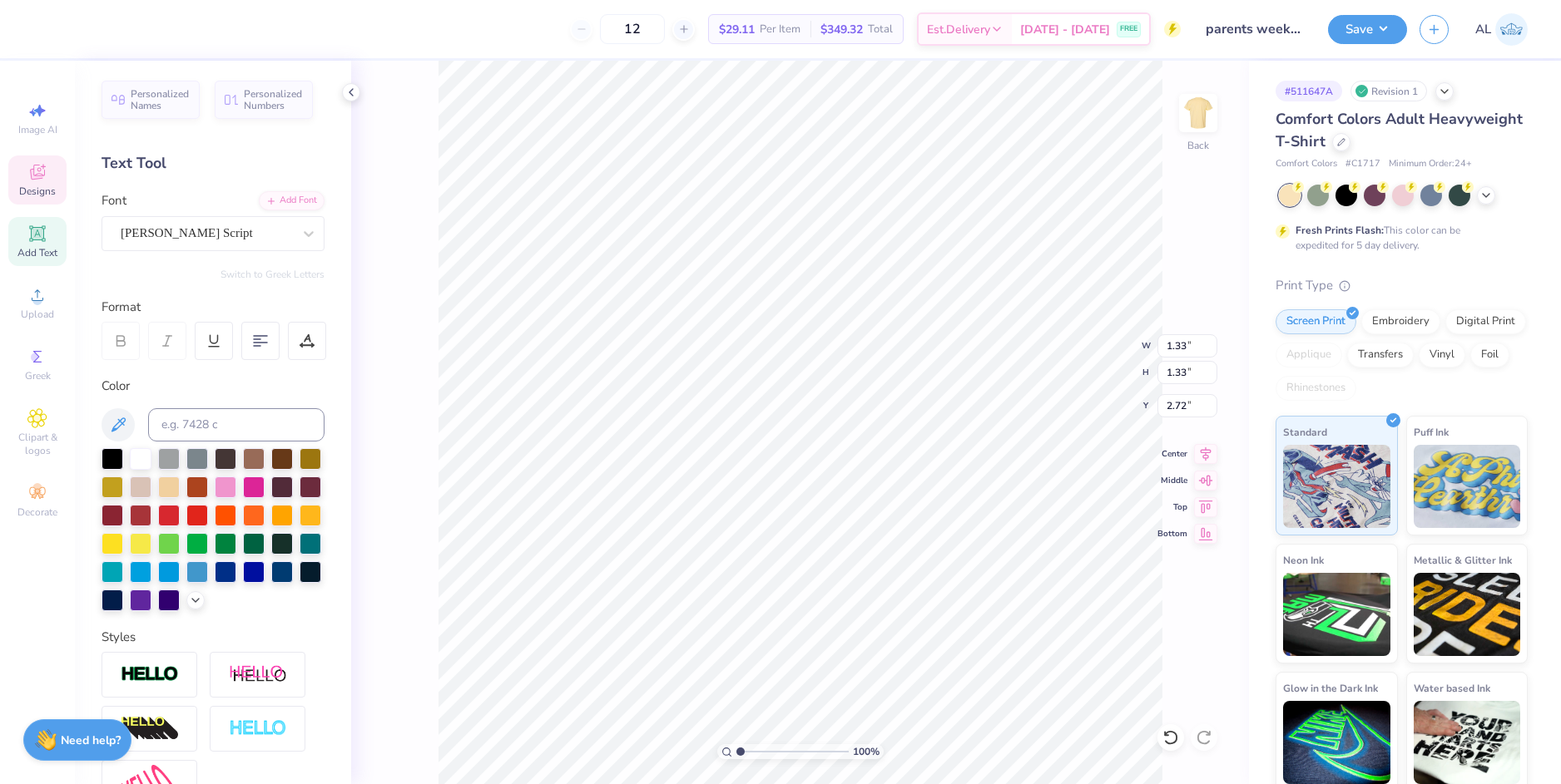
type textarea "ig"
type input "2.51"
click at [940, 502] on li "Group" at bounding box center [905, 508] width 131 height 33
type input "5.79"
type input "3.36"
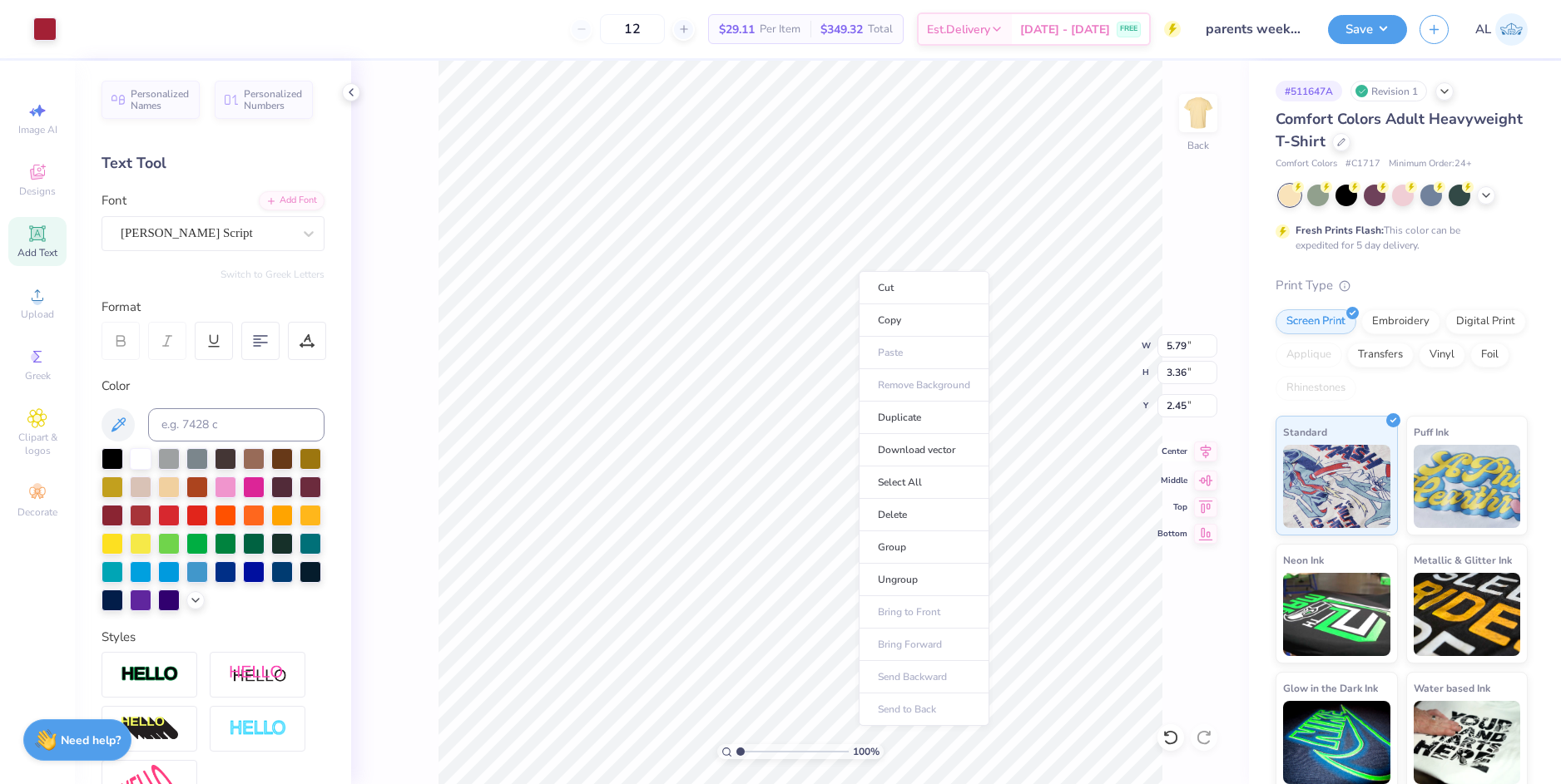
click at [1196, 453] on icon at bounding box center [1206, 452] width 24 height 20
click at [1204, 453] on icon at bounding box center [1206, 452] width 24 height 20
click at [1205, 451] on icon at bounding box center [1206, 452] width 24 height 20
type input "5.49"
type input "2.81"
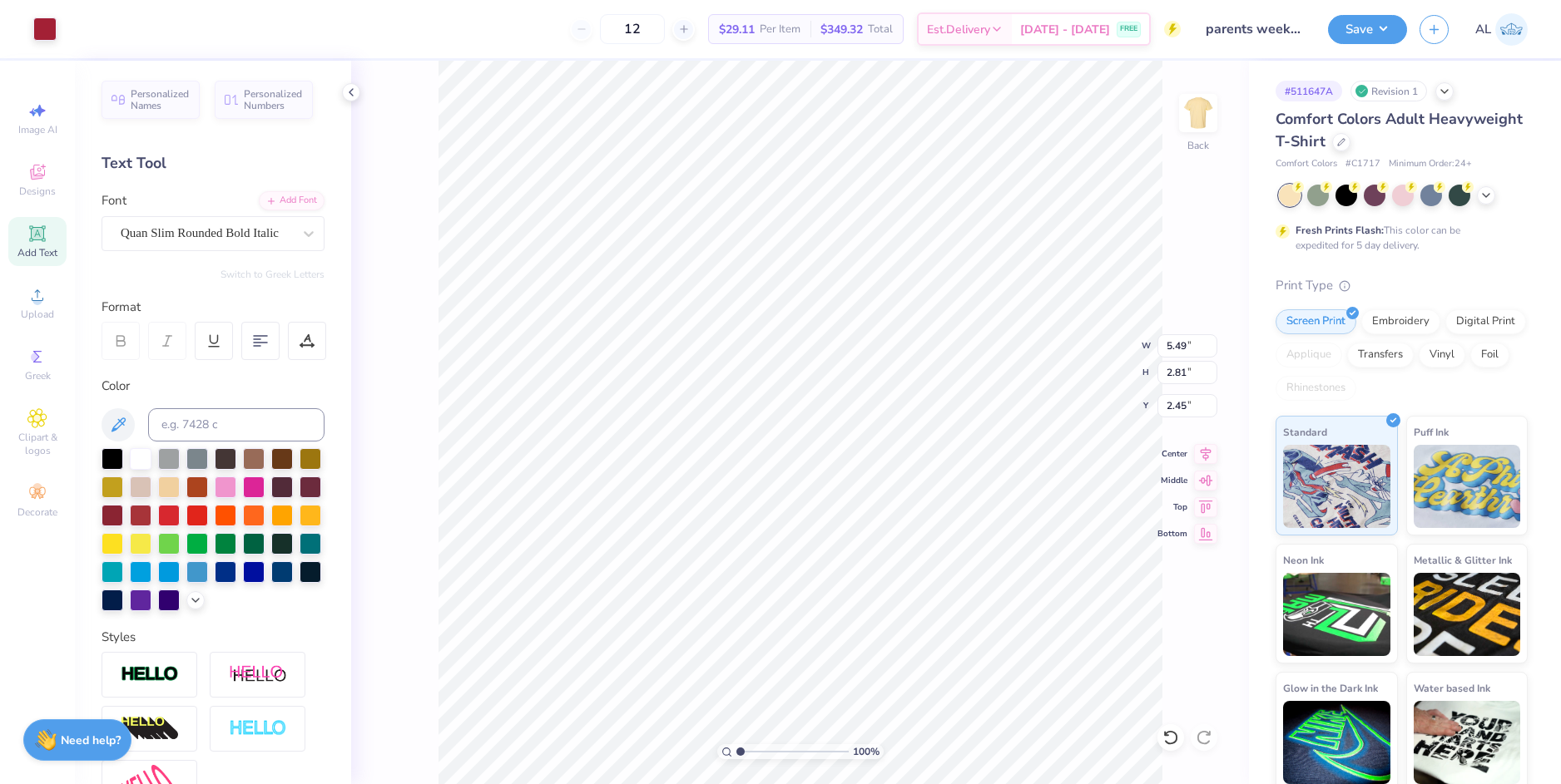
type input "2.77"
click at [873, 533] on li "Group" at bounding box center [868, 531] width 131 height 33
click at [892, 445] on li "Download vector" at bounding box center [874, 446] width 131 height 33
type input "phi sig"
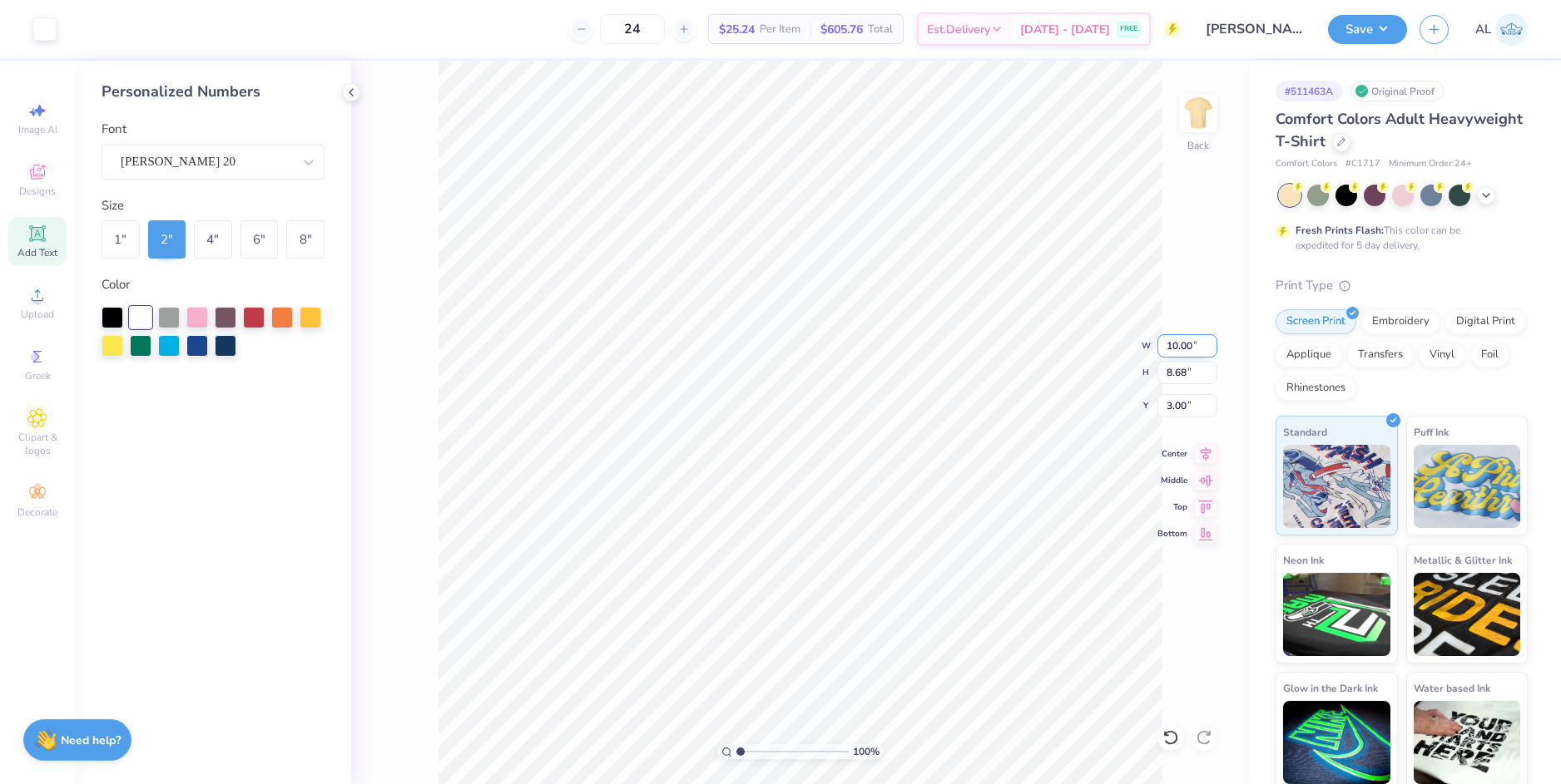
click at [1173, 348] on input "10.00" at bounding box center [1187, 346] width 60 height 24
click at [1176, 405] on input "3.00" at bounding box center [1187, 406] width 60 height 24
type input "11.00"
type input "9.55"
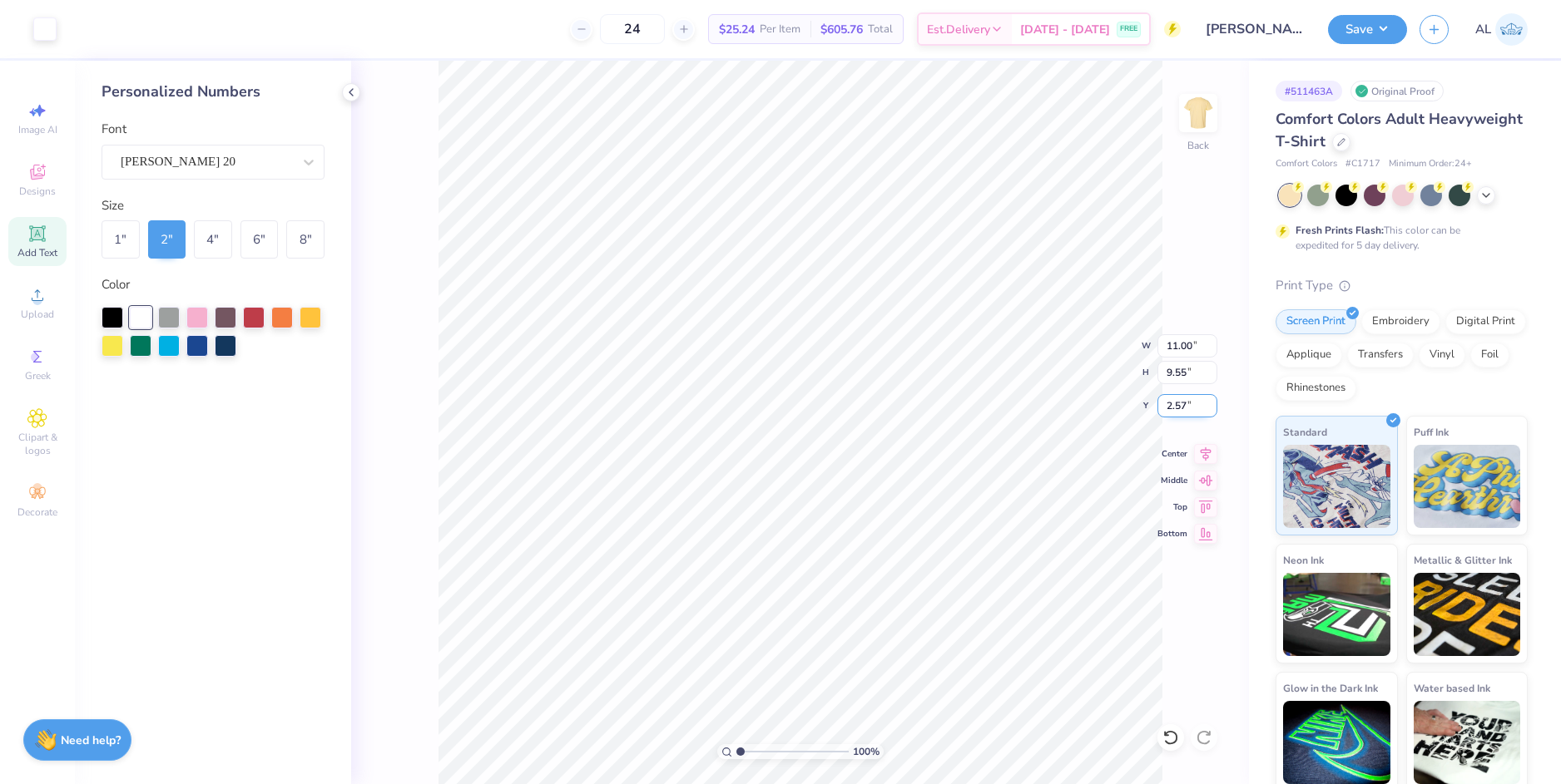
click at [1176, 405] on input "2.57" at bounding box center [1187, 406] width 60 height 24
click at [1180, 370] on input "9.55" at bounding box center [1187, 373] width 60 height 24
type input "3.00"
click at [1075, 340] on div "100 % Back W 11.00 H 9.55 Y 3.00 Center Middle Top Bottom" at bounding box center [799, 422] width 897 height 724
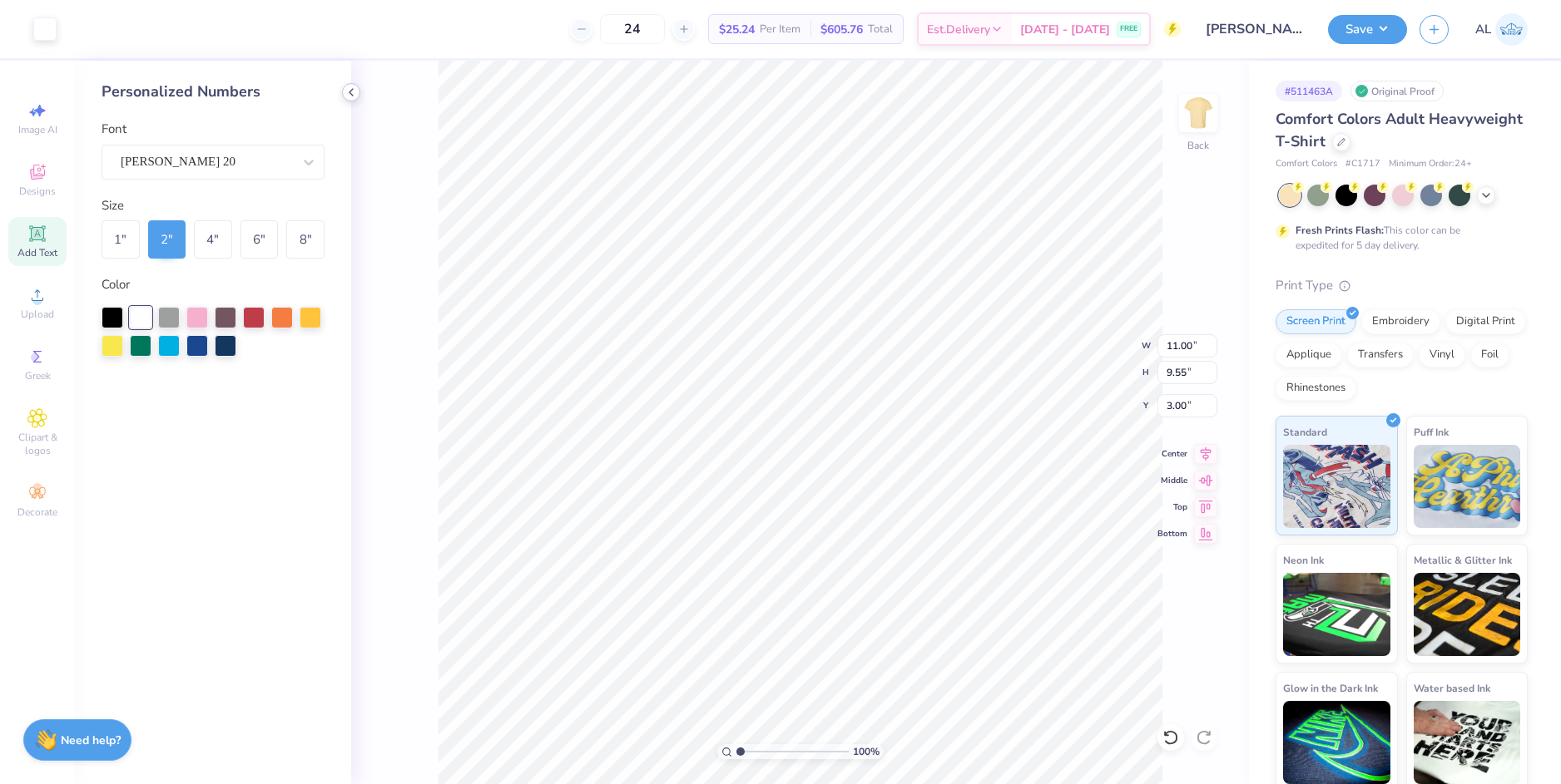
click at [347, 92] on icon at bounding box center [350, 92] width 13 height 13
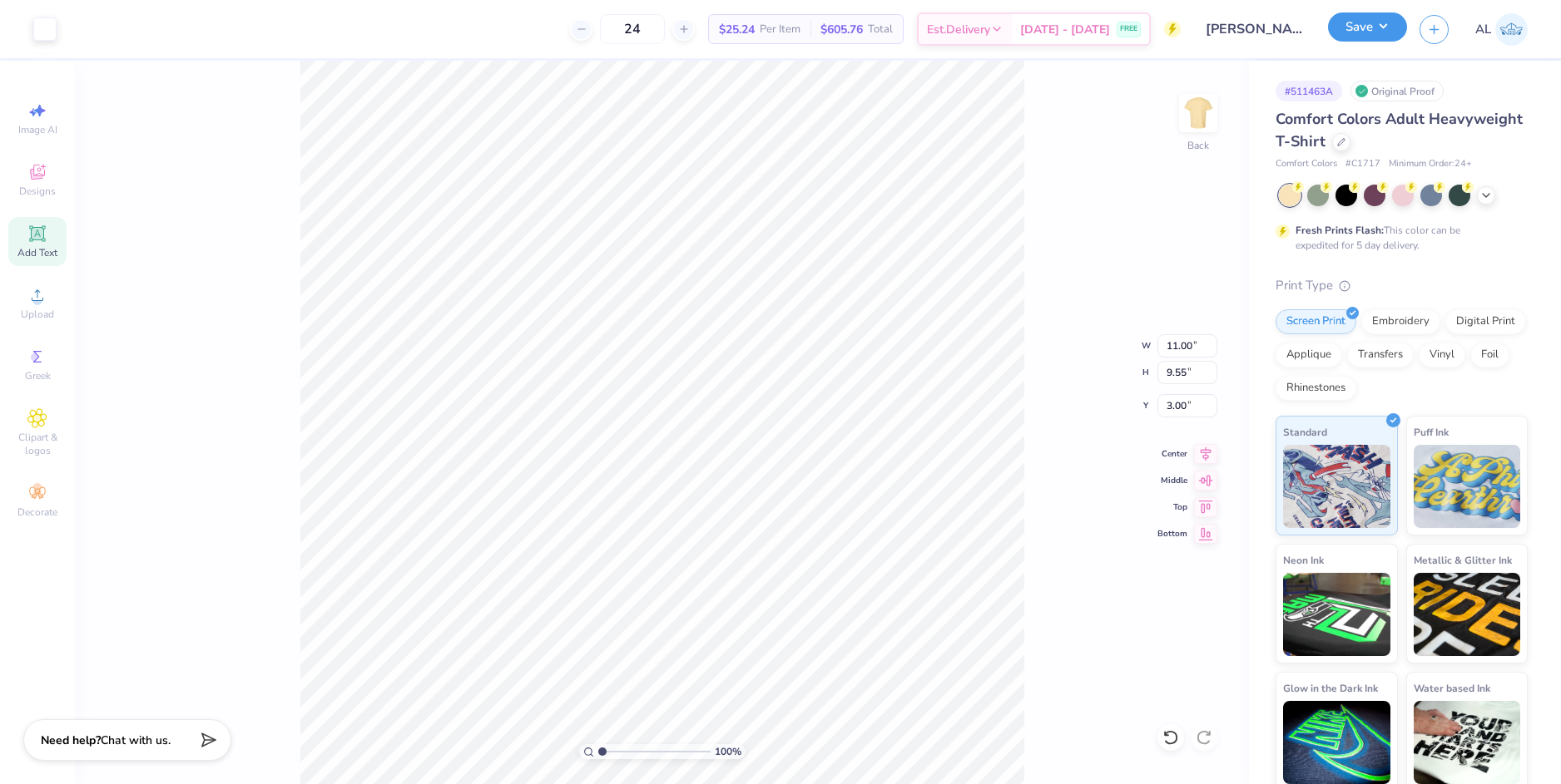
click at [1360, 34] on button "Save" at bounding box center [1367, 27] width 79 height 29
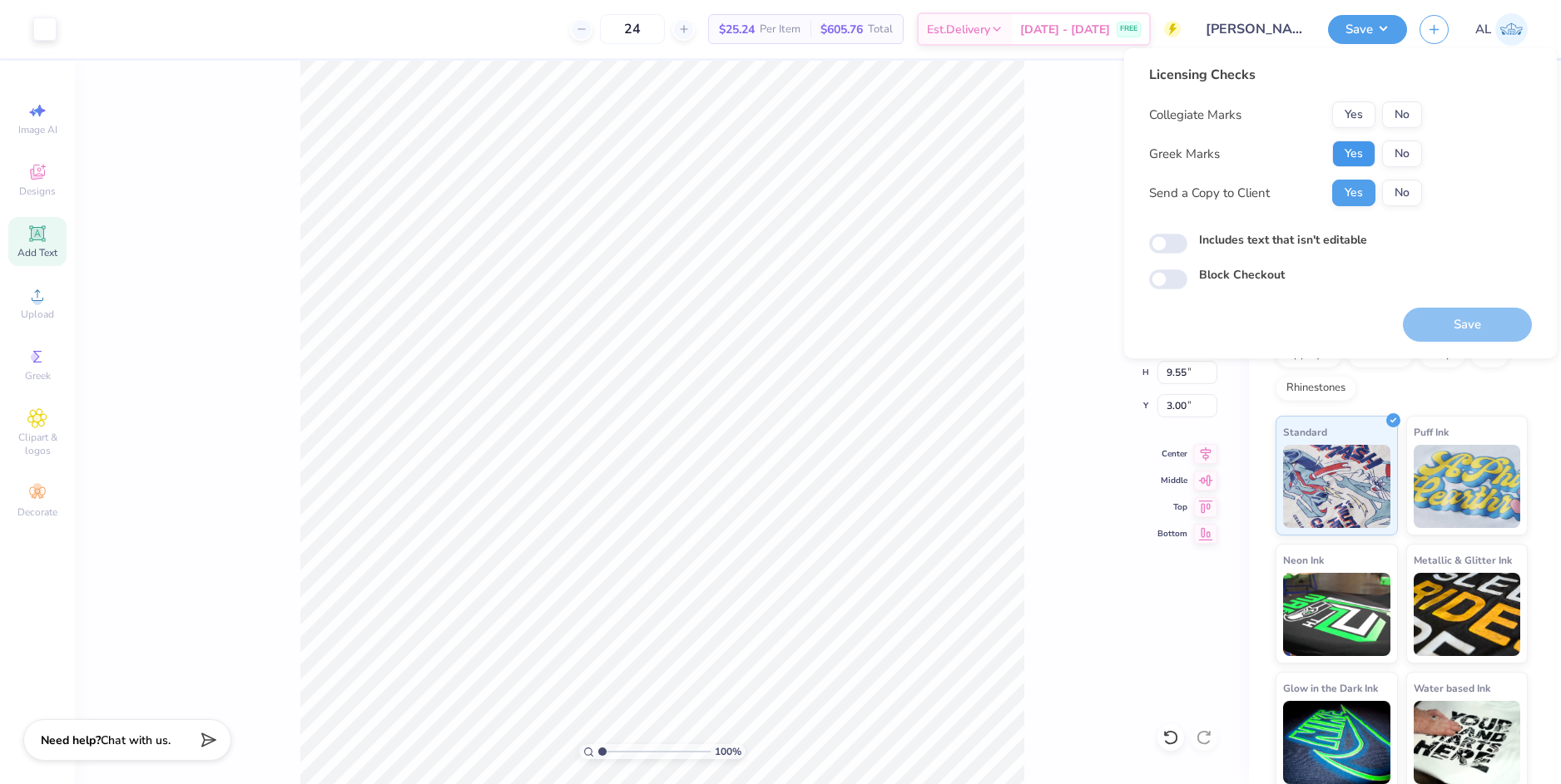
click at [1341, 150] on button "Yes" at bounding box center [1354, 153] width 44 height 27
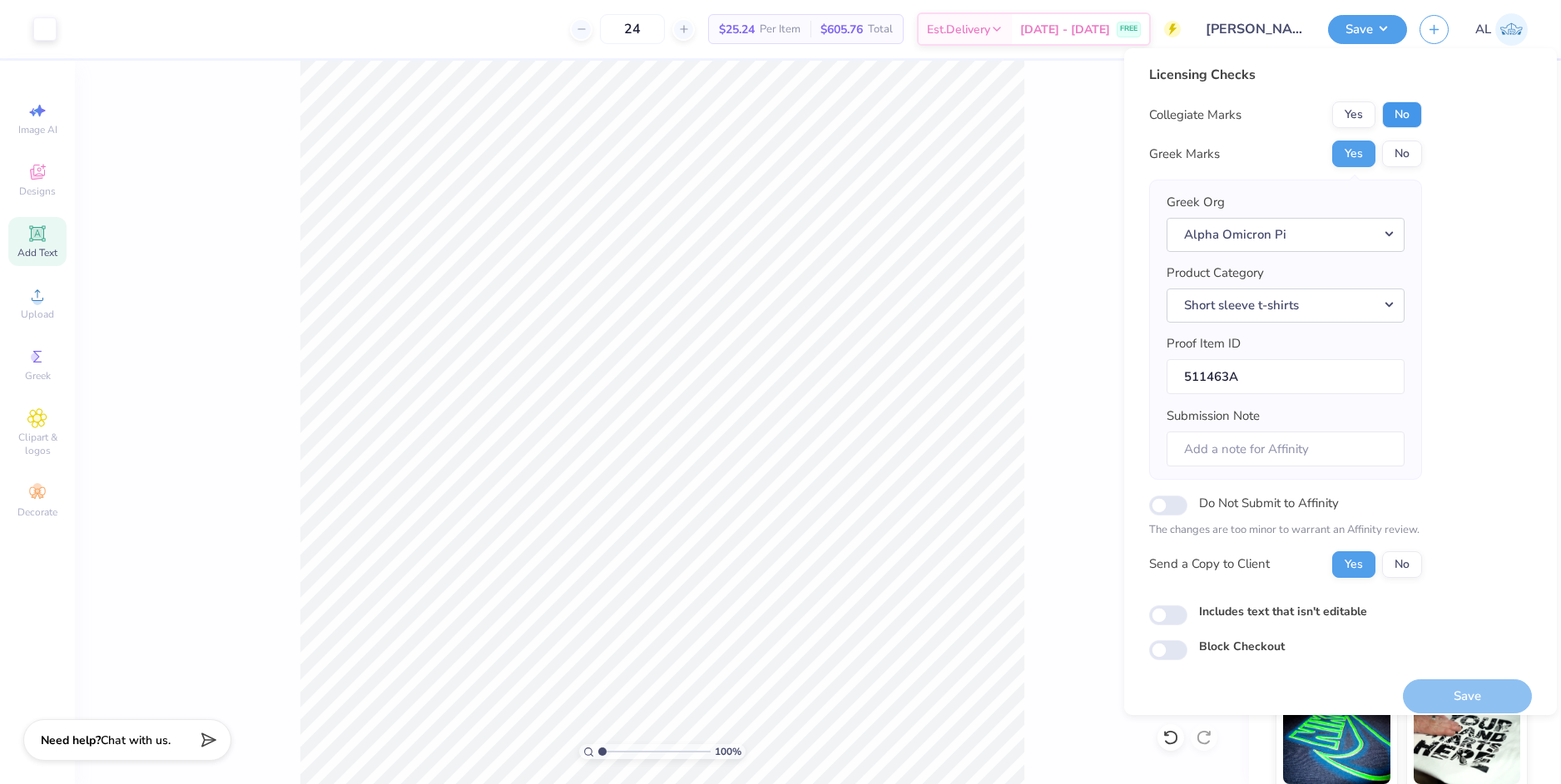
click at [1391, 117] on button "No" at bounding box center [1402, 115] width 40 height 27
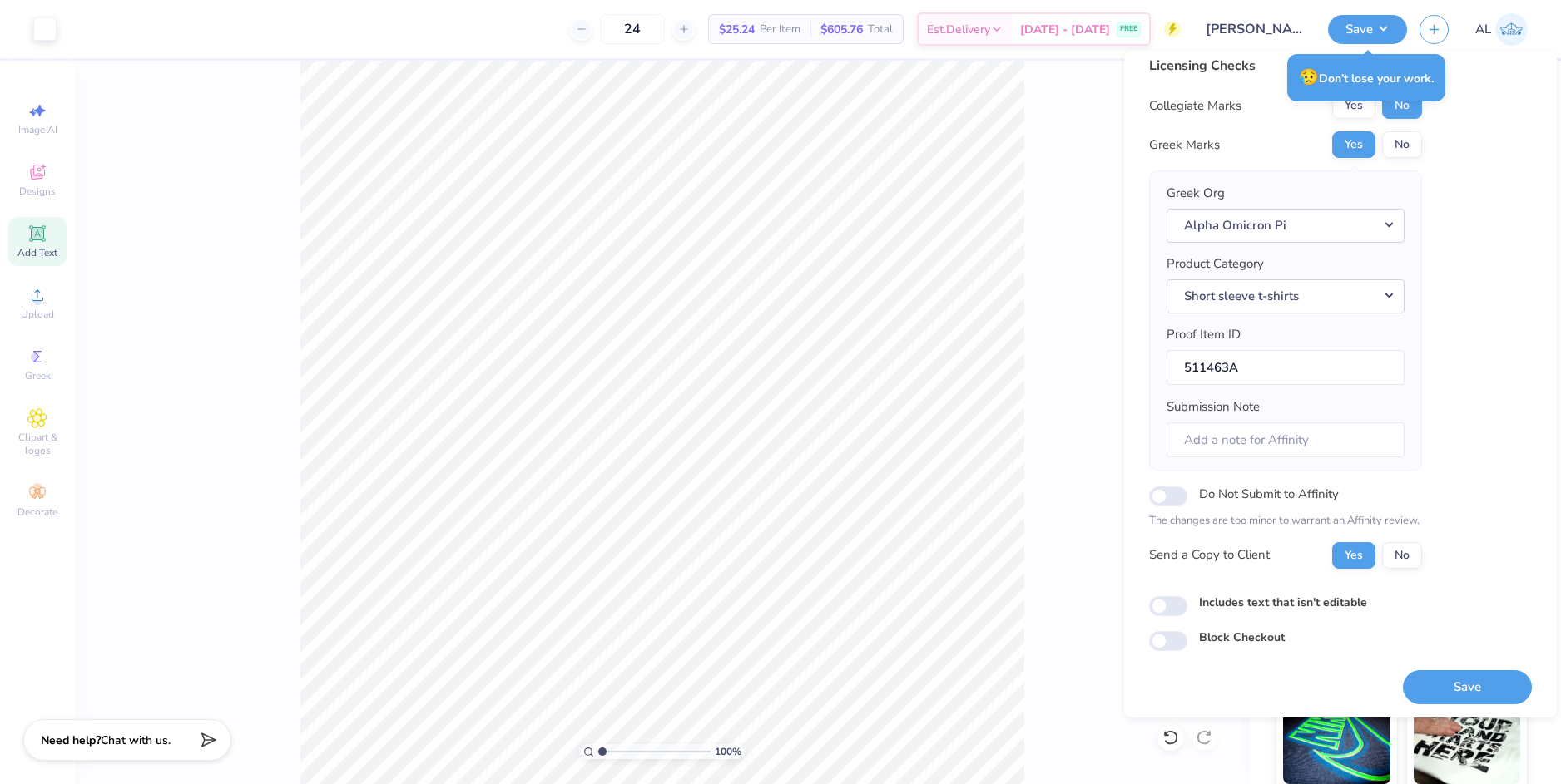
scroll to position [14, 0]
click at [1436, 690] on button "Save" at bounding box center [1467, 684] width 129 height 34
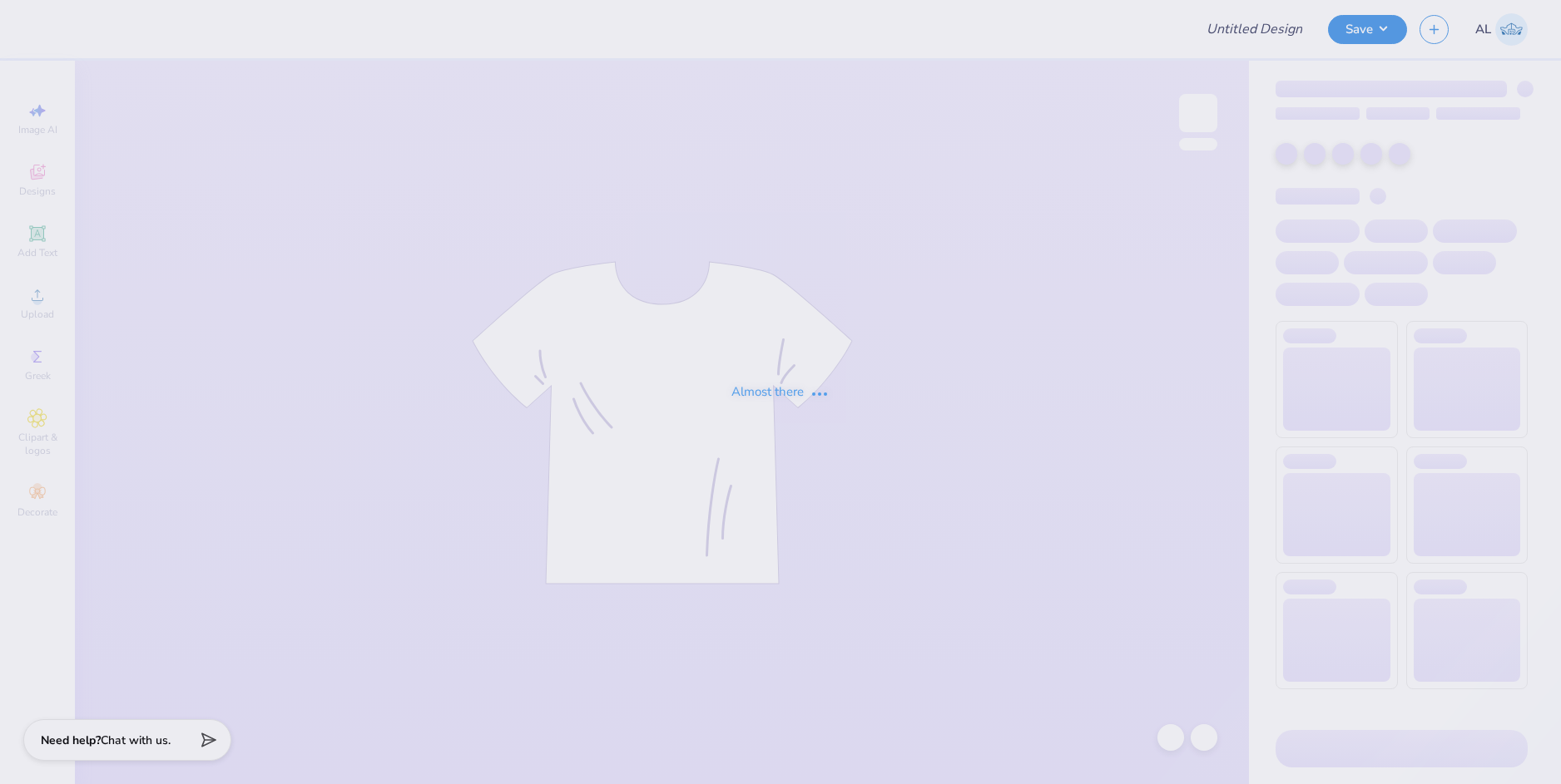
type input "Theta Bar Crawl"
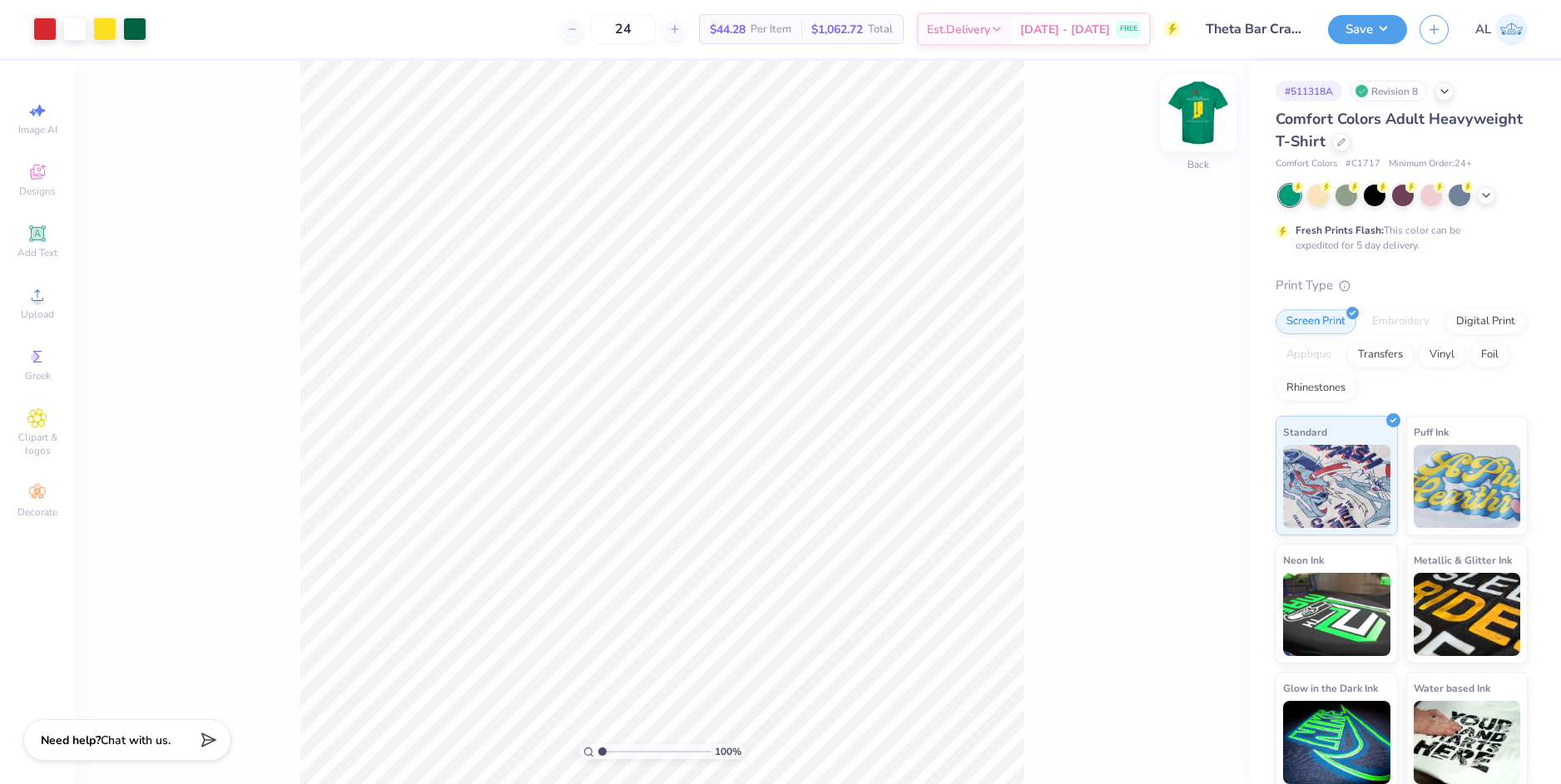
click at [1201, 125] on img at bounding box center [1197, 113] width 66 height 66
click at [1199, 102] on img at bounding box center [1197, 113] width 66 height 66
click at [1205, 118] on img at bounding box center [1197, 113] width 66 height 66
click at [1201, 108] on img at bounding box center [1197, 113] width 66 height 66
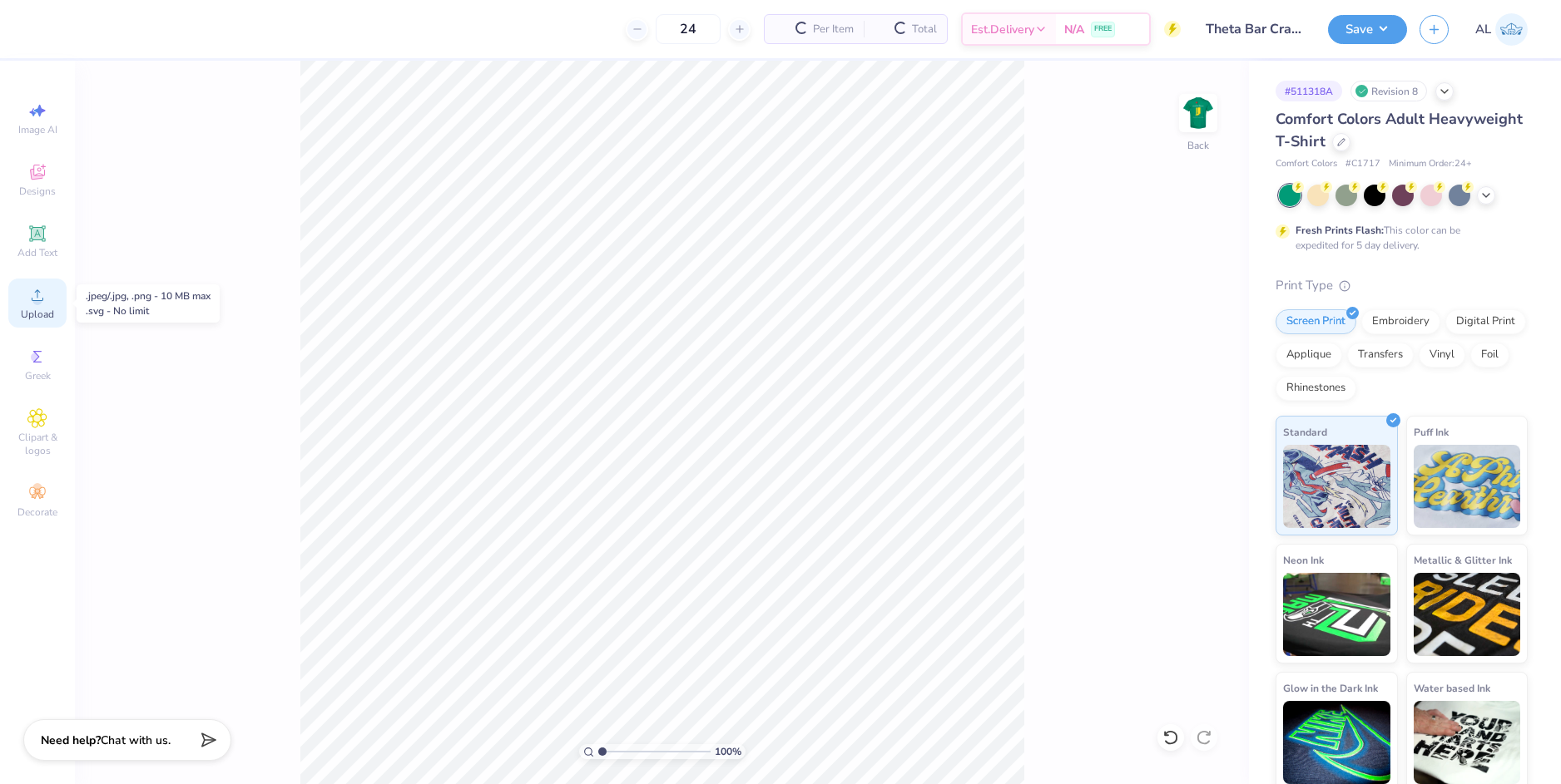
click at [58, 298] on div "Upload" at bounding box center [37, 304] width 58 height 49
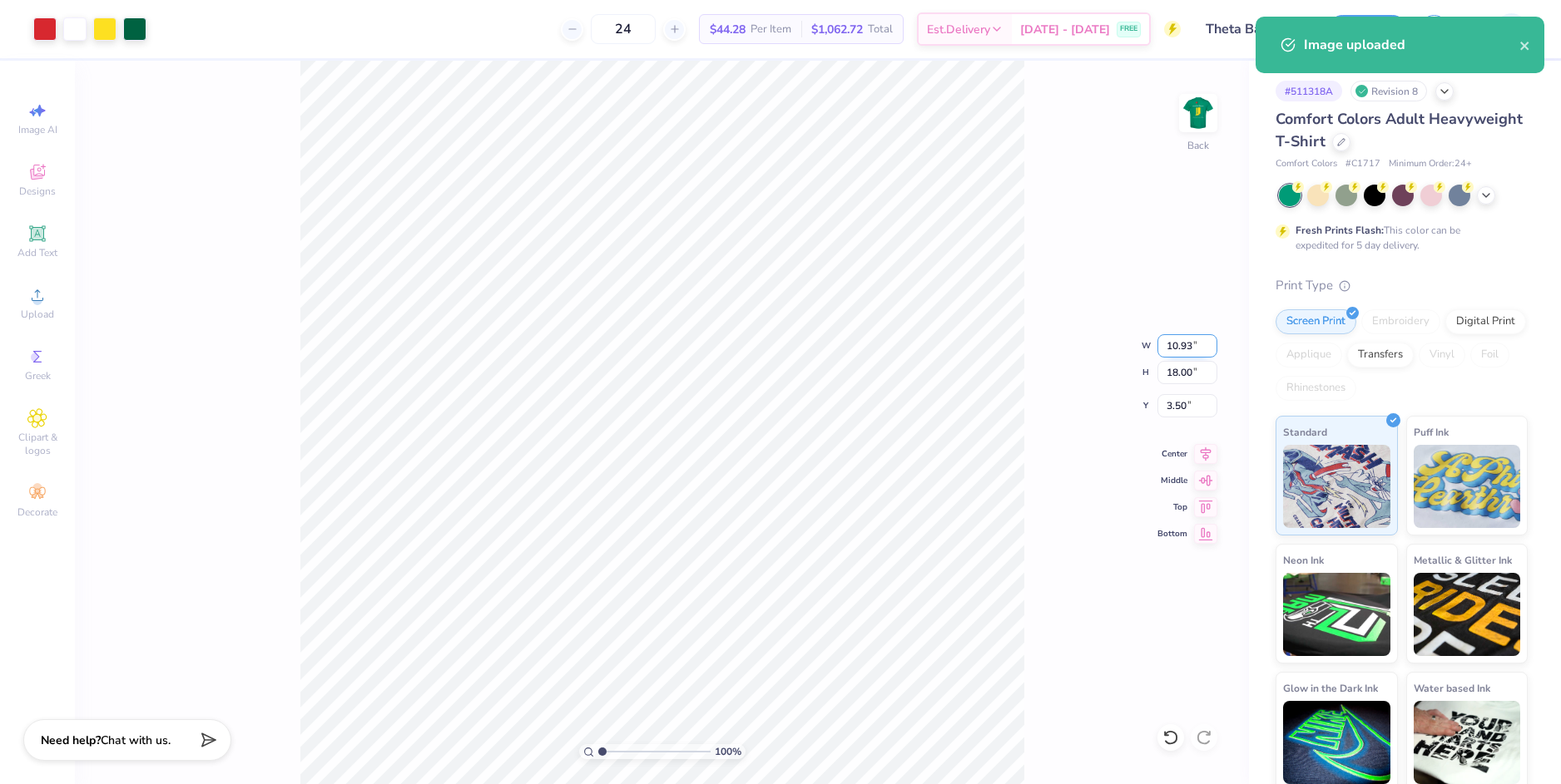
click at [1172, 346] on input "10.93" at bounding box center [1187, 346] width 60 height 24
click at [1178, 400] on input "3.50" at bounding box center [1187, 406] width 60 height 24
type input "3.00"
type input "4.94"
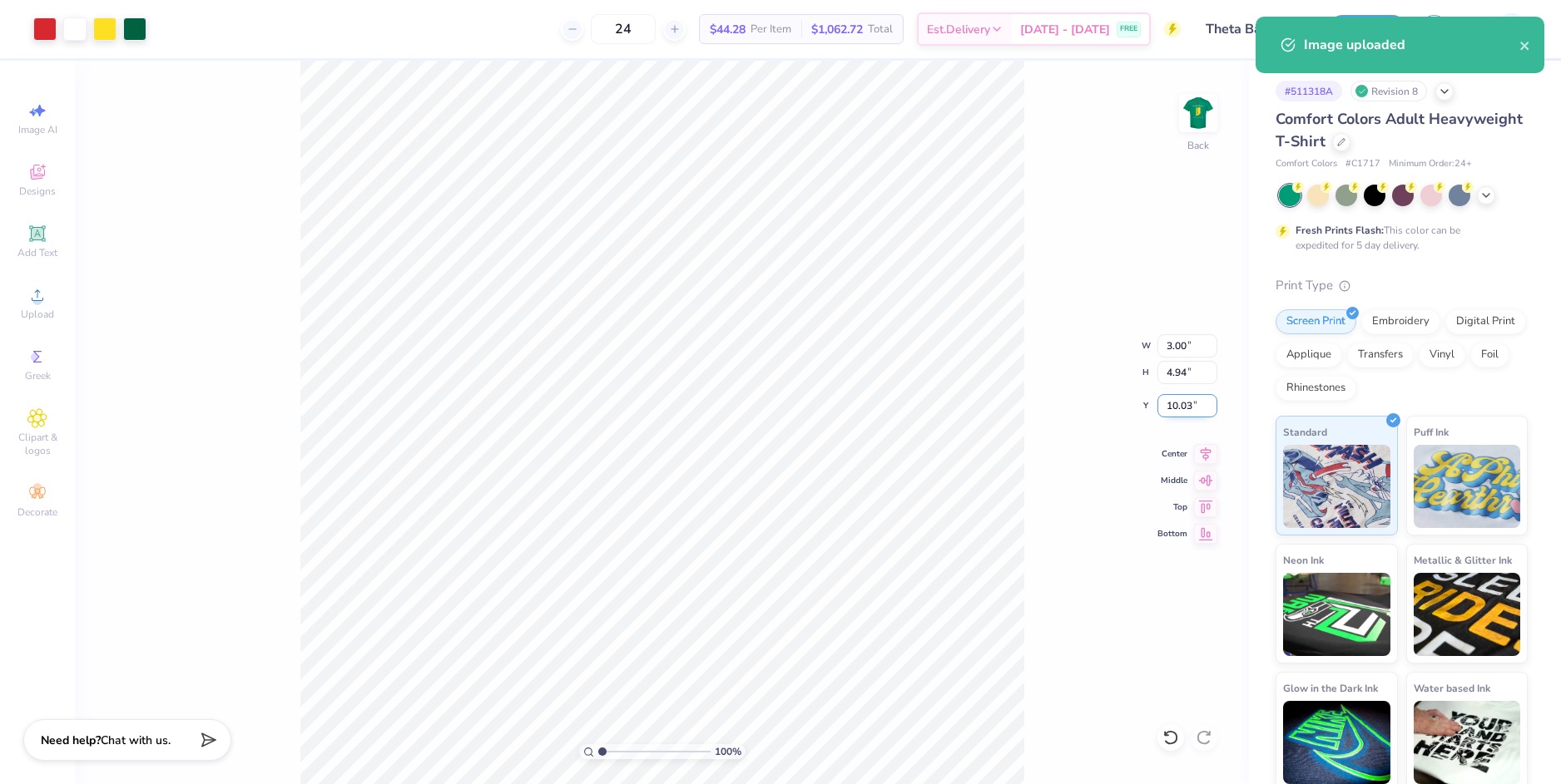
click at [1176, 403] on input "10.03" at bounding box center [1187, 406] width 60 height 24
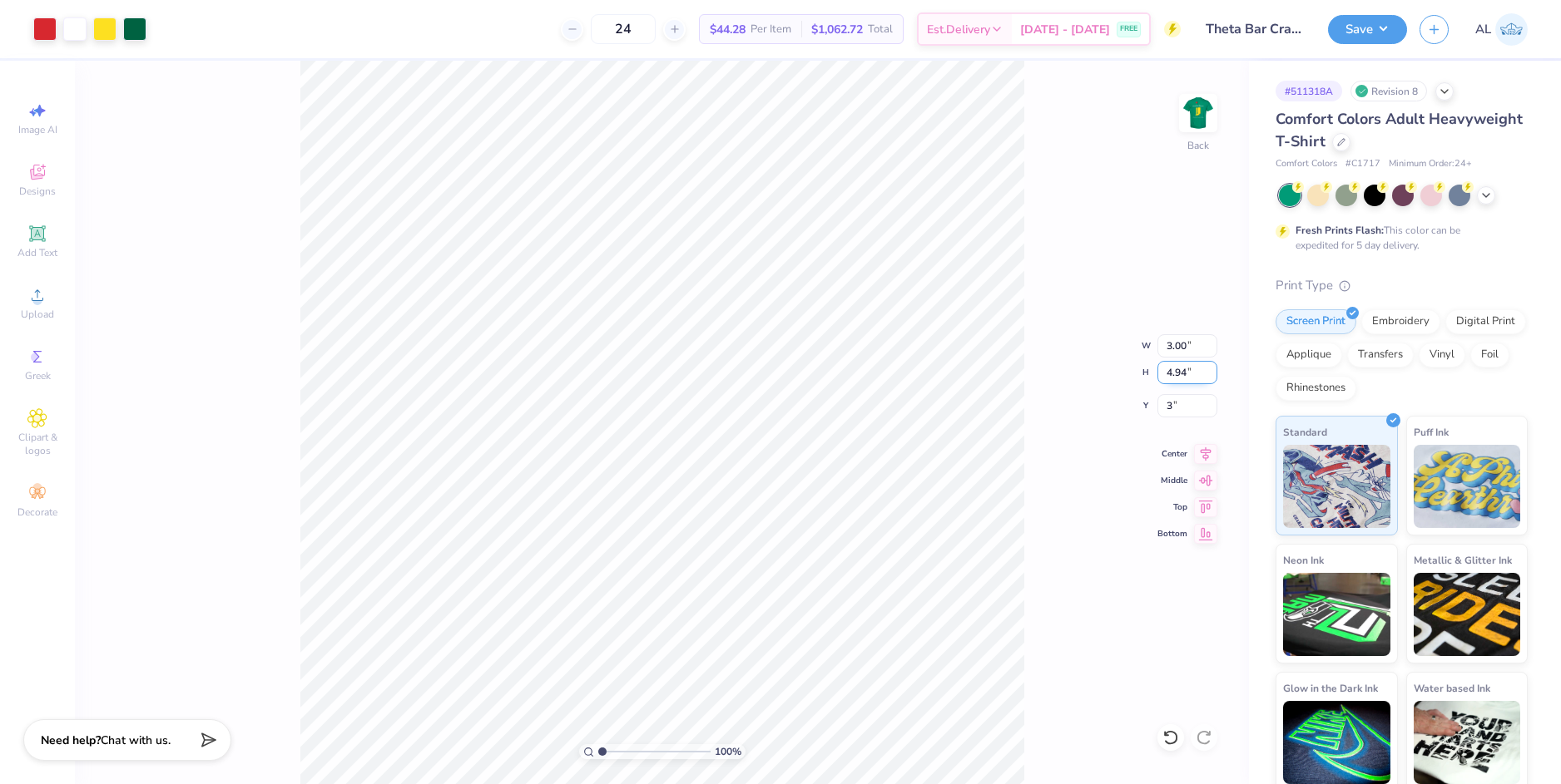
click at [1187, 377] on input "4.94" at bounding box center [1187, 373] width 60 height 24
type input "3.00"
click at [1201, 105] on img at bounding box center [1197, 113] width 66 height 66
click at [730, 589] on li "Group" at bounding box center [742, 593] width 131 height 33
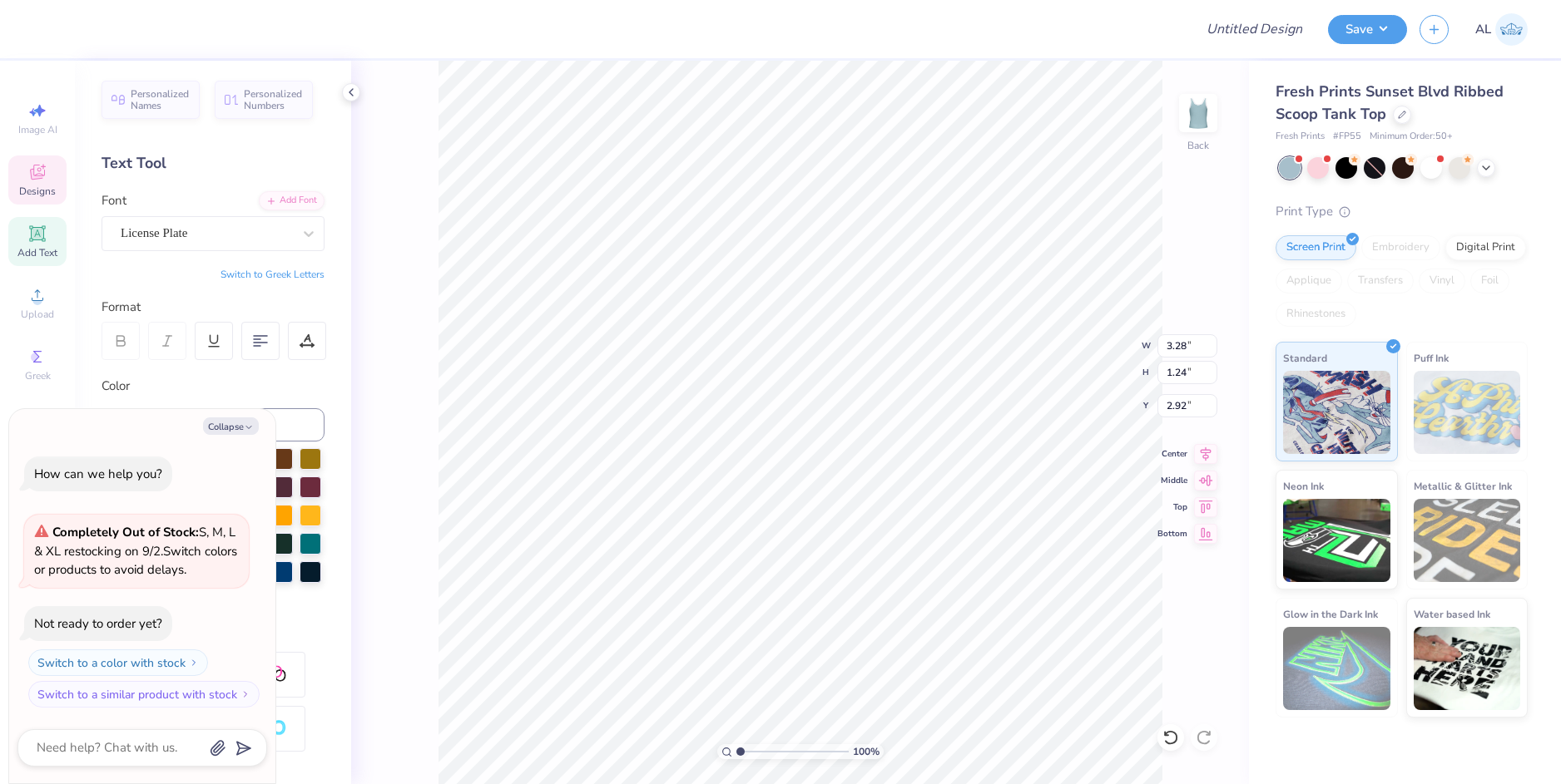
scroll to position [13, 2]
type textarea "x"
type textarea "PIPHI"
type textarea "x"
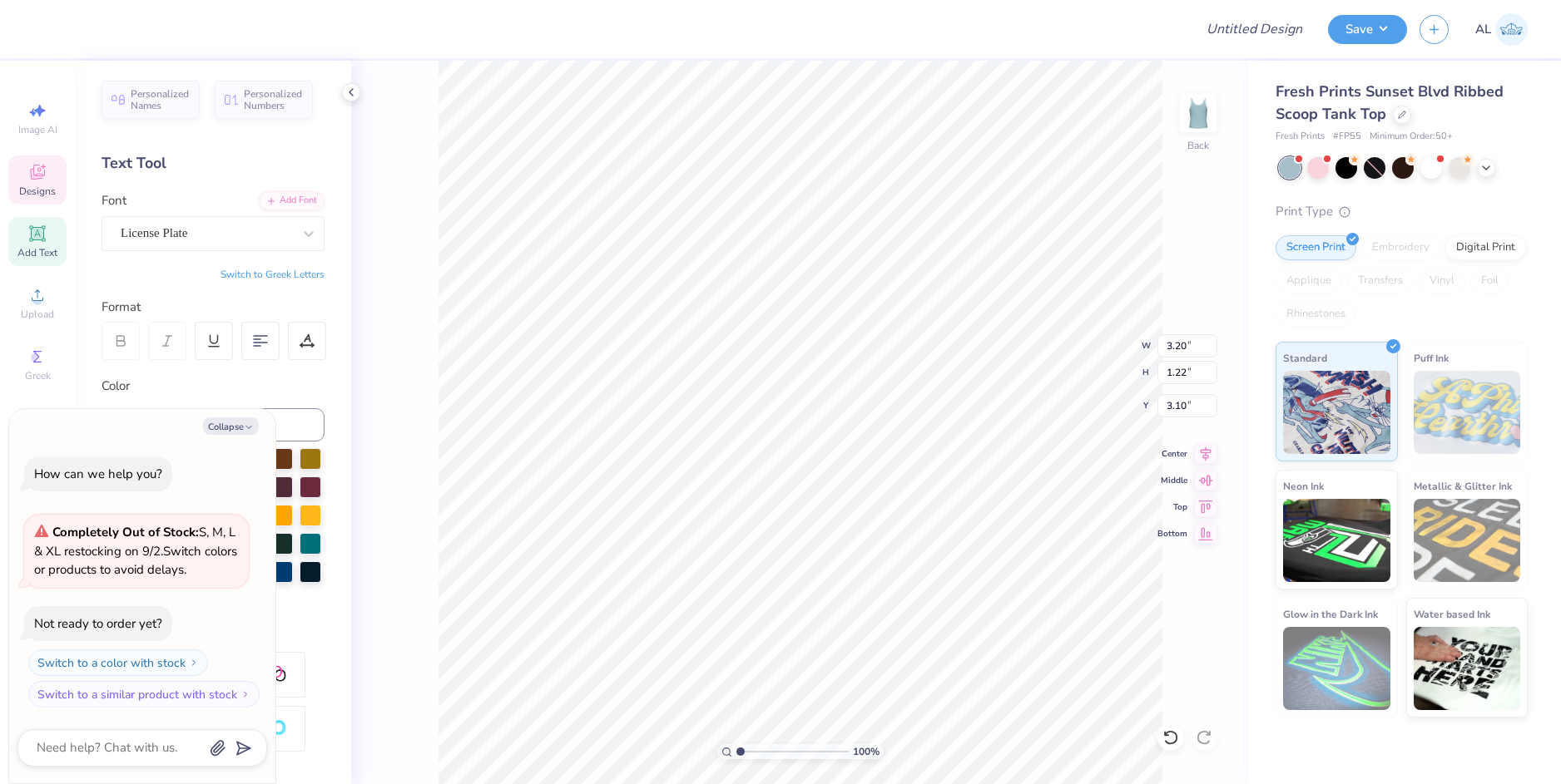
type input "2.96"
click at [1207, 453] on icon at bounding box center [1206, 451] width 11 height 14
paste textarea "67"
type textarea "x"
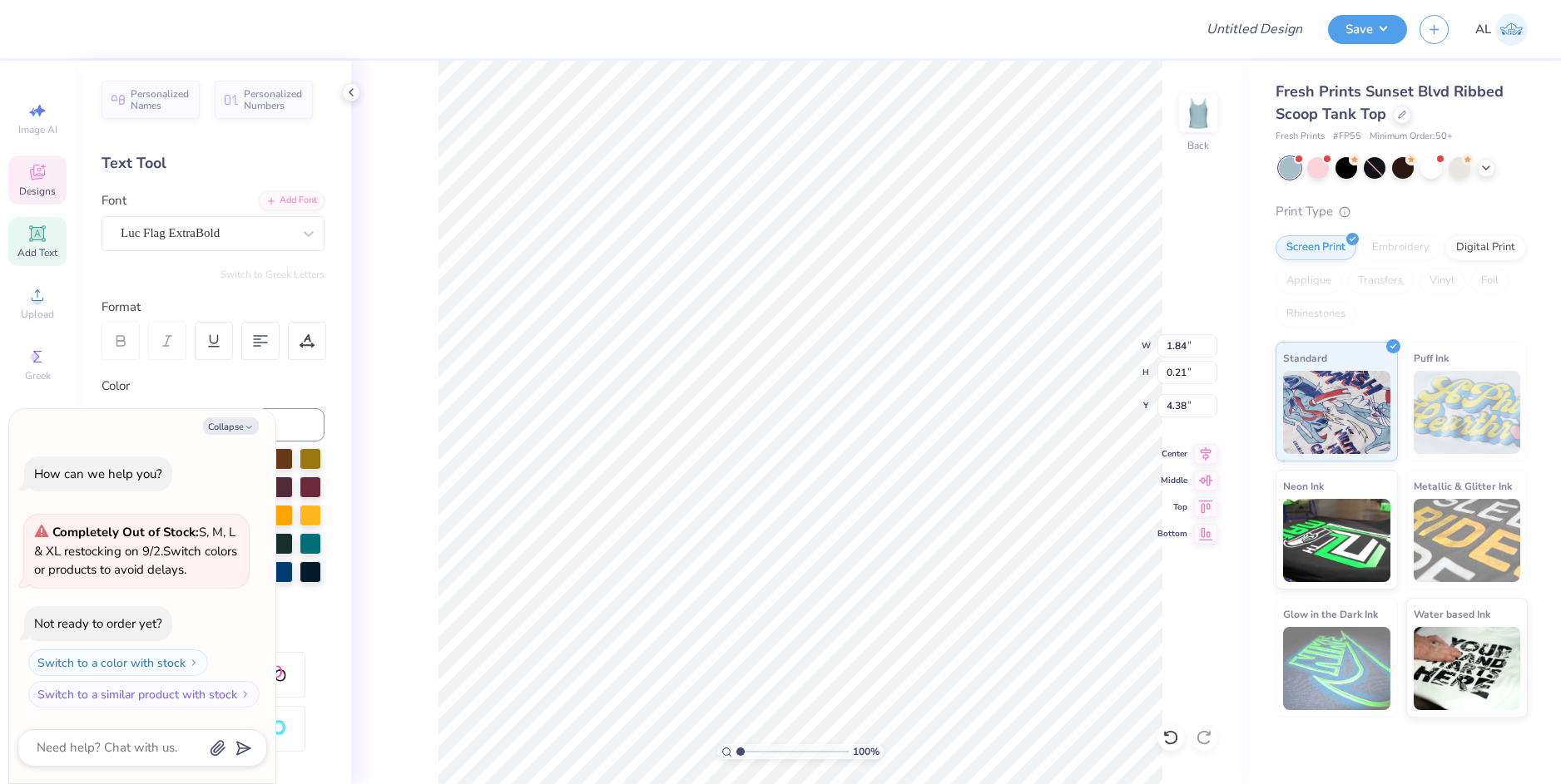
type textarea "EST 1867"
type textarea "x"
type textarea "PI BETA PHI"
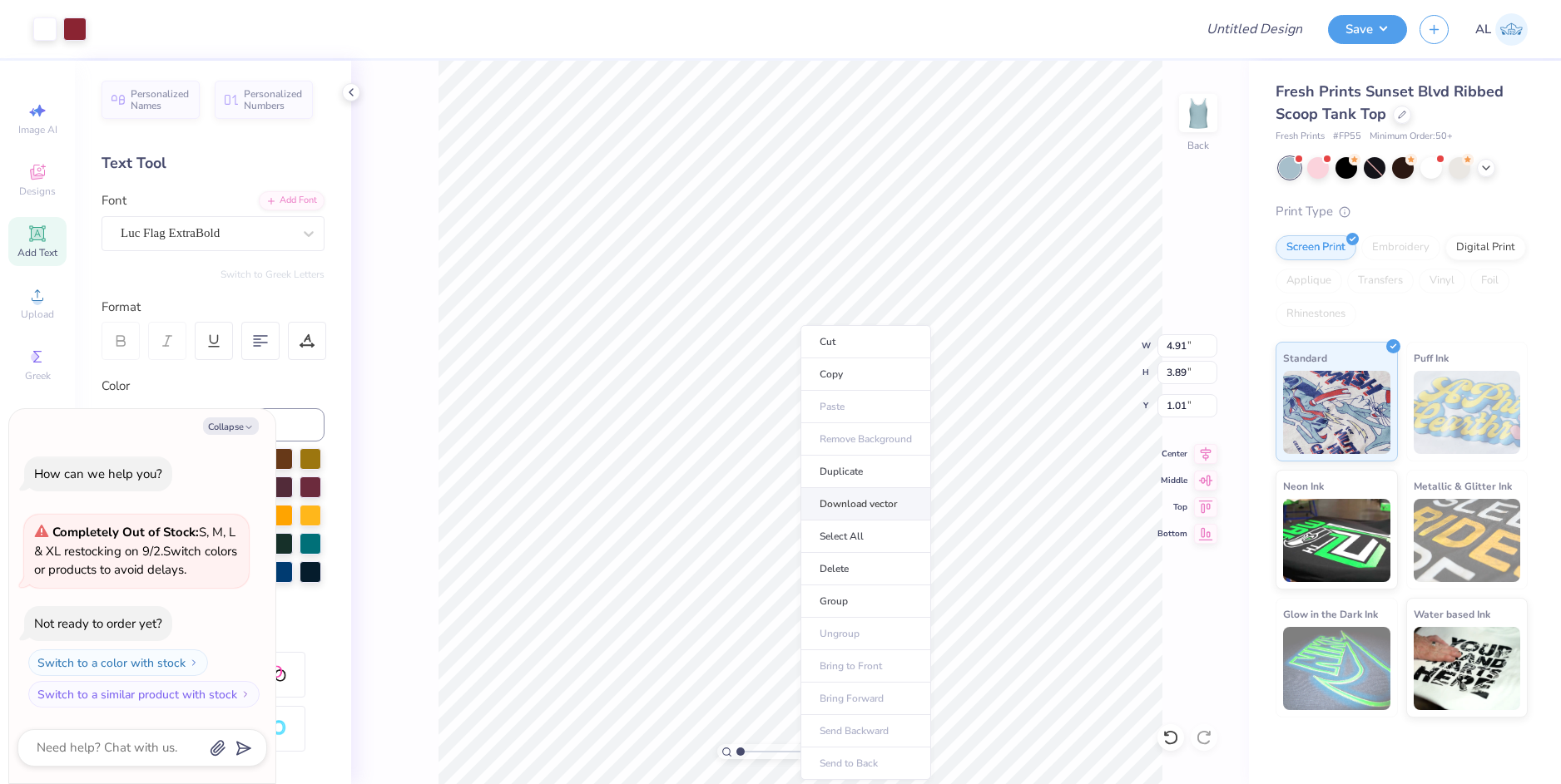
click at [887, 507] on li "Download vector" at bounding box center [866, 504] width 131 height 33
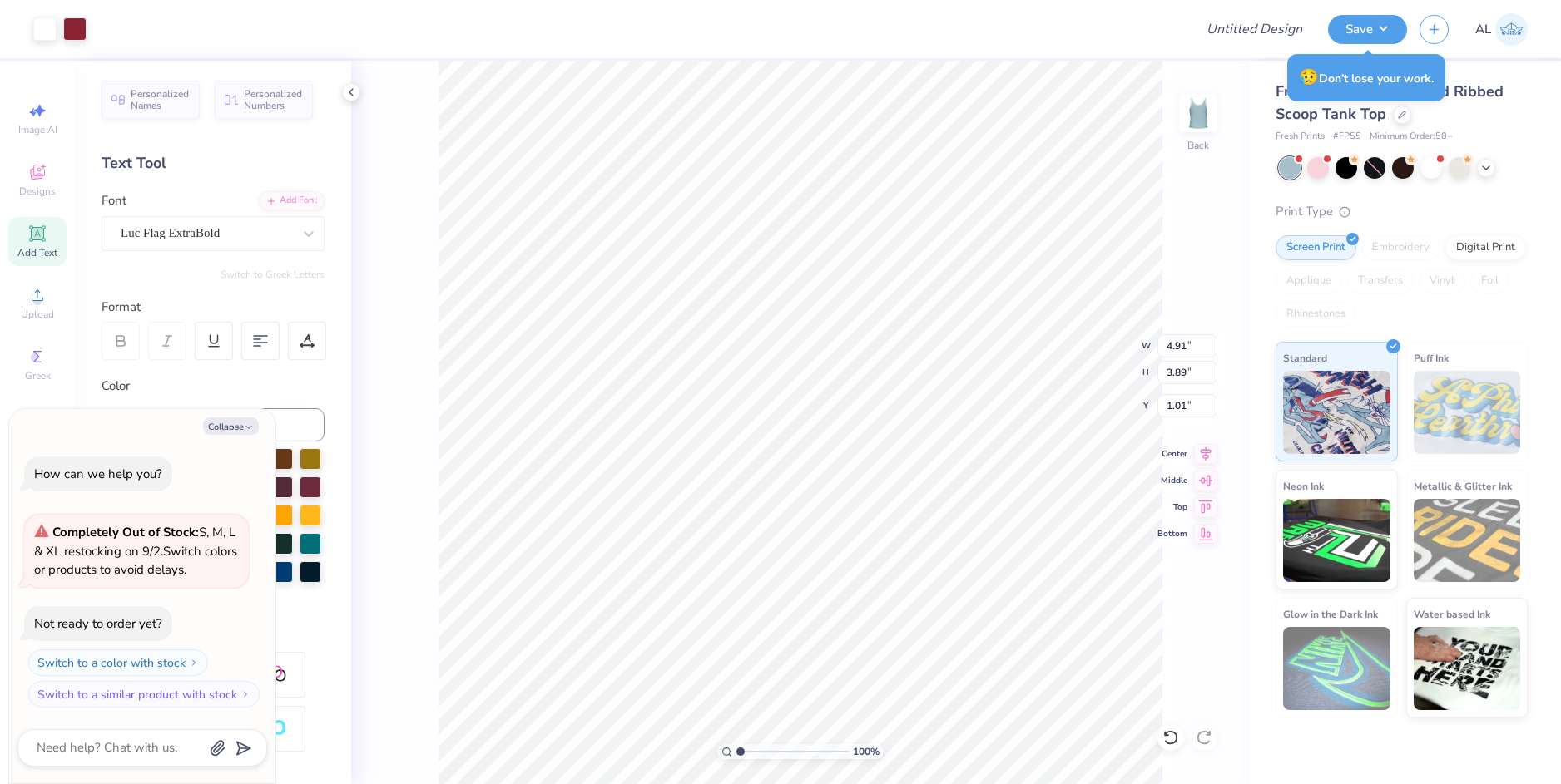
type textarea "x"
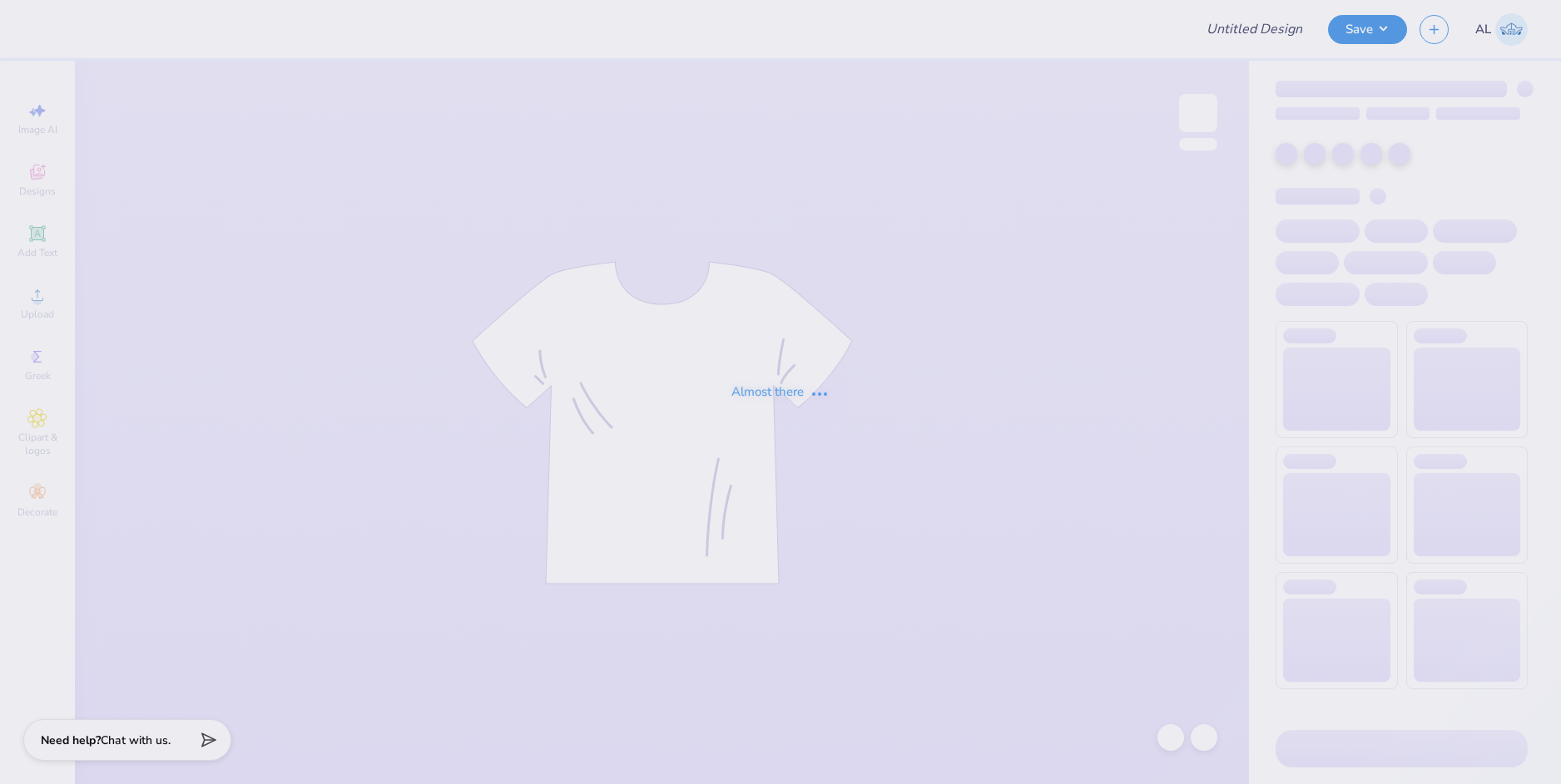
type input "parents formal #1"
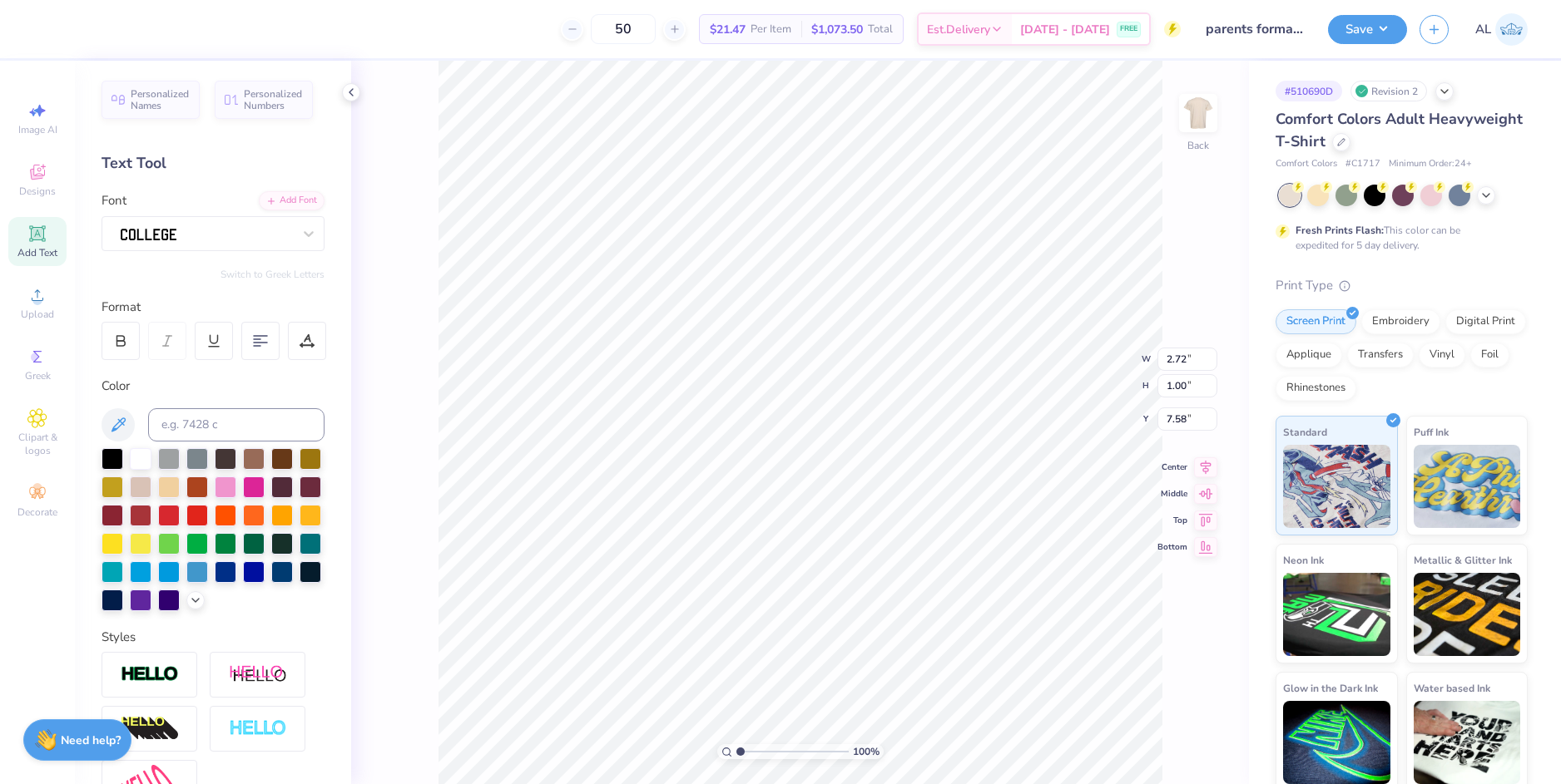
type input "2.72"
type input "1.00"
type input "7.58"
type input "7.22"
type input "1.11"
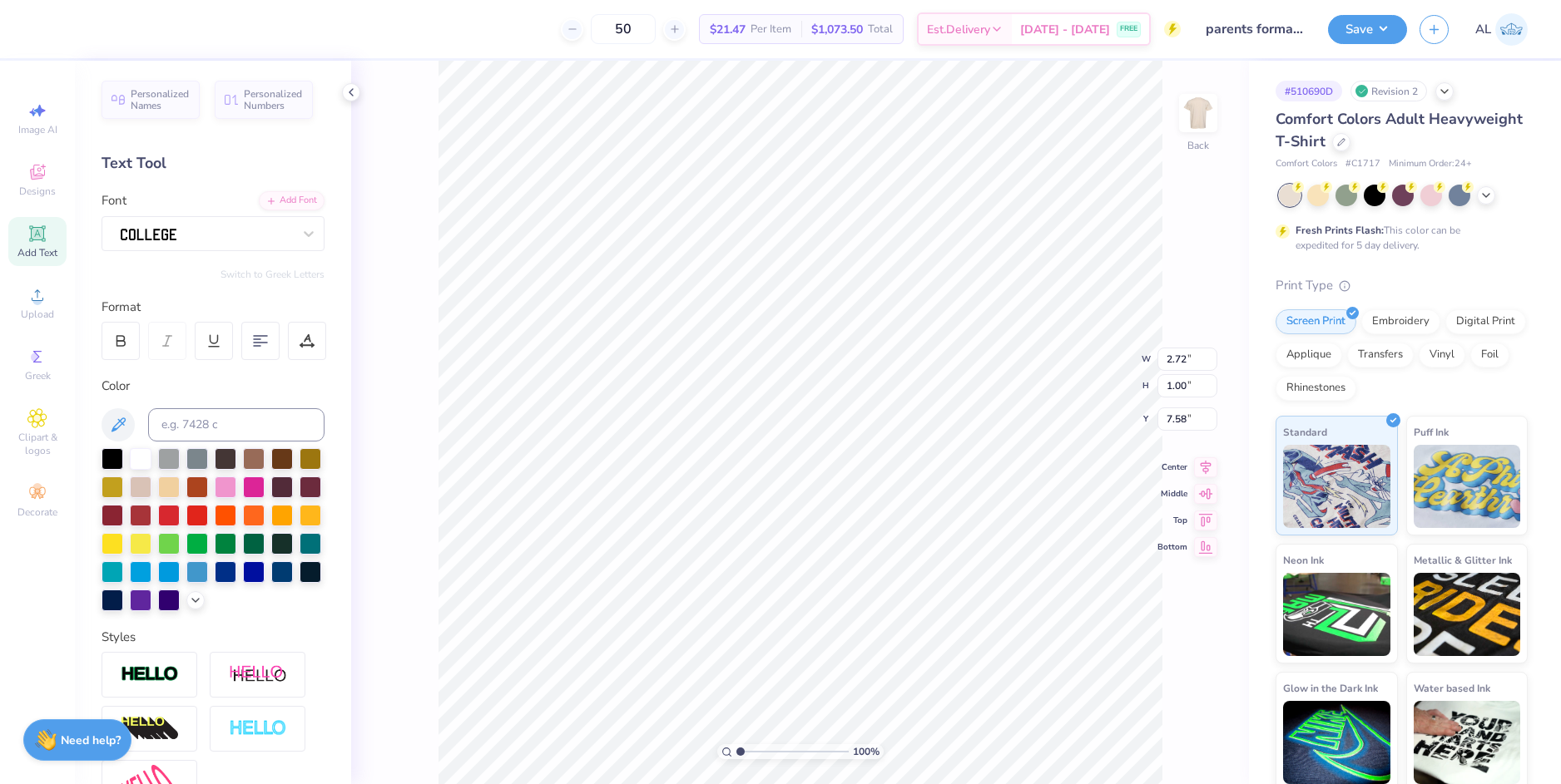
type input "6.20"
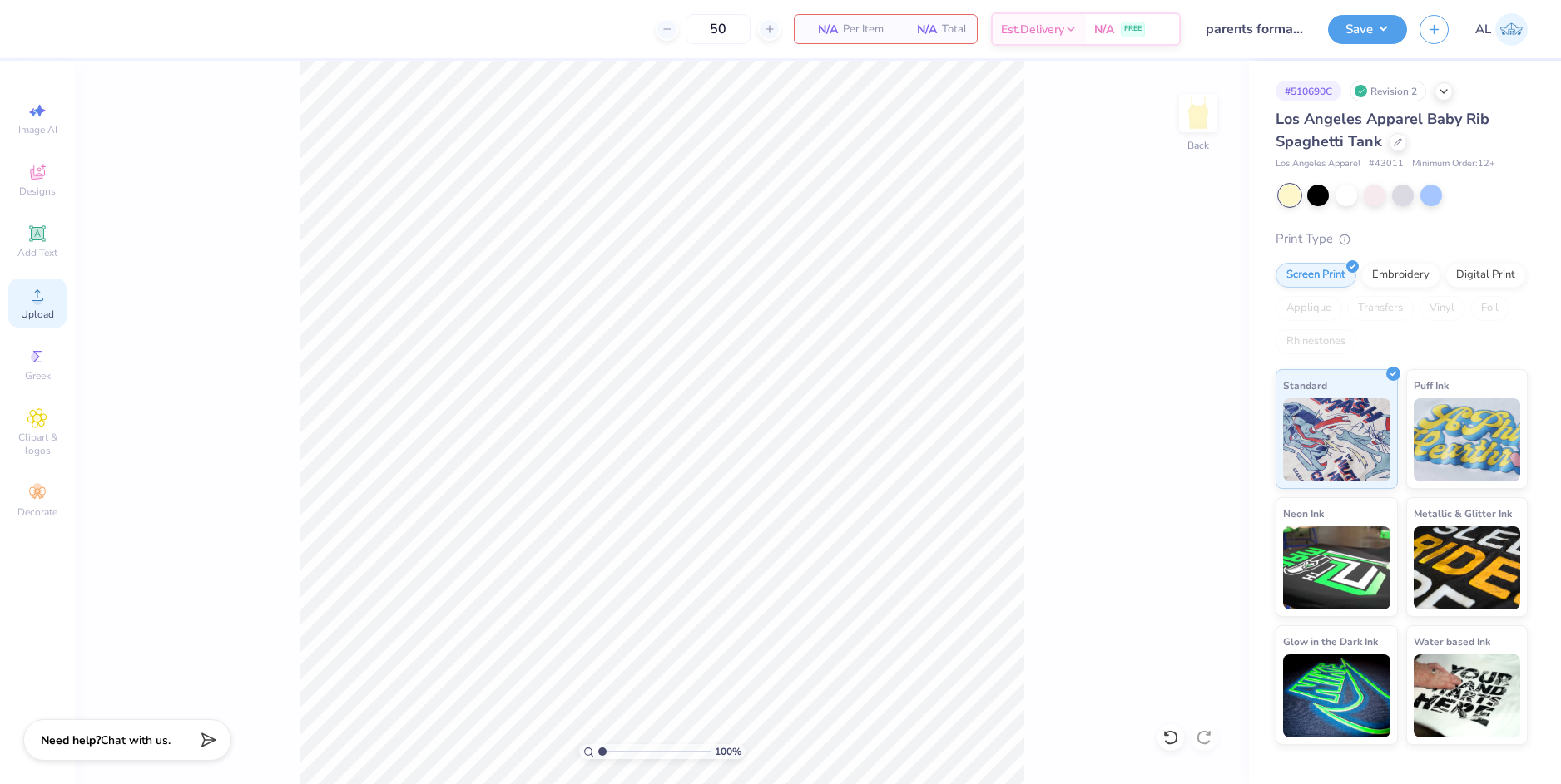
click at [49, 307] on span "Upload" at bounding box center [38, 313] width 34 height 13
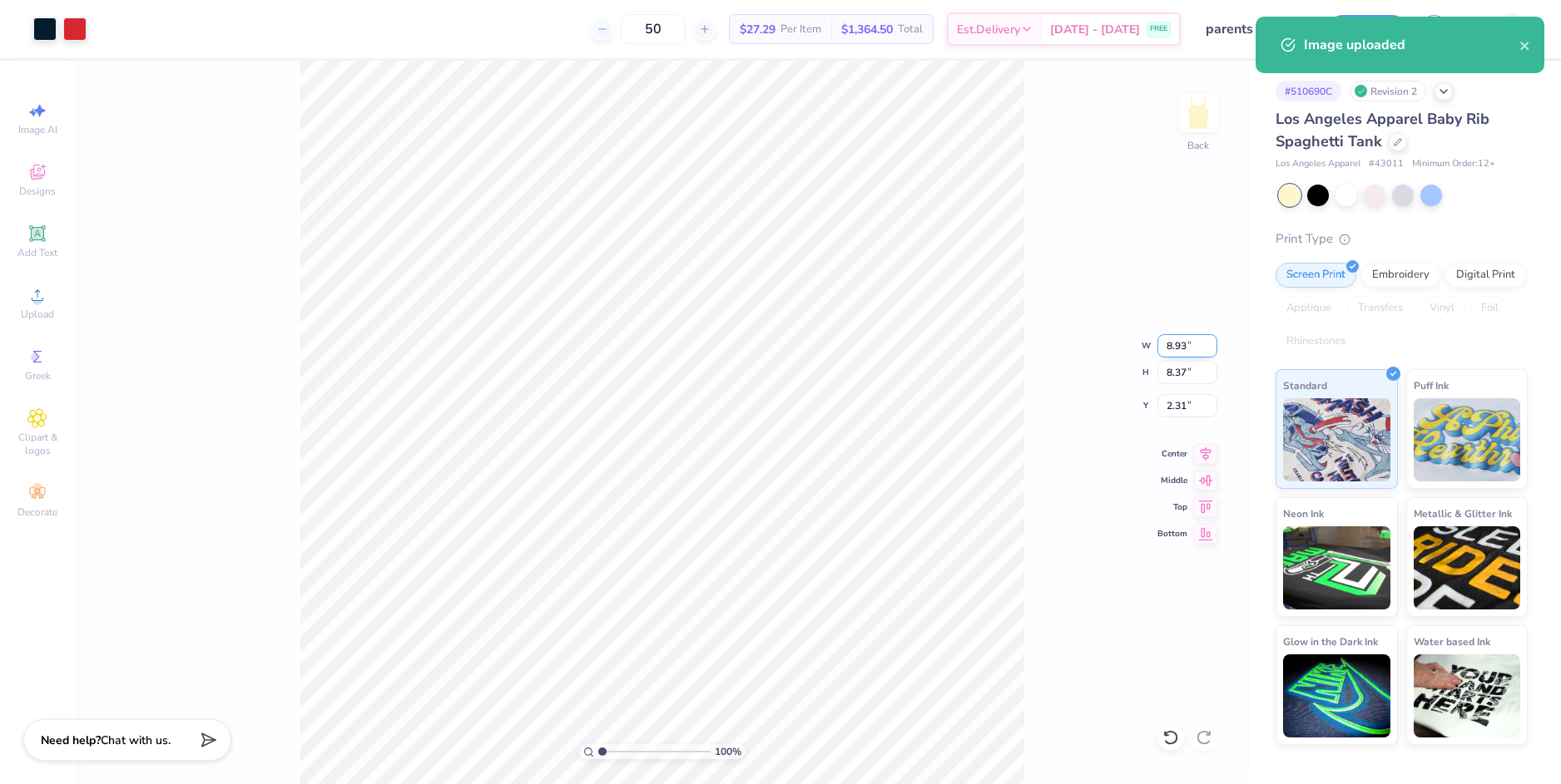
click at [1169, 349] on input "8.93" at bounding box center [1187, 346] width 60 height 24
click at [1174, 410] on input "2.31" at bounding box center [1187, 406] width 60 height 24
type input "8.00"
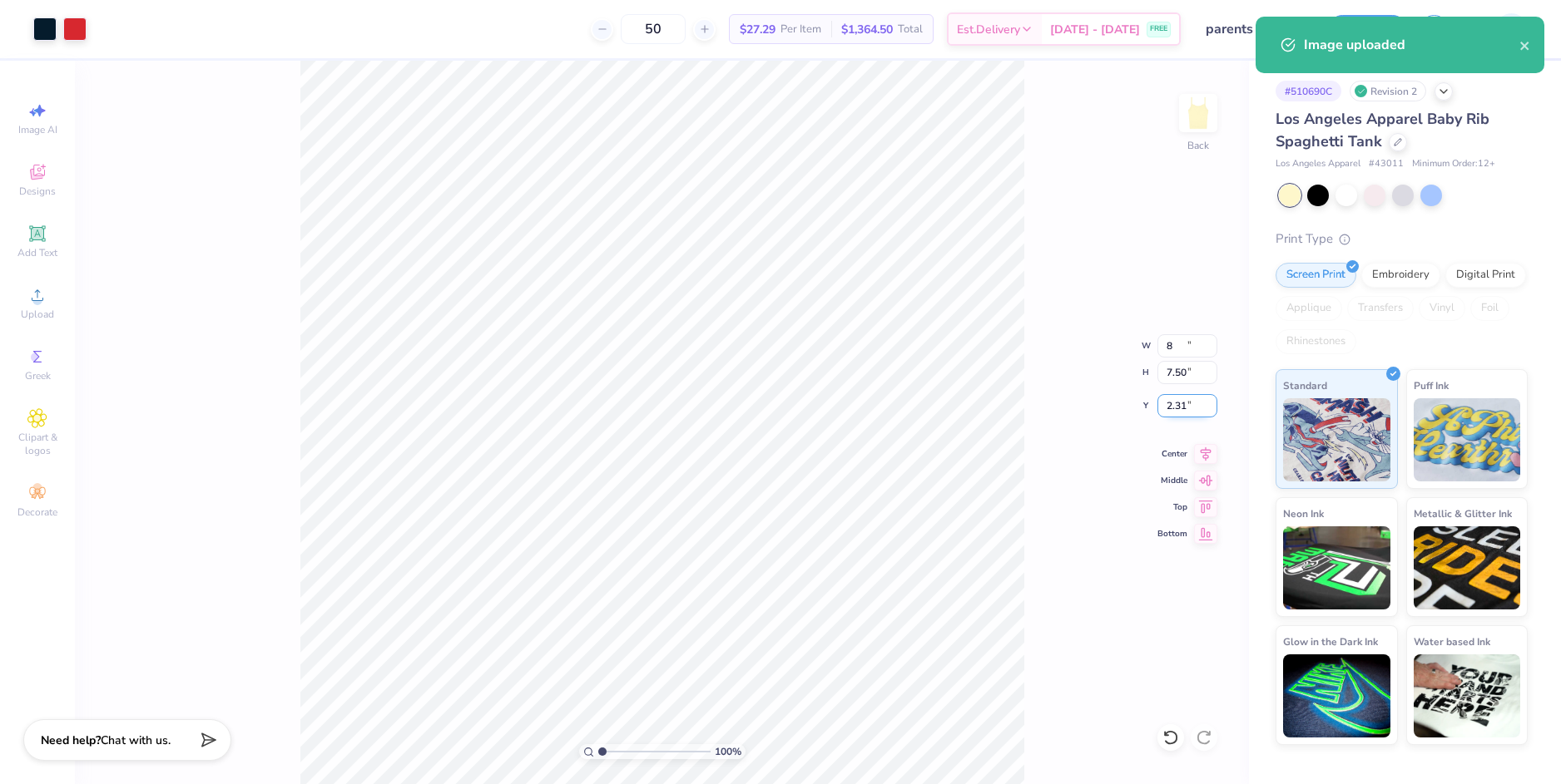
type input "7.50"
click at [1174, 408] on input "2.75" at bounding box center [1187, 406] width 60 height 24
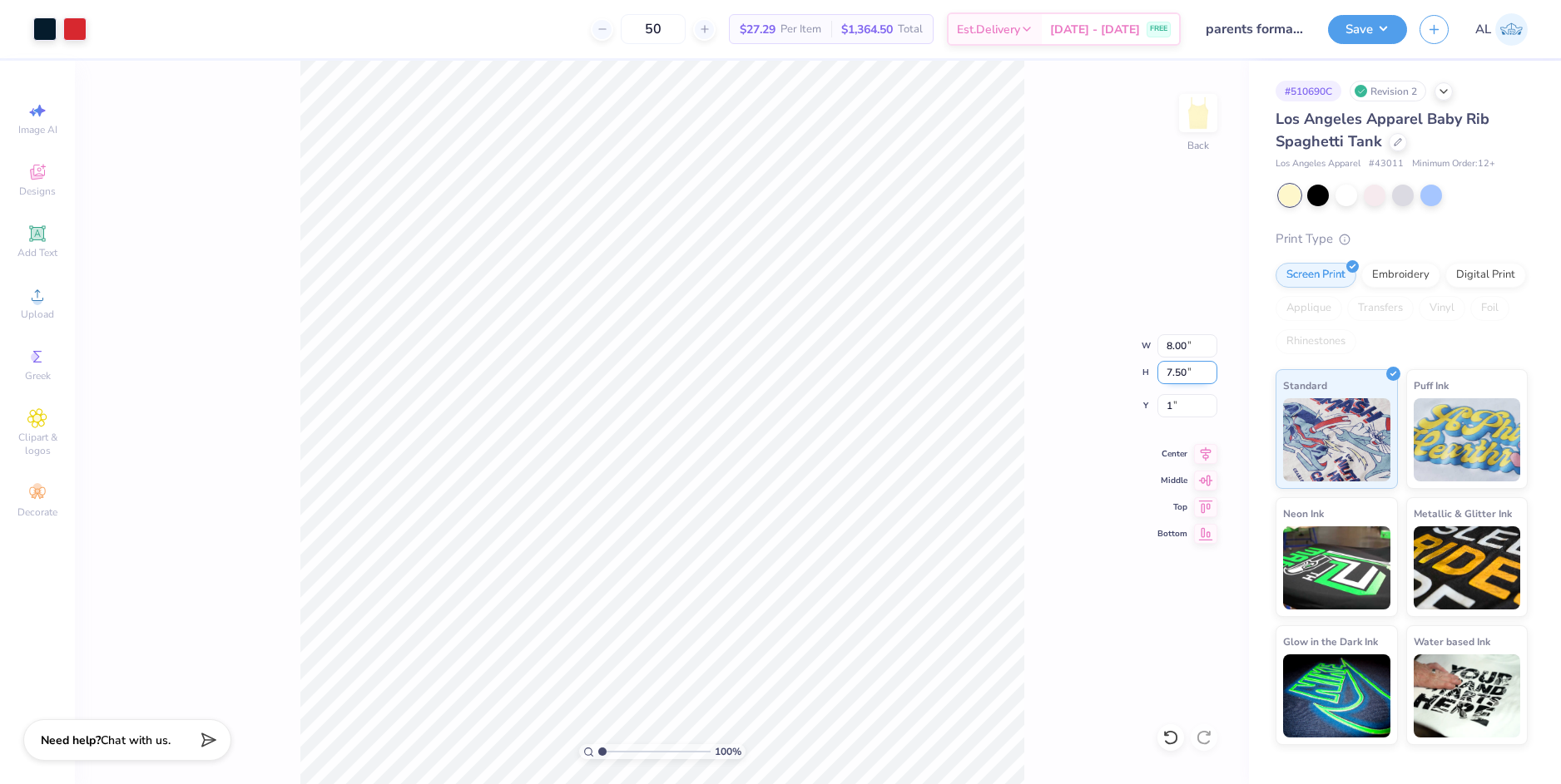
click at [1179, 377] on input "7.50" at bounding box center [1187, 373] width 60 height 24
type input "1.00"
click at [1049, 398] on div "100 % Back W 8.00 8.00 " H 7.50 7.50 " Y 1.00 1.00 " Center Middle Top Bottom" at bounding box center [662, 422] width 1174 height 724
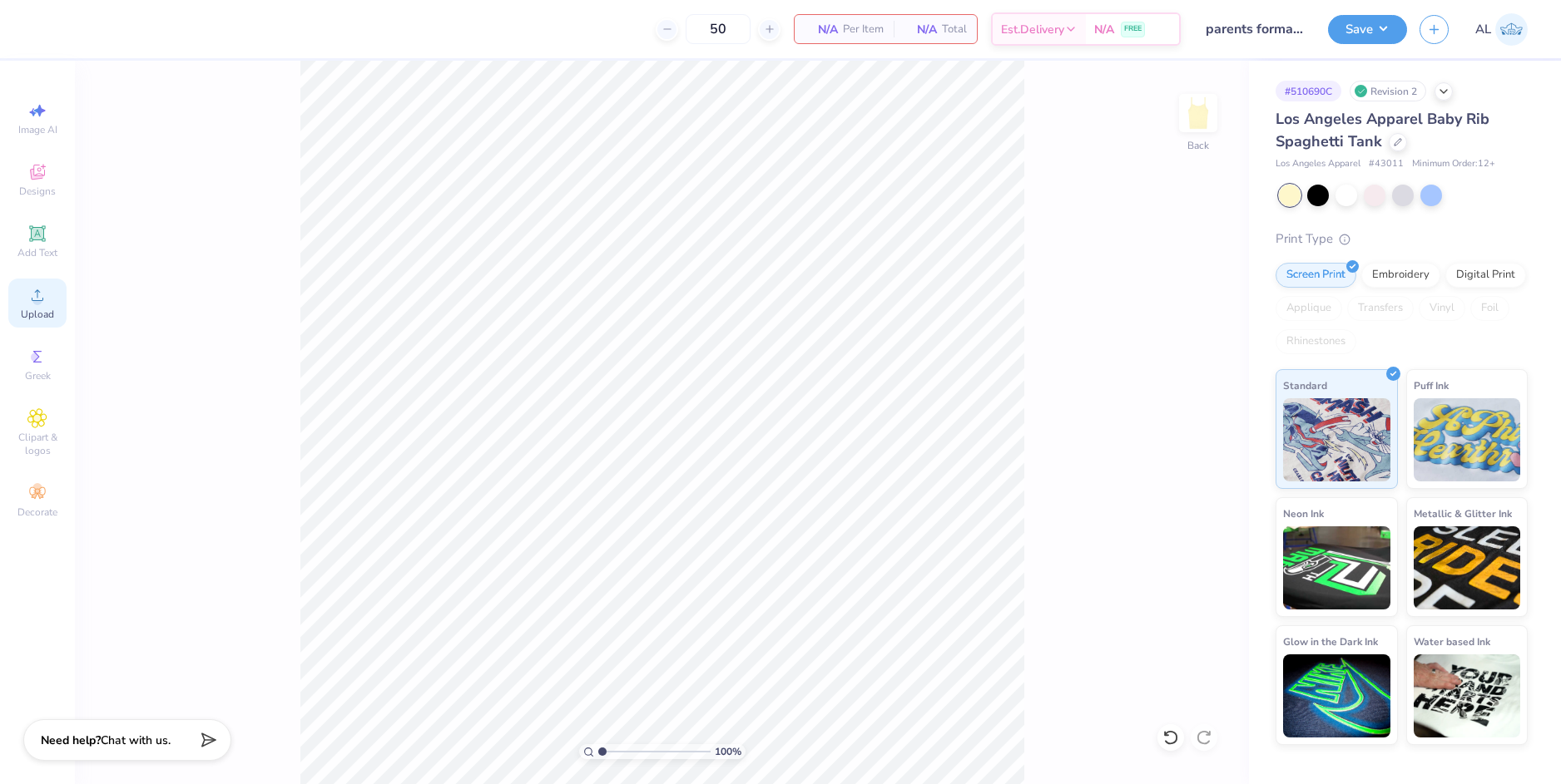
click at [48, 310] on span "Upload" at bounding box center [38, 313] width 34 height 13
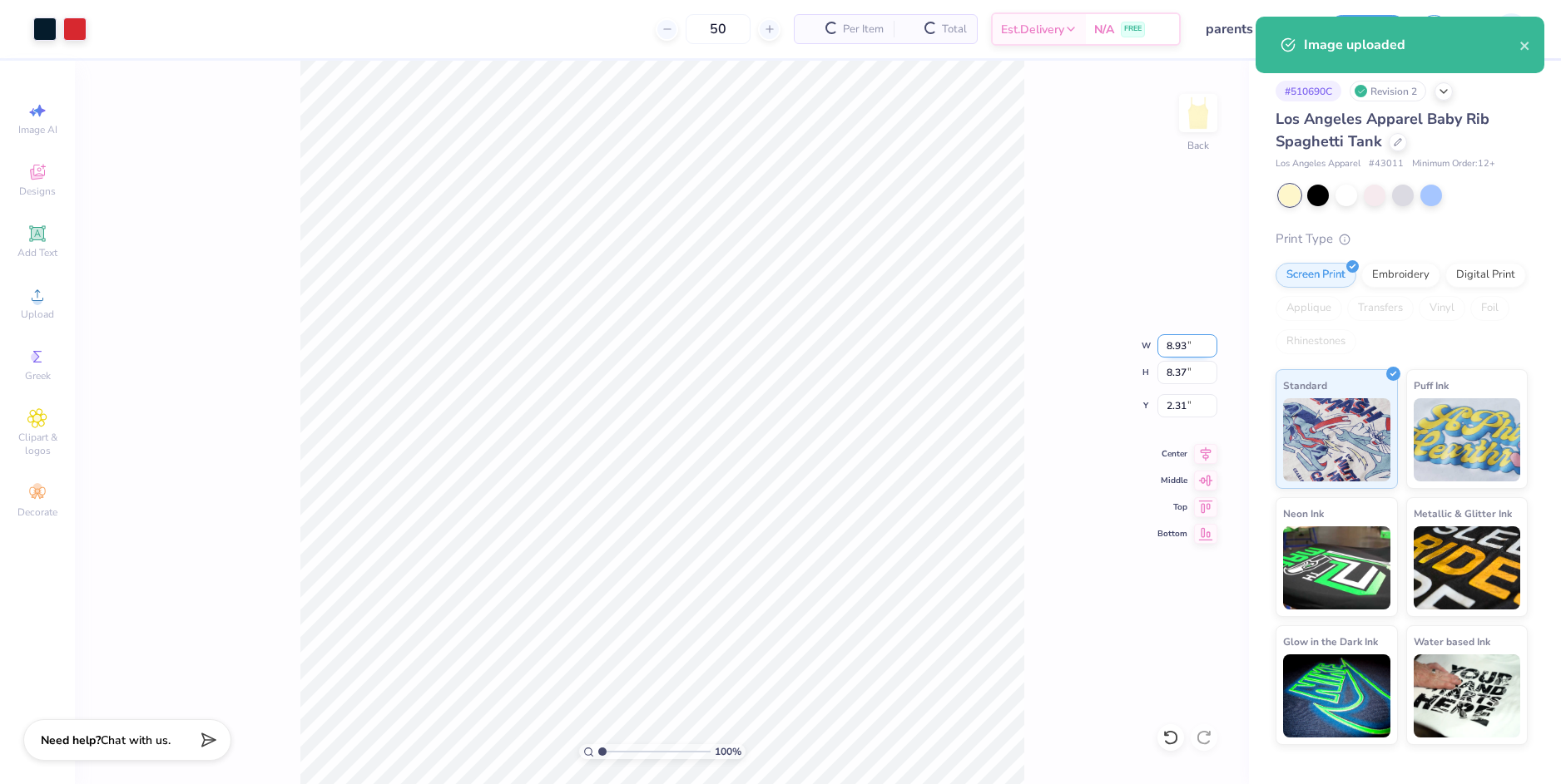
click at [1180, 350] on input "8.93" at bounding box center [1187, 346] width 60 height 24
click at [1182, 408] on input "2.31" at bounding box center [1187, 406] width 60 height 24
type input "8.00"
type input "7.50"
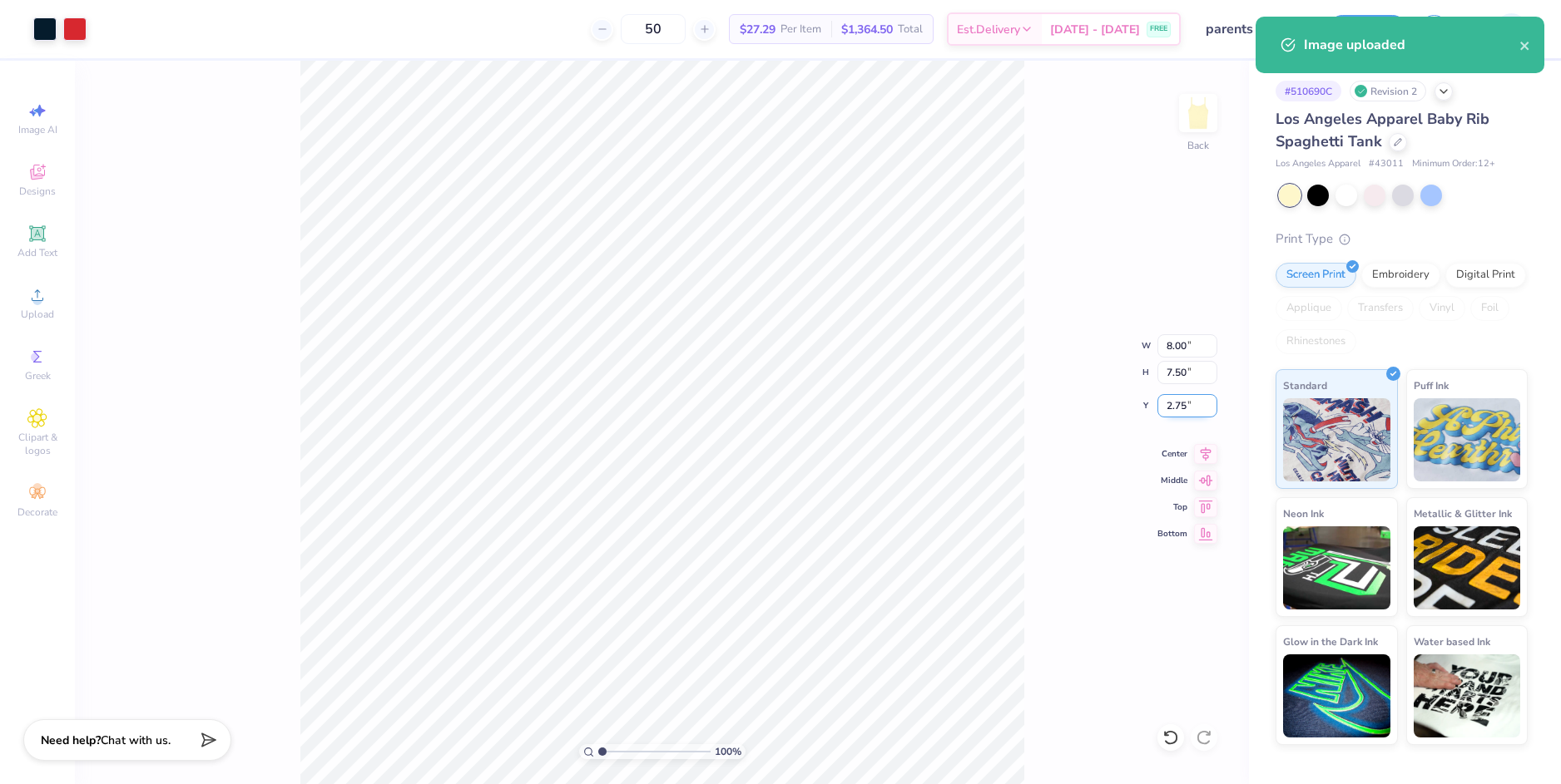
click at [1180, 406] on input "2.75" at bounding box center [1187, 406] width 60 height 24
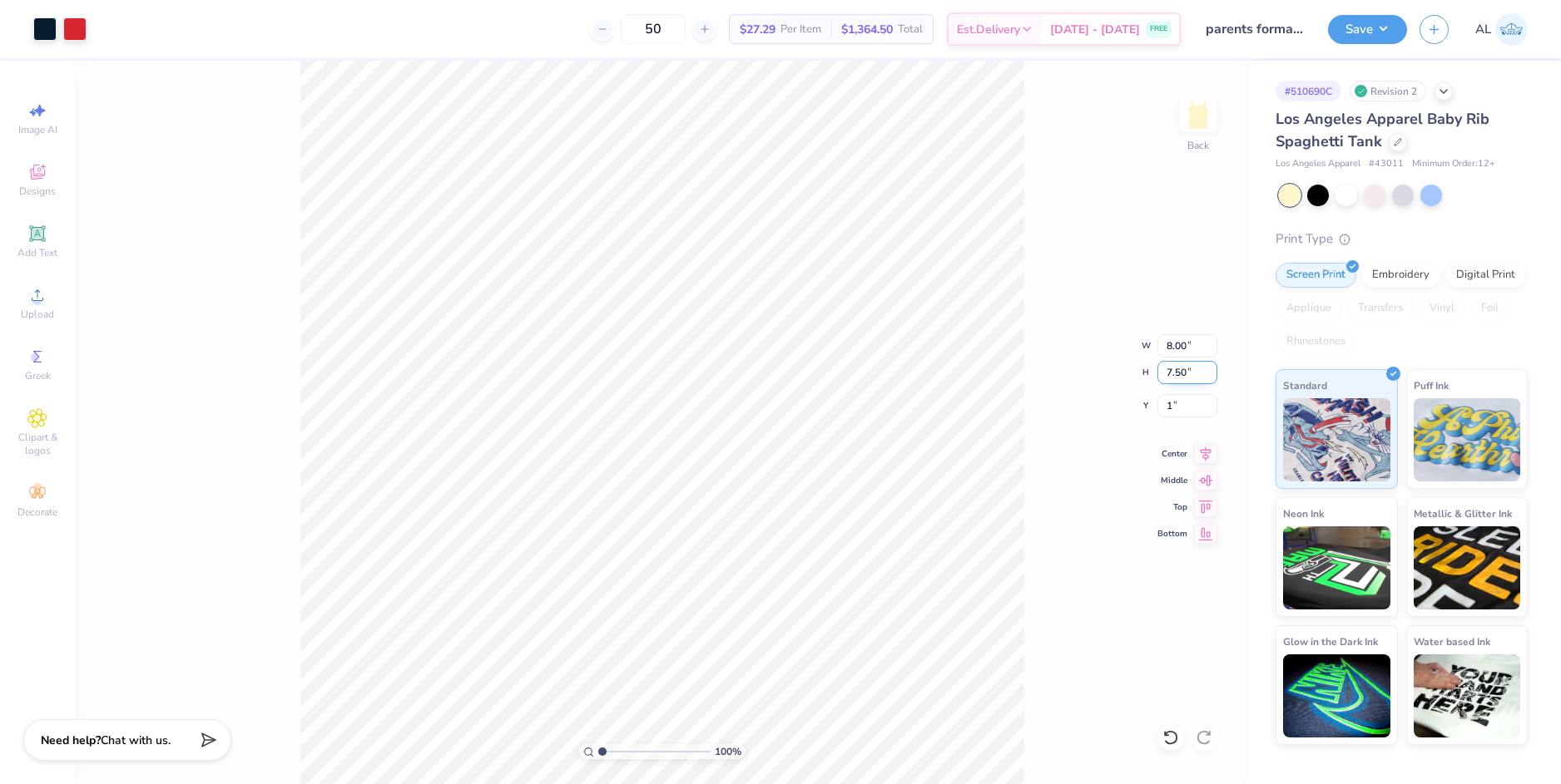
click at [1182, 372] on input "7.50" at bounding box center [1187, 373] width 60 height 24
type input "1.00"
click at [1038, 374] on div "100 % Back W 8.00 8.00 " H 7.50 7.50 " Y 1.00 1.00 " Center Middle Top Bottom" at bounding box center [662, 422] width 1174 height 724
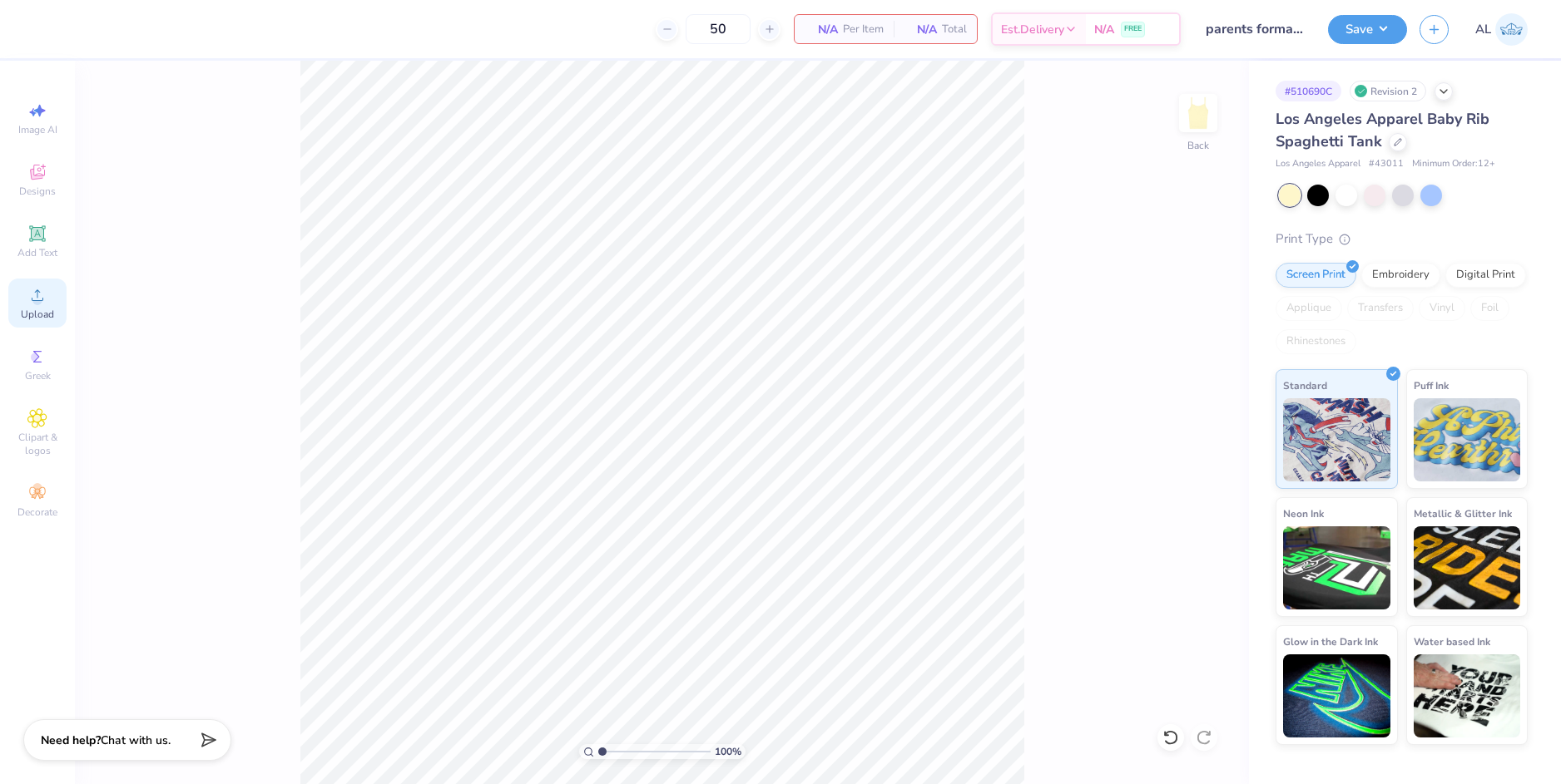
click at [46, 298] on icon at bounding box center [38, 295] width 20 height 20
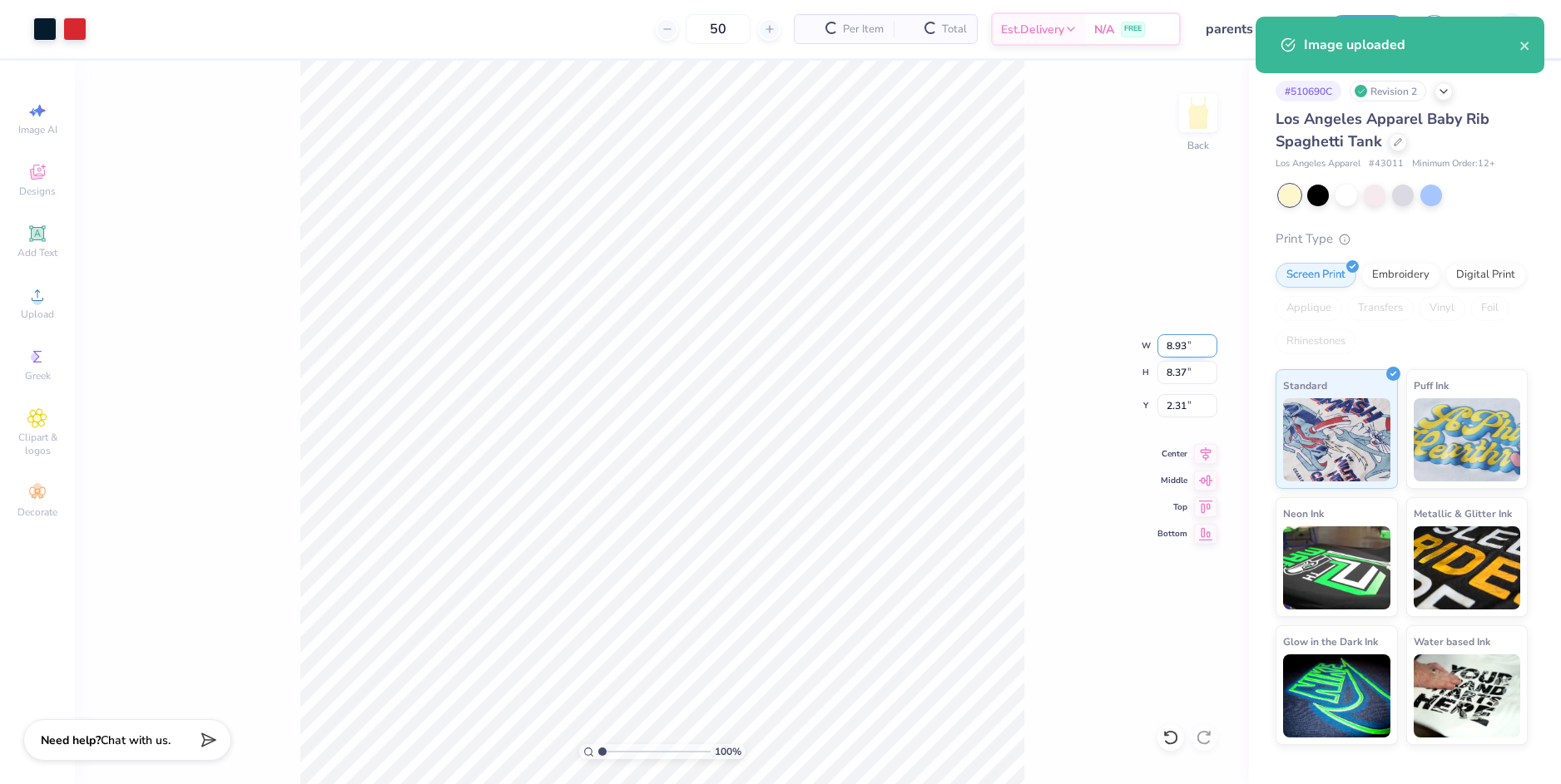
click at [1170, 344] on input "8.93" at bounding box center [1187, 346] width 60 height 24
click at [1180, 414] on input "2.31" at bounding box center [1187, 406] width 60 height 24
type input "8.00"
type input "7.50"
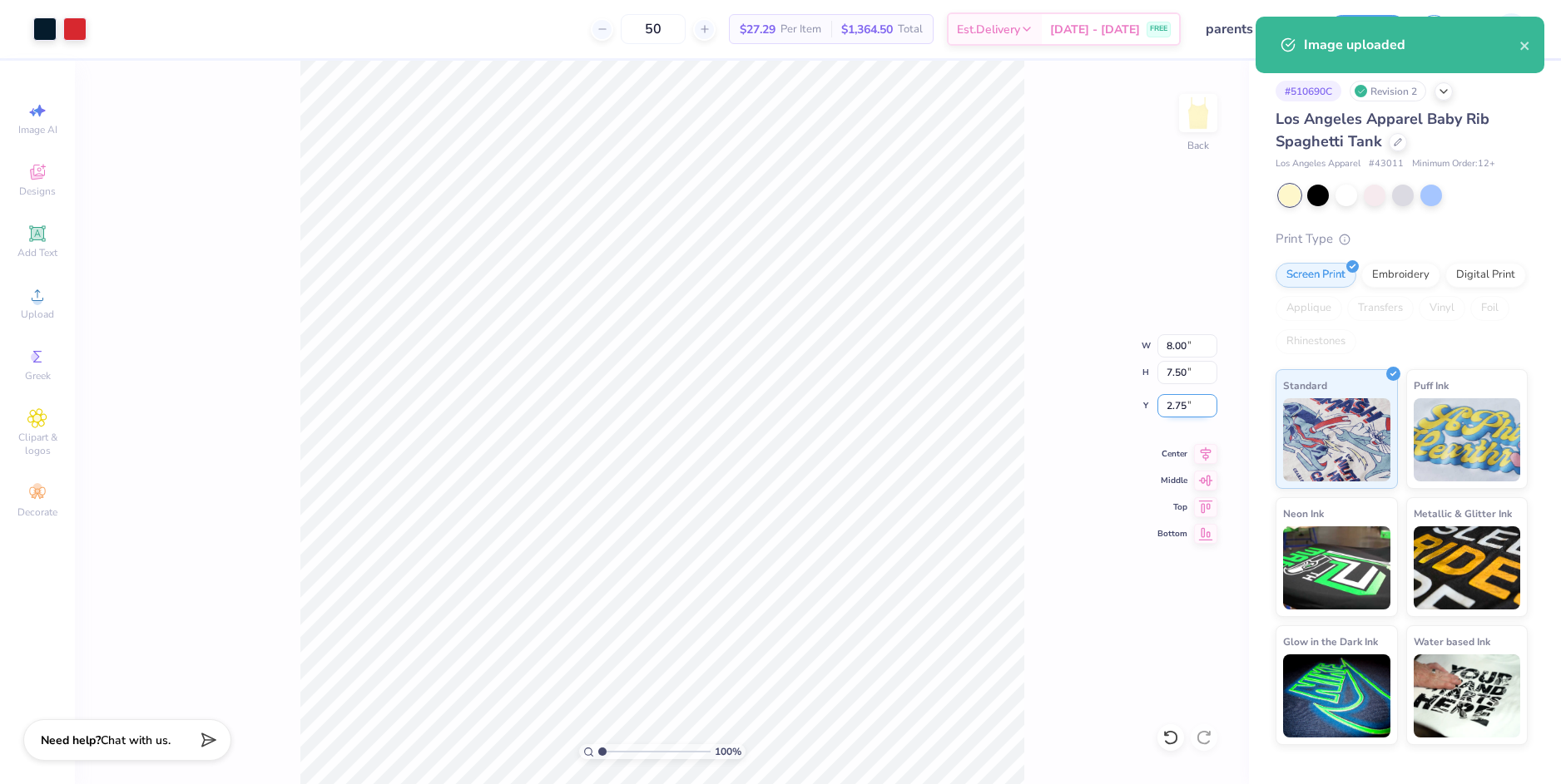
click at [1180, 410] on input "2.75" at bounding box center [1187, 406] width 60 height 24
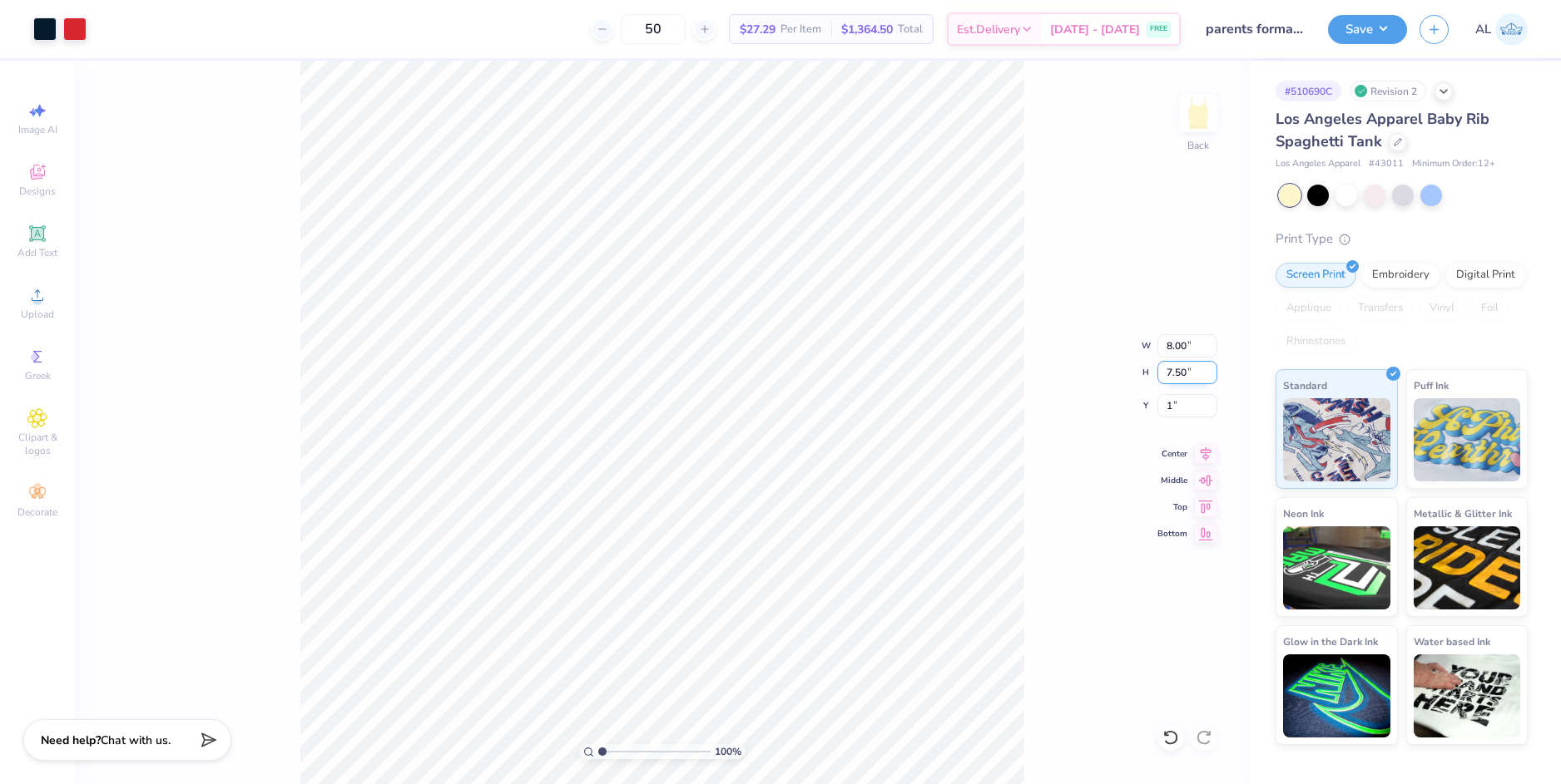
click at [1180, 380] on input "7.50" at bounding box center [1187, 373] width 60 height 24
type input "1.00"
click at [1364, 29] on button "Save" at bounding box center [1367, 27] width 79 height 29
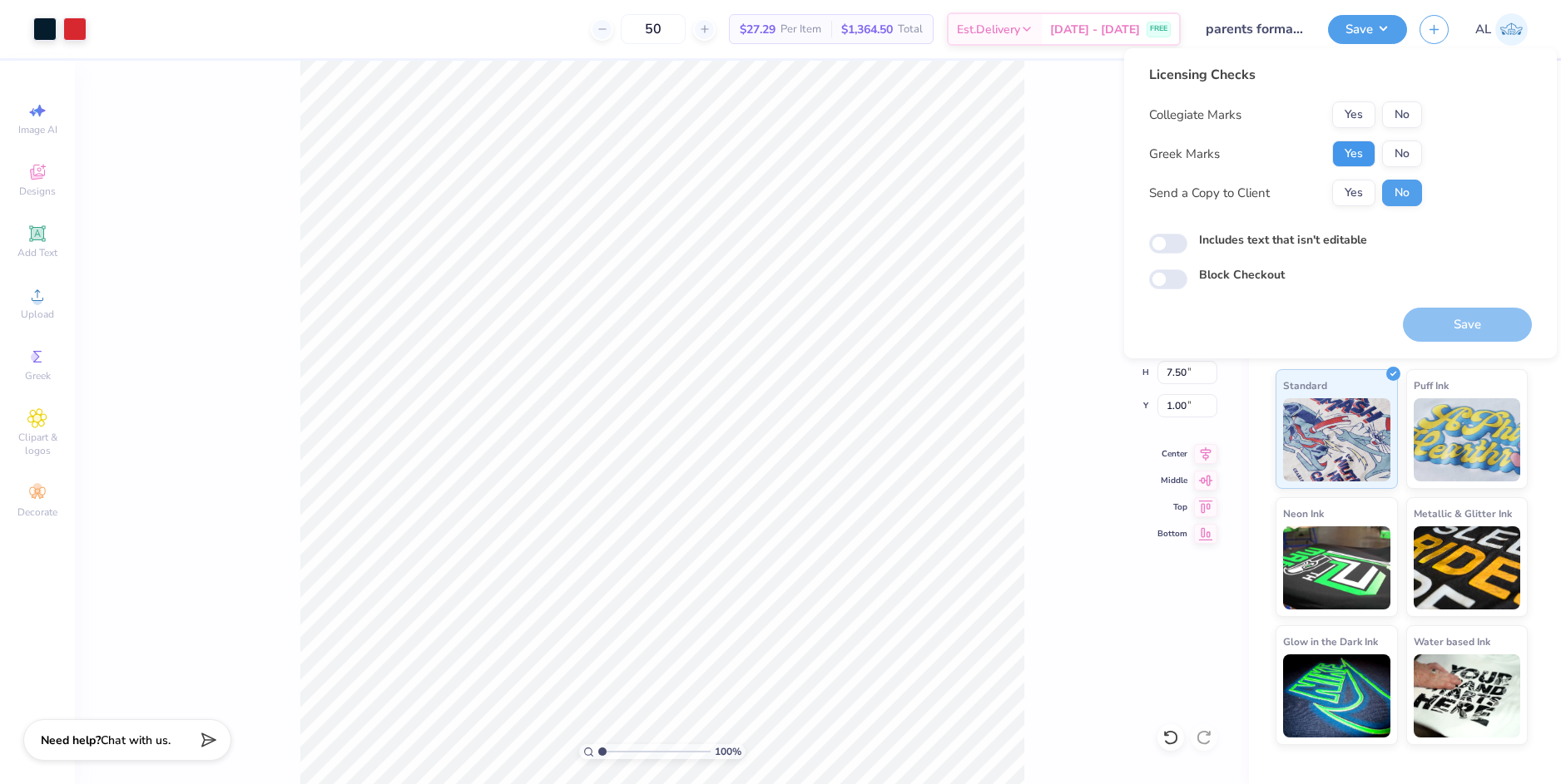
click at [1348, 155] on button "Yes" at bounding box center [1354, 153] width 44 height 27
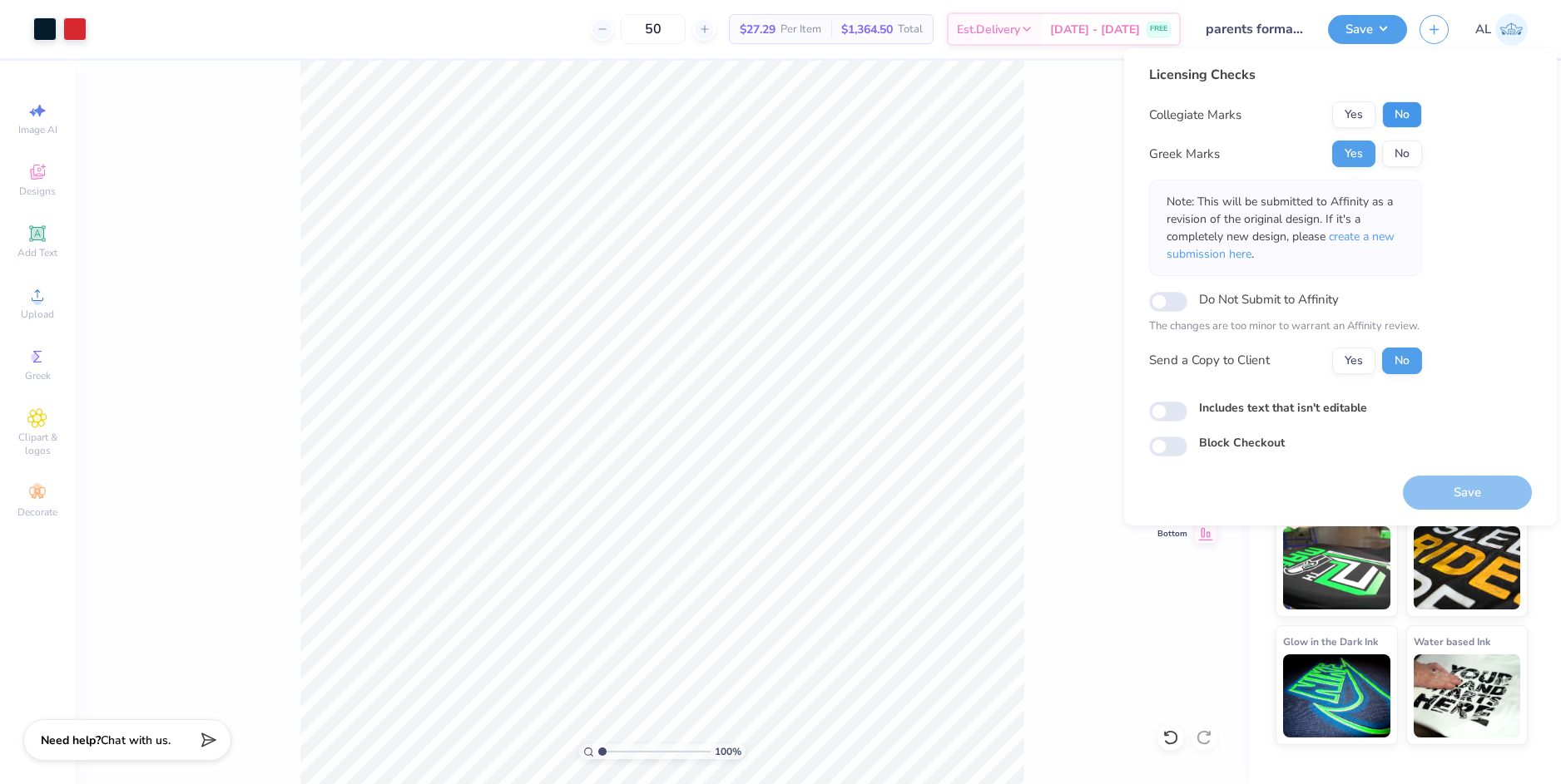
click at [1410, 113] on button "No" at bounding box center [1402, 115] width 40 height 27
click at [1363, 358] on button "Yes" at bounding box center [1354, 361] width 44 height 27
click at [1459, 487] on button "Save" at bounding box center [1467, 492] width 129 height 34
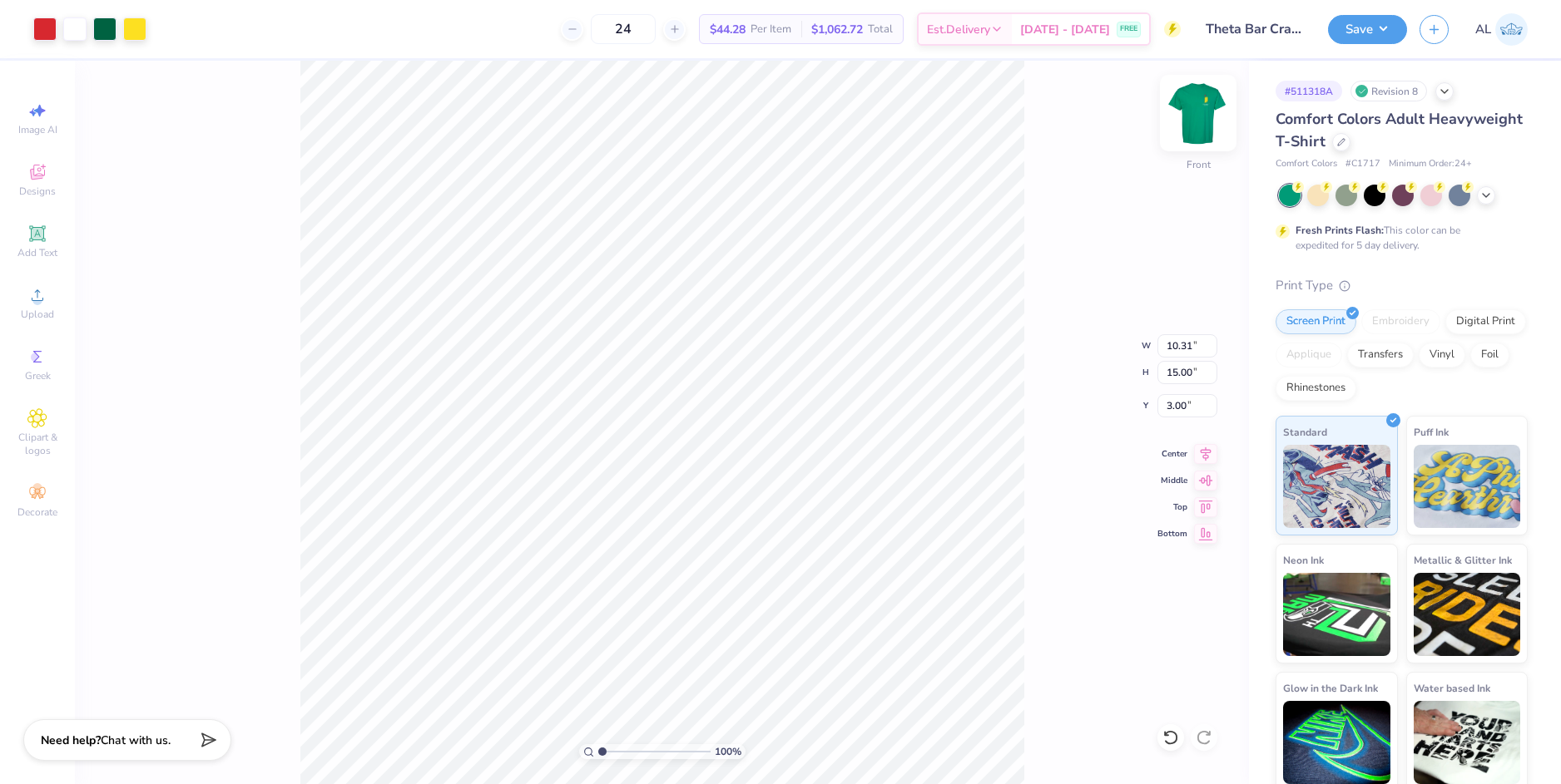
click at [1198, 107] on img at bounding box center [1197, 113] width 66 height 66
click at [1363, 35] on button "Save" at bounding box center [1367, 27] width 79 height 29
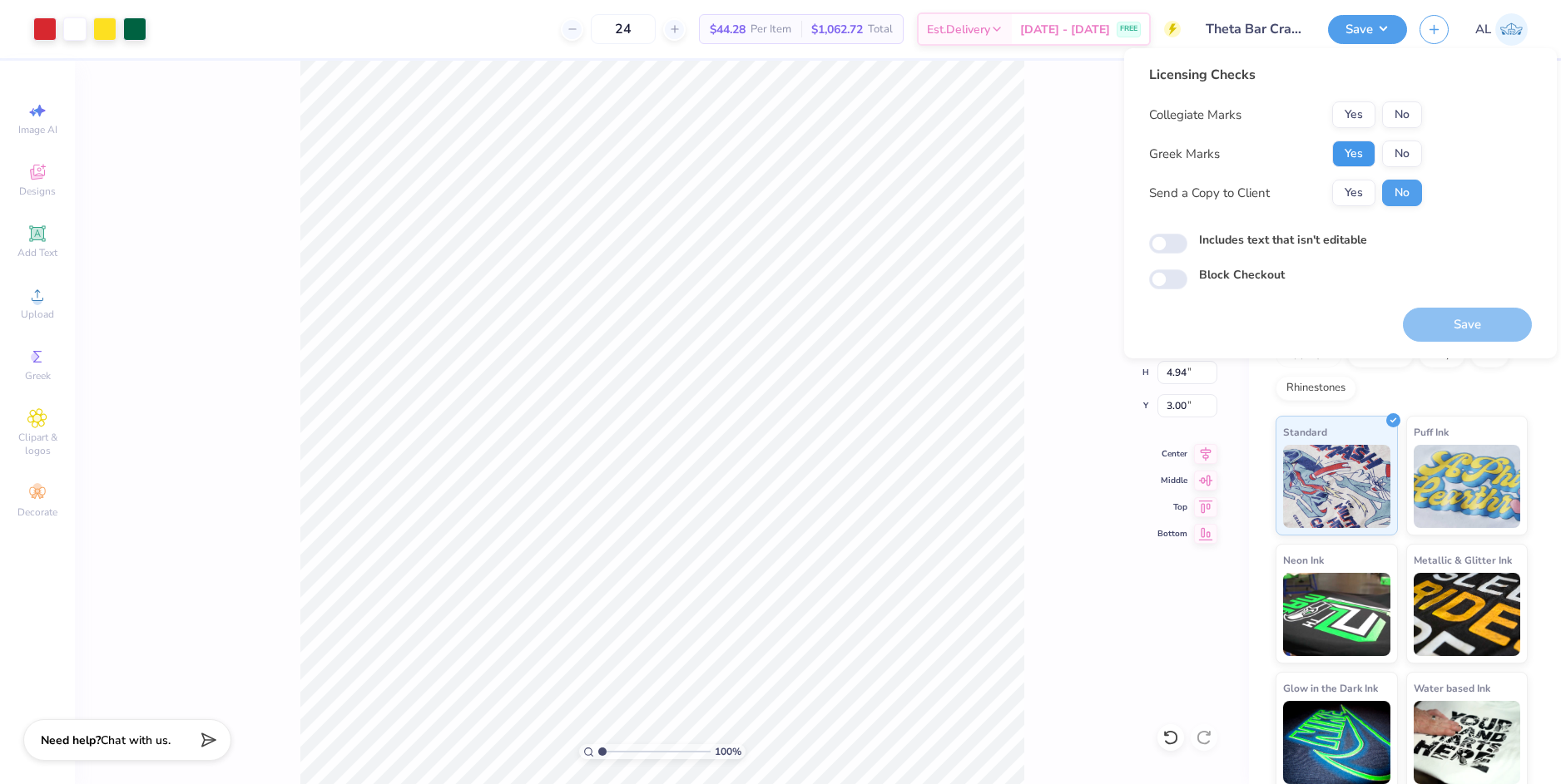
click at [1344, 155] on button "Yes" at bounding box center [1354, 153] width 44 height 27
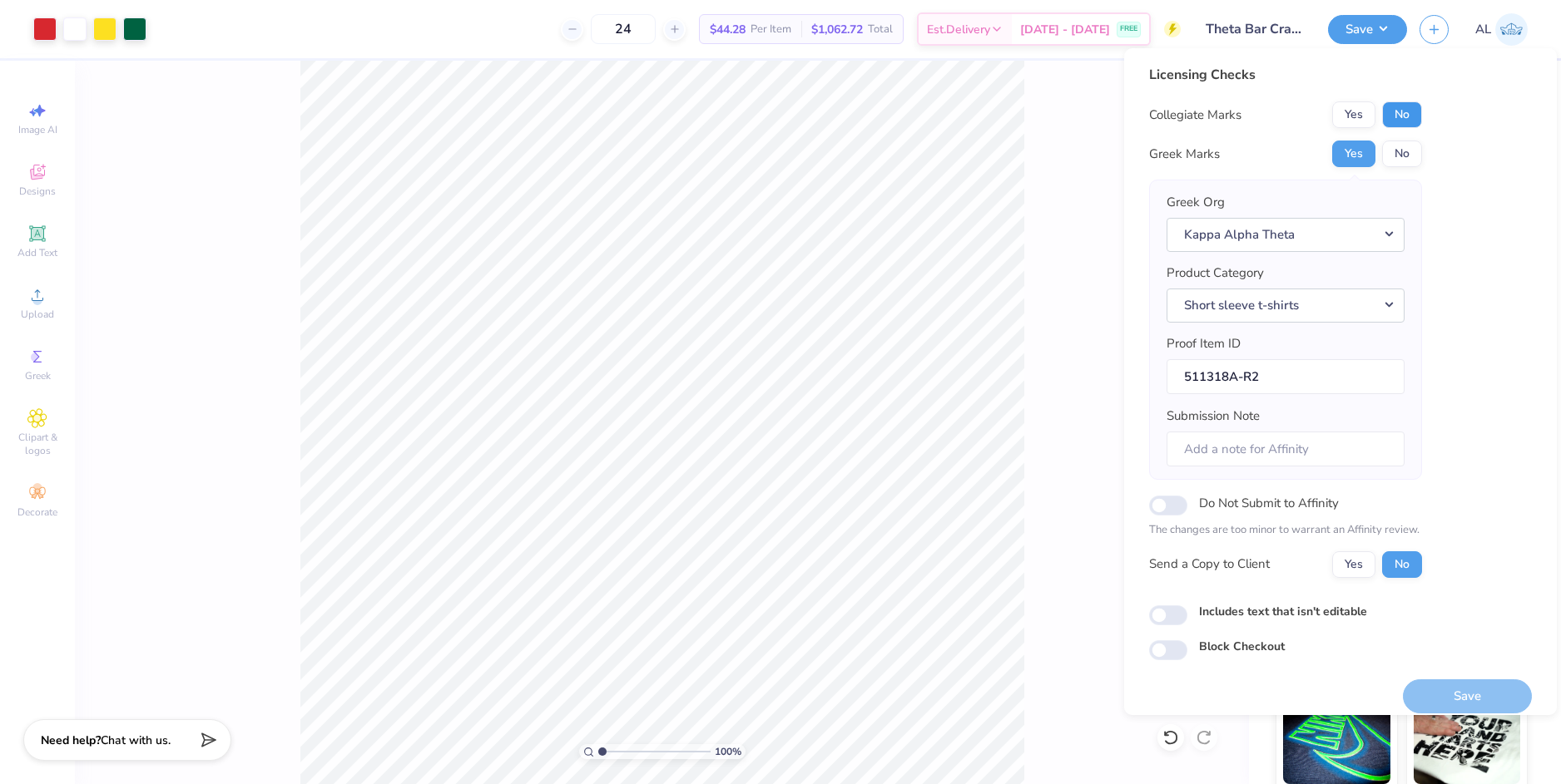
click at [1415, 112] on button "No" at bounding box center [1402, 115] width 40 height 27
click at [1354, 570] on button "Yes" at bounding box center [1354, 565] width 44 height 27
drag, startPoint x: 1475, startPoint y: 705, endPoint x: 1469, endPoint y: 682, distance: 23.8
click at [1476, 704] on button "Save" at bounding box center [1467, 696] width 129 height 34
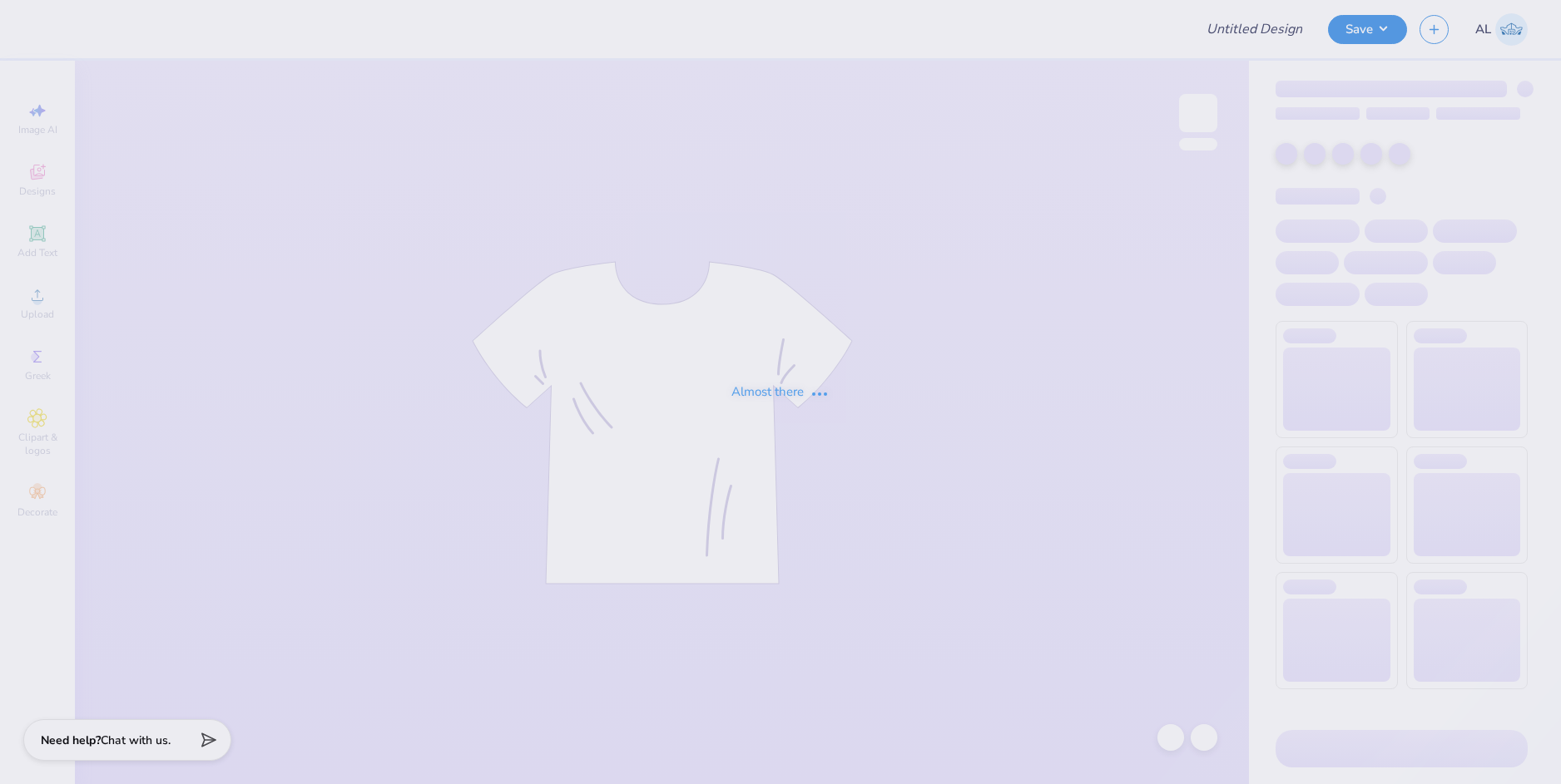
type input "parents formal #1"
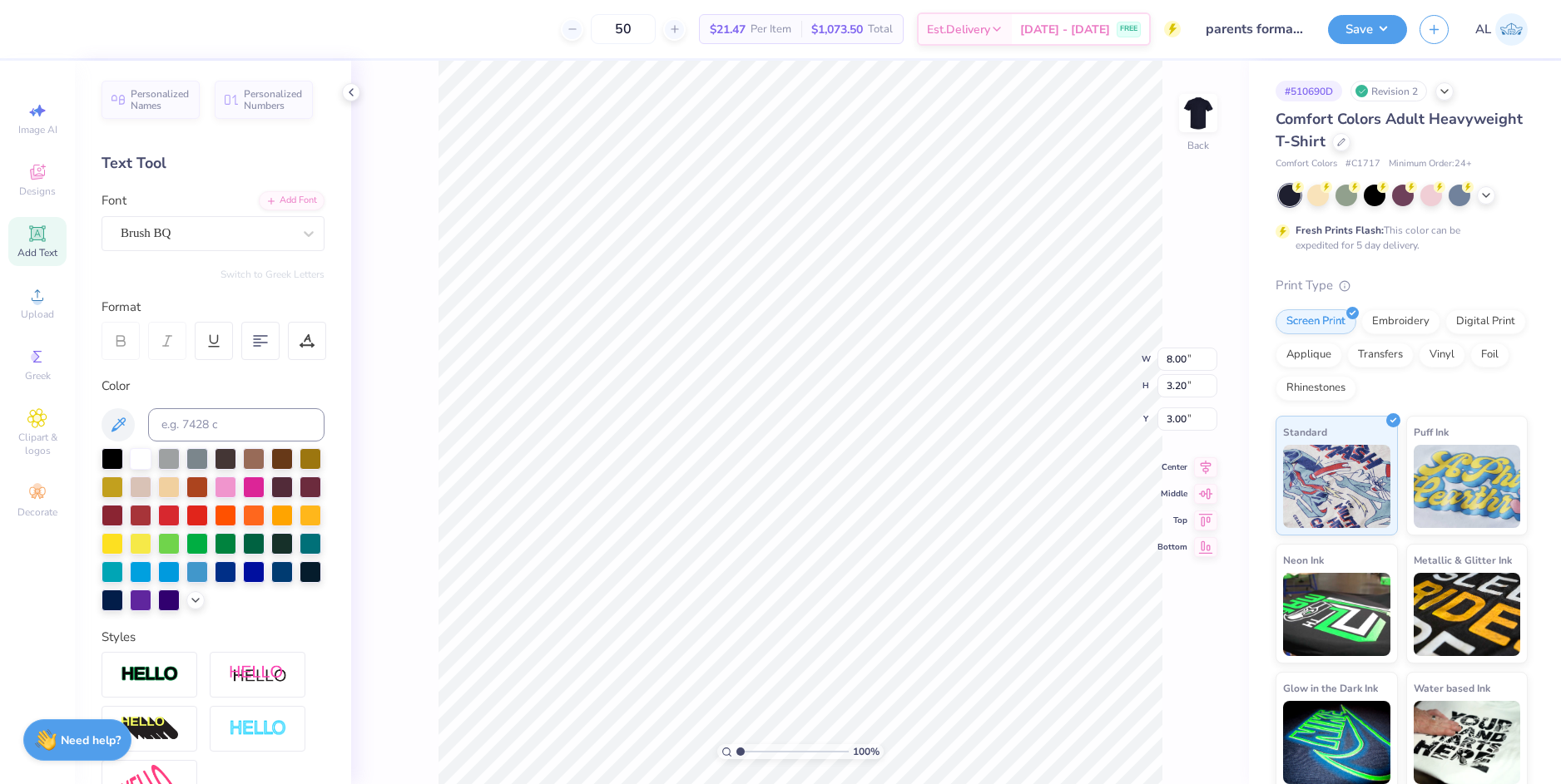
scroll to position [14, 3]
click at [79, 31] on div at bounding box center [75, 28] width 24 height 24
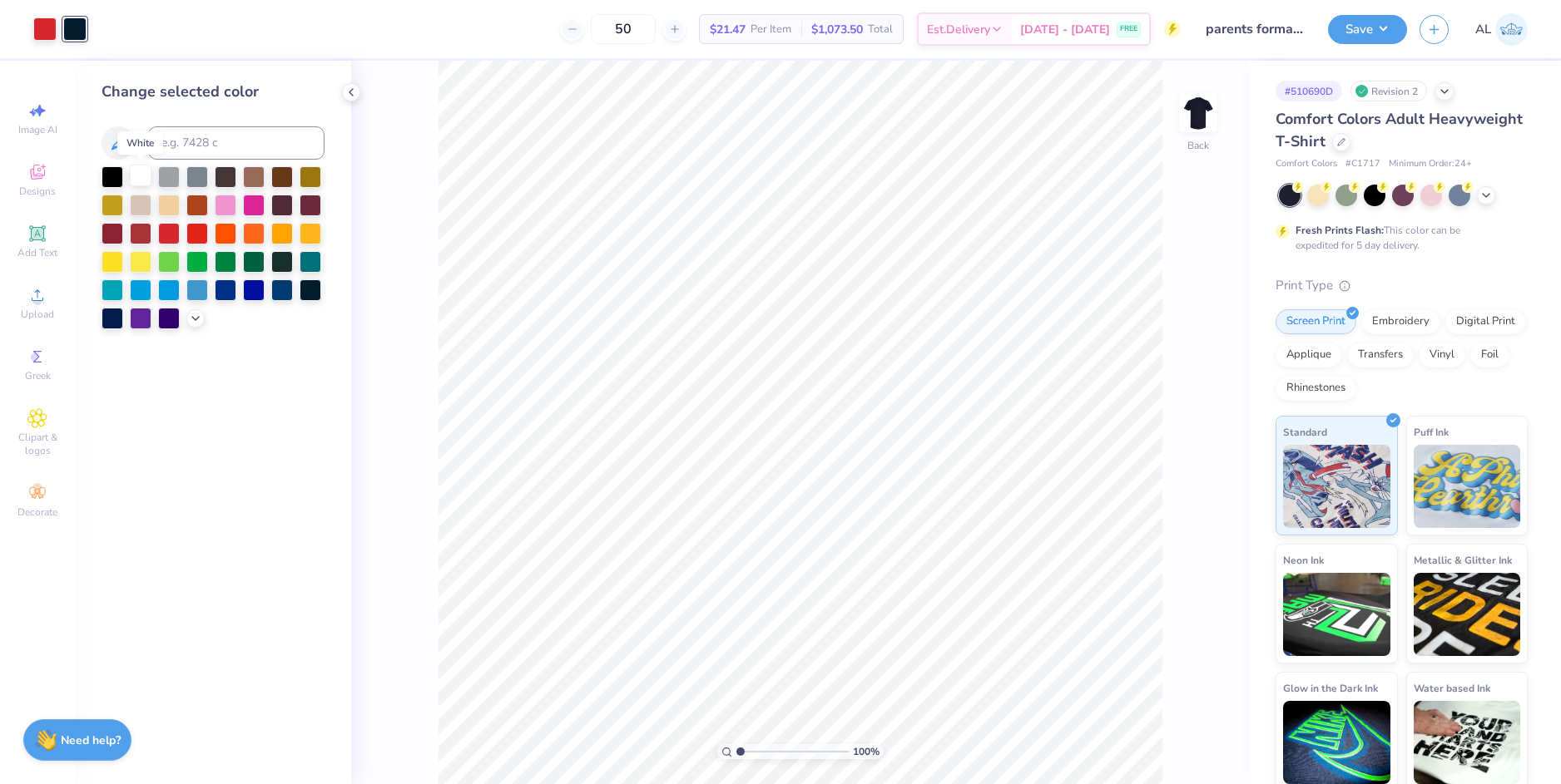
click at [141, 174] on div at bounding box center [140, 176] width 22 height 22
type input "1.71"
click at [748, 749] on input "range" at bounding box center [792, 751] width 113 height 15
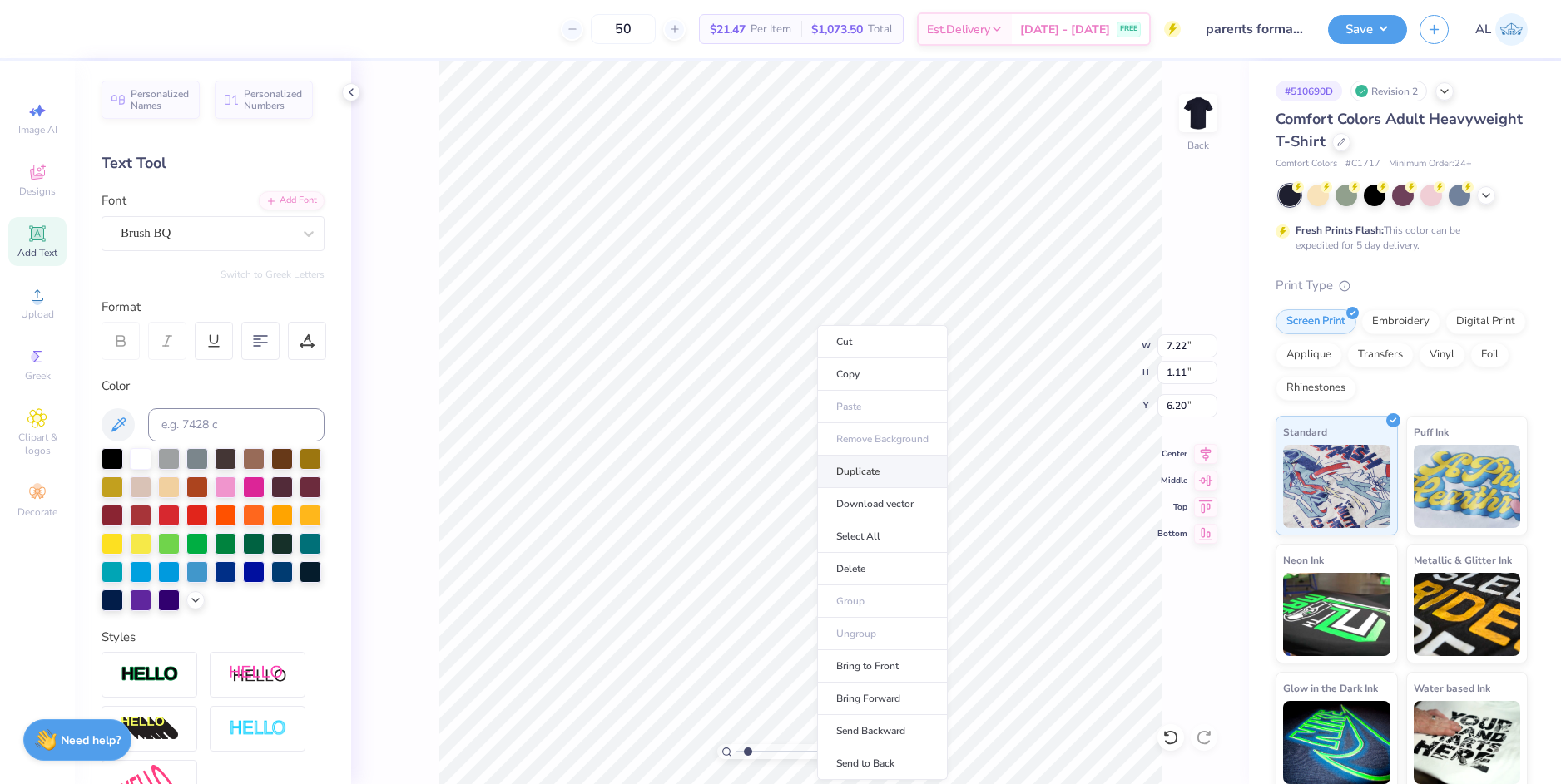
click at [887, 475] on li "Duplicate" at bounding box center [882, 472] width 131 height 33
type input "11.00"
type textarea "Formal"
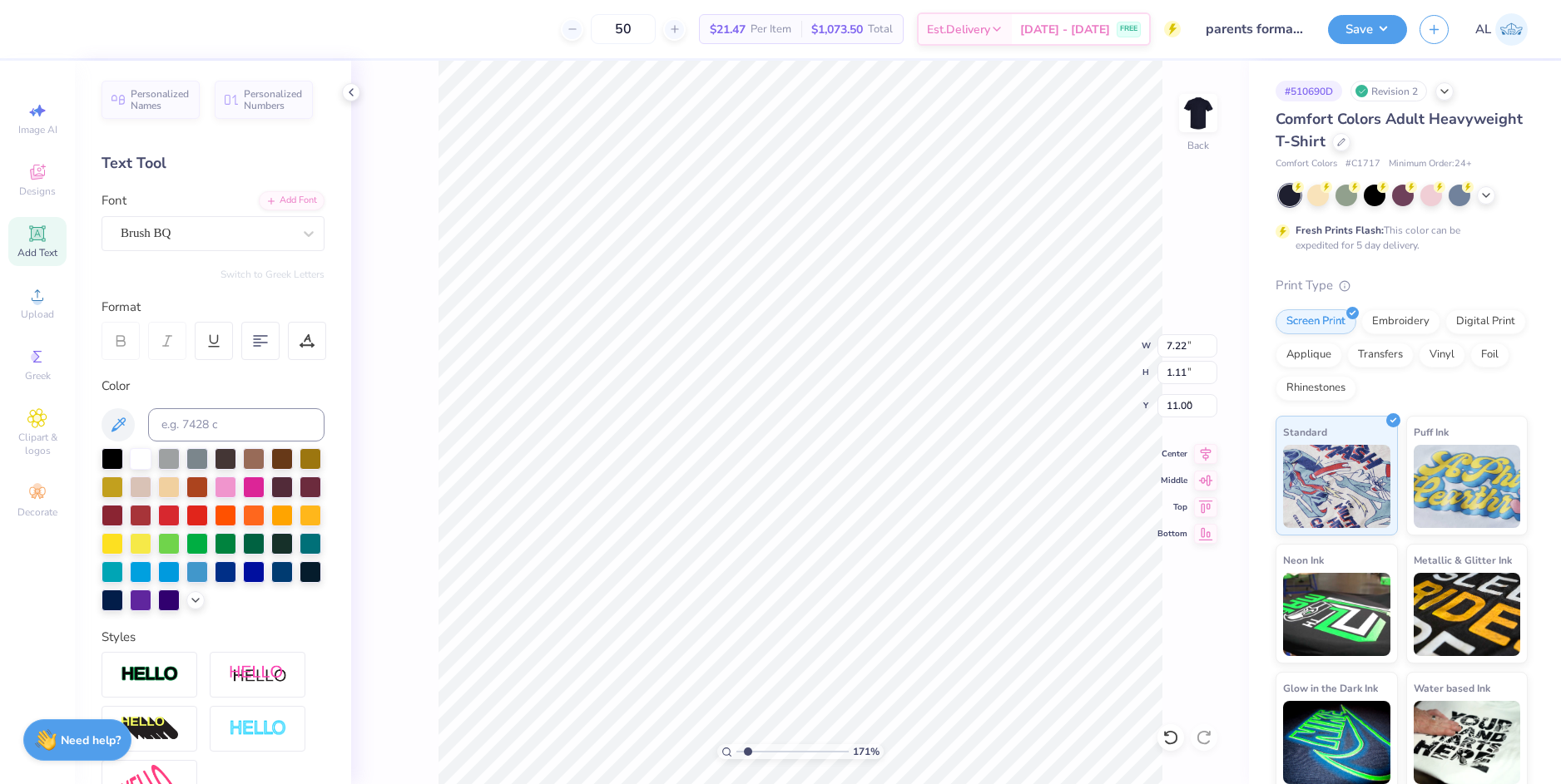
type input "6.20"
type textarea "parents"
type input "3.34"
type input "1.09"
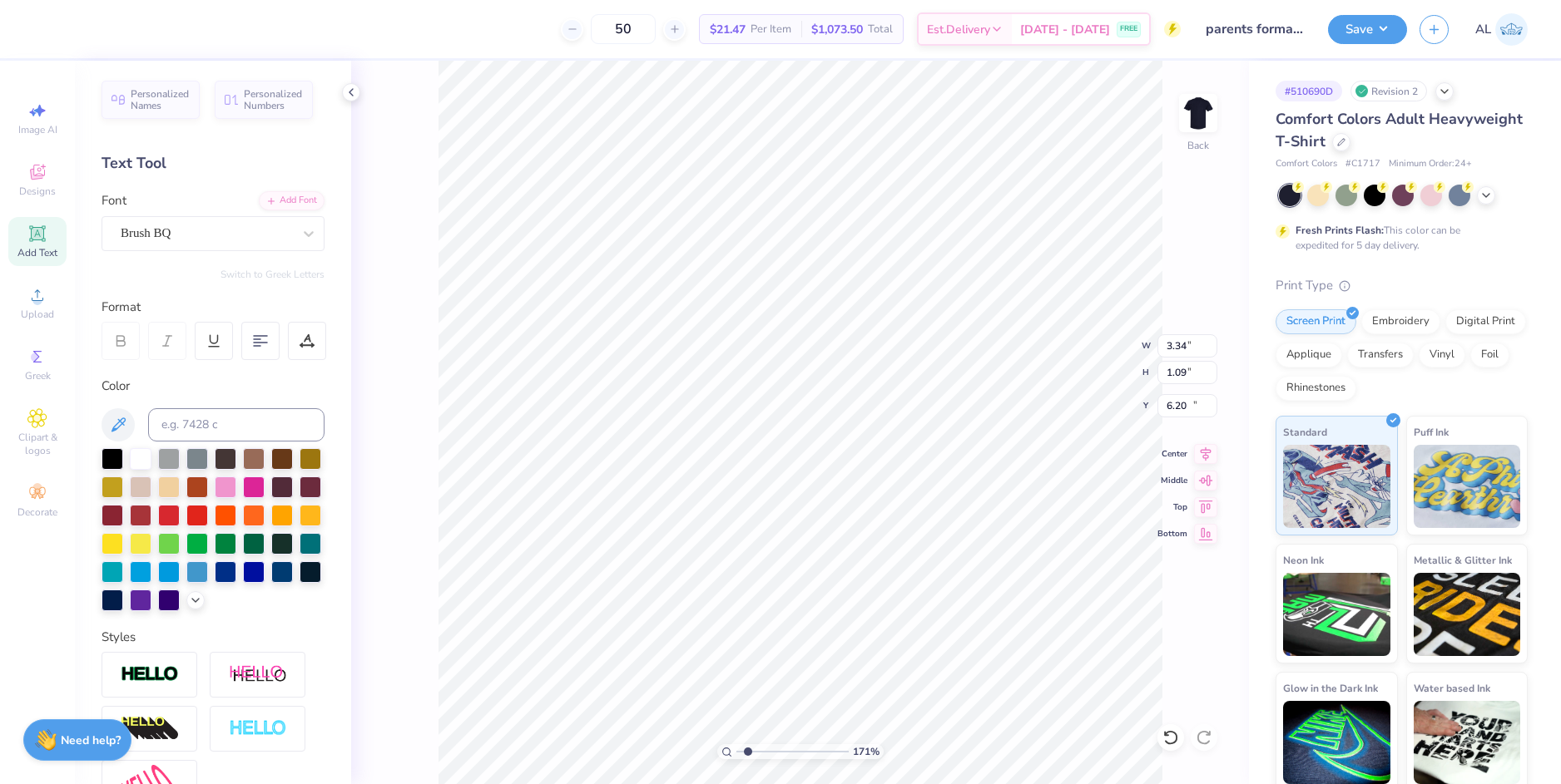
type input "11.01"
type textarea "formal"
type input "3.38"
type input "0.92"
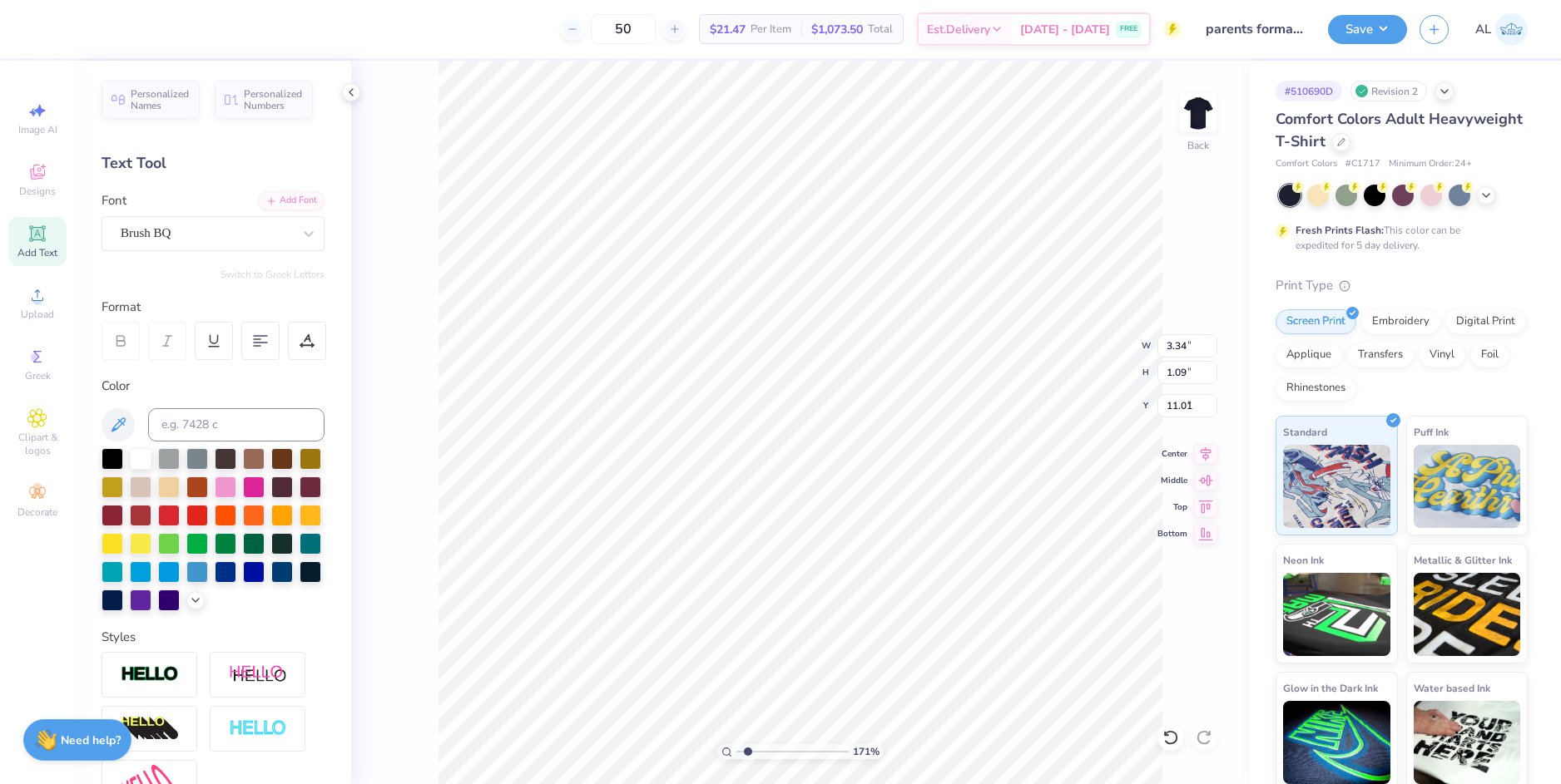
type input "6.30"
type input "3.01"
type input "0.82"
click at [1177, 348] on input "3.01" at bounding box center [1187, 346] width 60 height 24
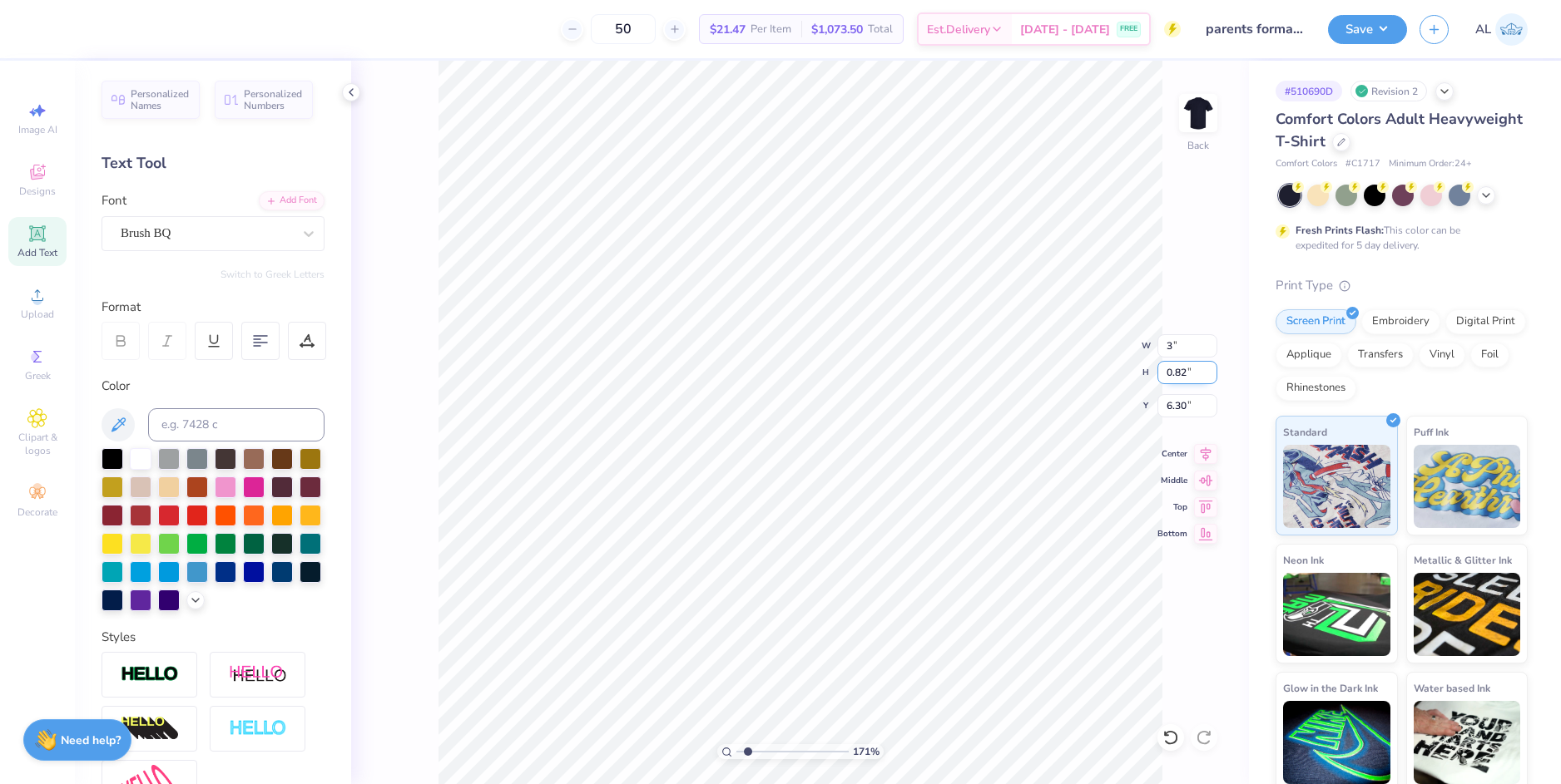
click at [1185, 372] on input "0.82" at bounding box center [1187, 373] width 60 height 24
type input "3.00"
type input "0.81"
type input "5.79"
type input "3.05"
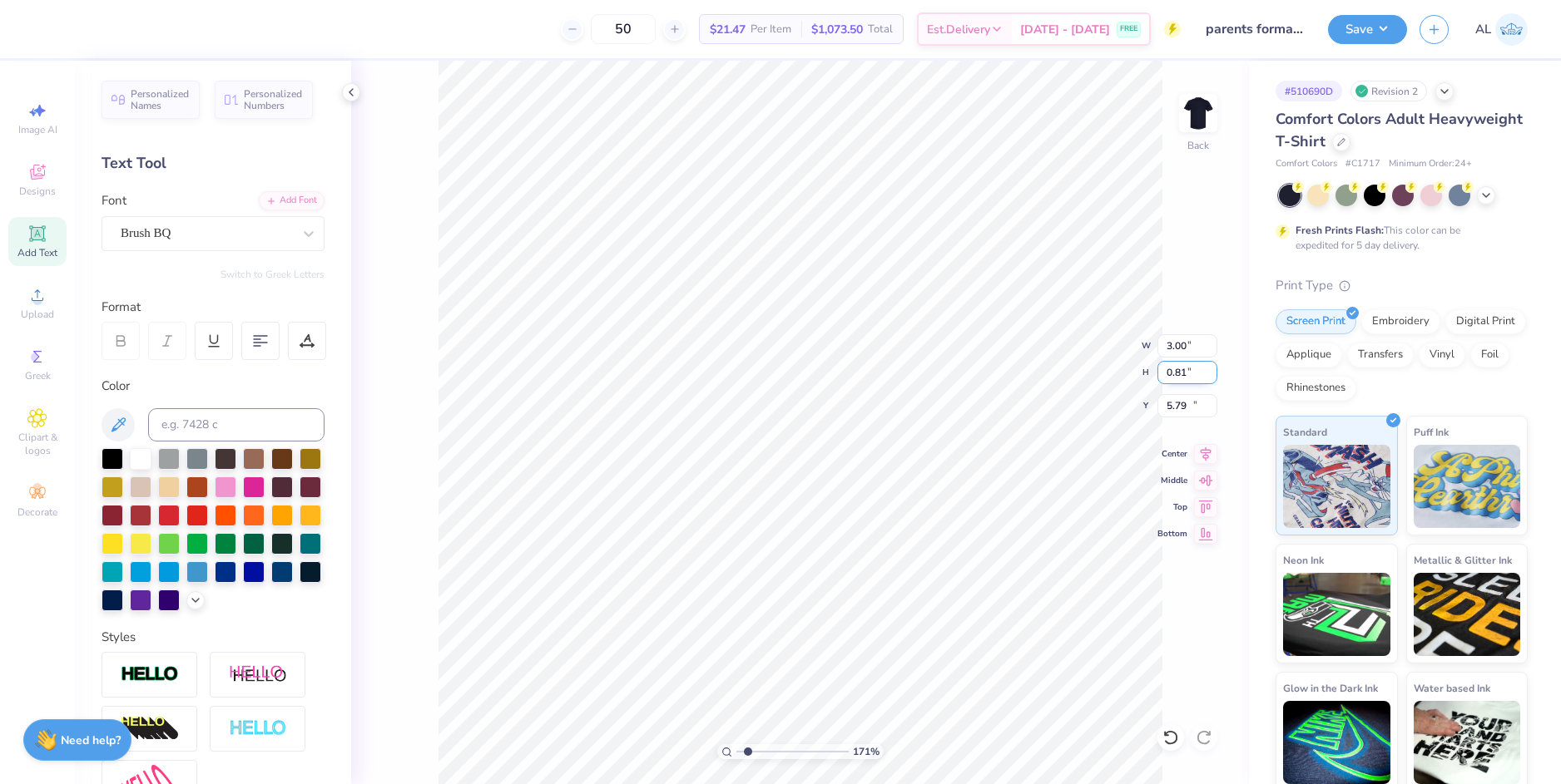
type input "1.13"
type input "10.99"
click at [1176, 343] on input "3.05" at bounding box center [1187, 346] width 60 height 24
click at [1181, 374] on input "1.13" at bounding box center [1187, 373] width 60 height 24
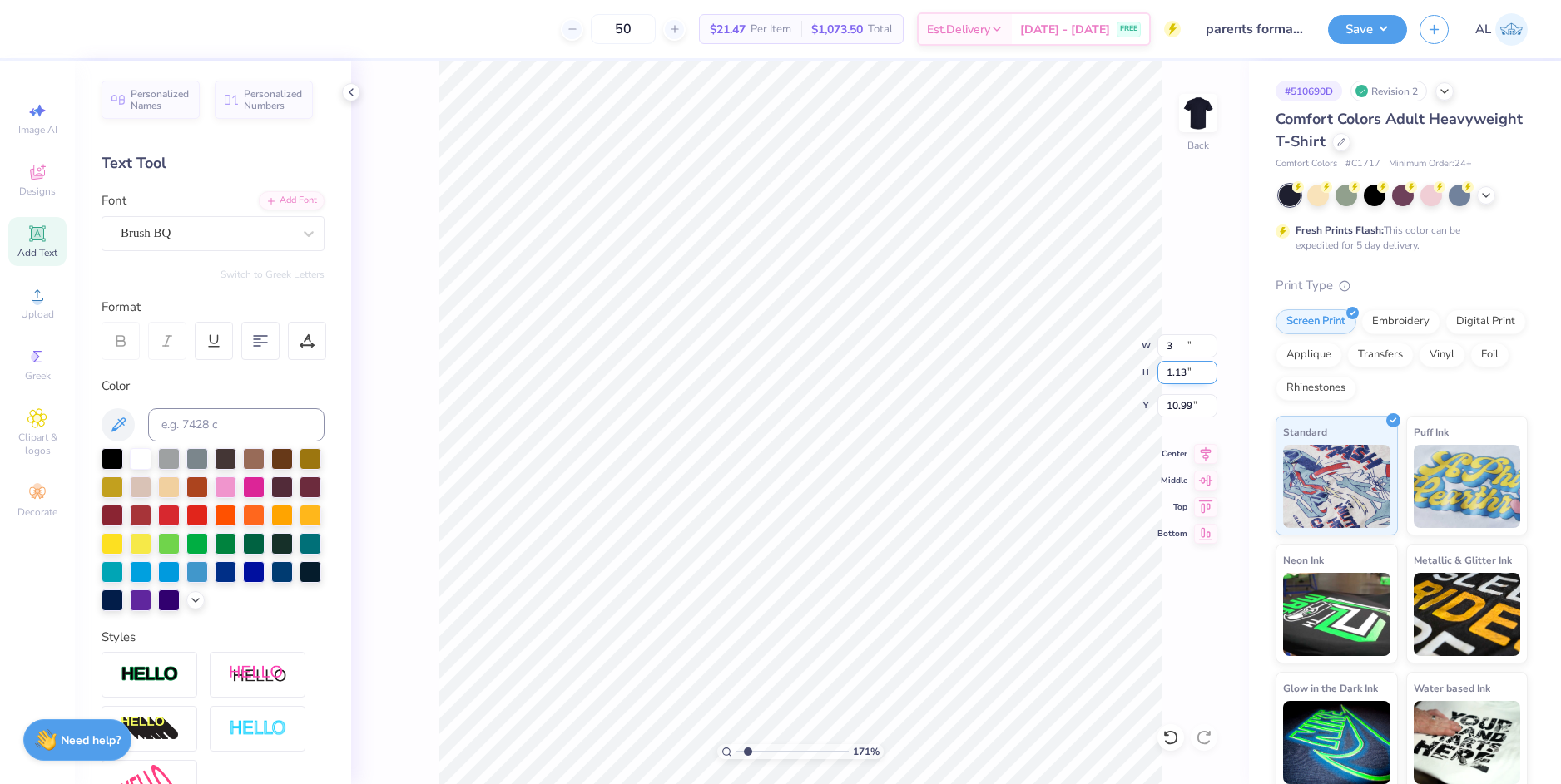
type input "3.00"
type input "1.11"
type input "5.64"
type input "0.81"
type input "5.79"
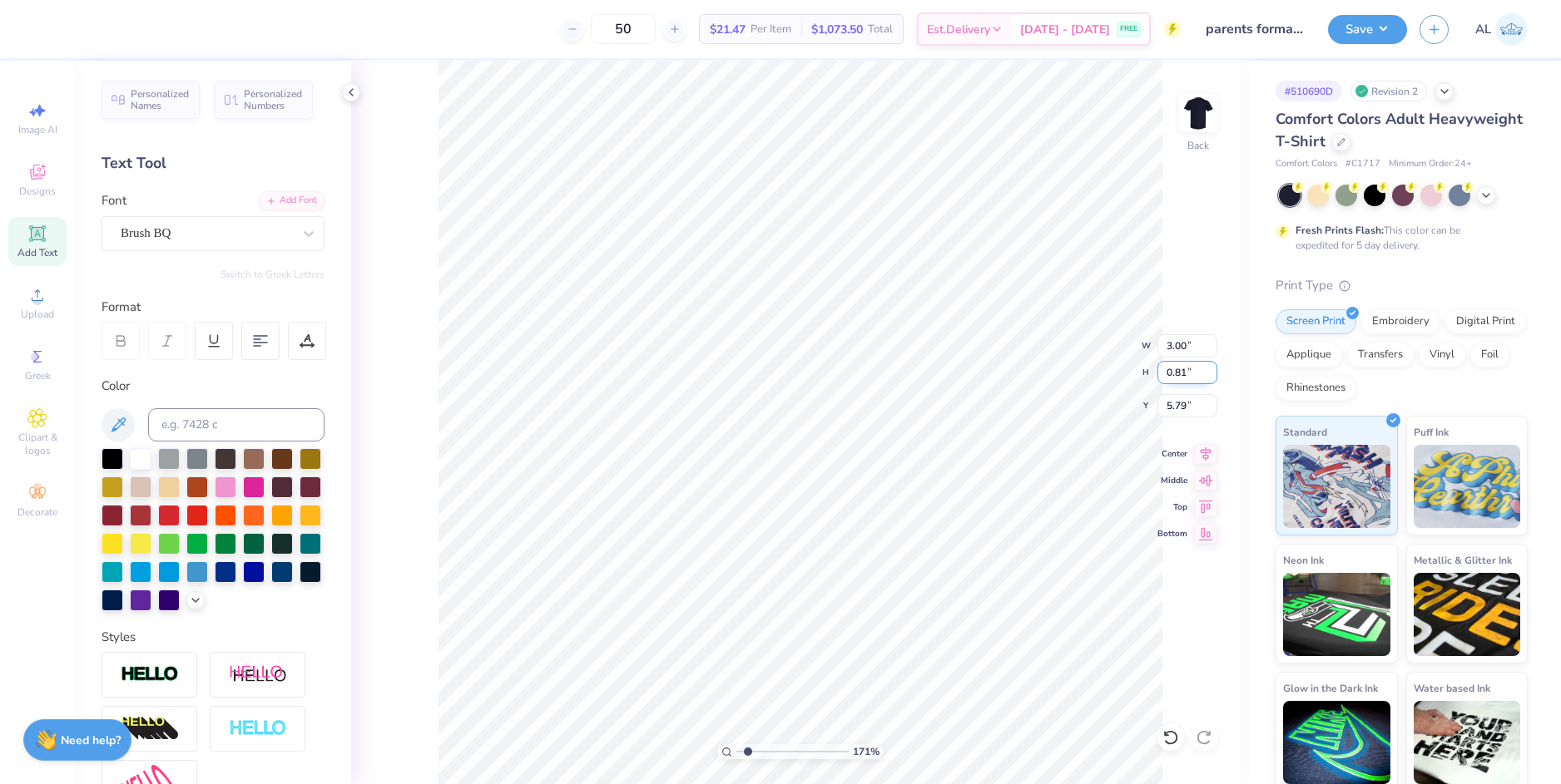
type input "1.11"
type input "5.64"
click at [813, 636] on li "Send Backward" at bounding box center [793, 641] width 131 height 33
click at [801, 656] on li "Send to Back" at bounding box center [770, 661] width 131 height 33
click at [825, 593] on li "Group" at bounding box center [817, 601] width 131 height 33
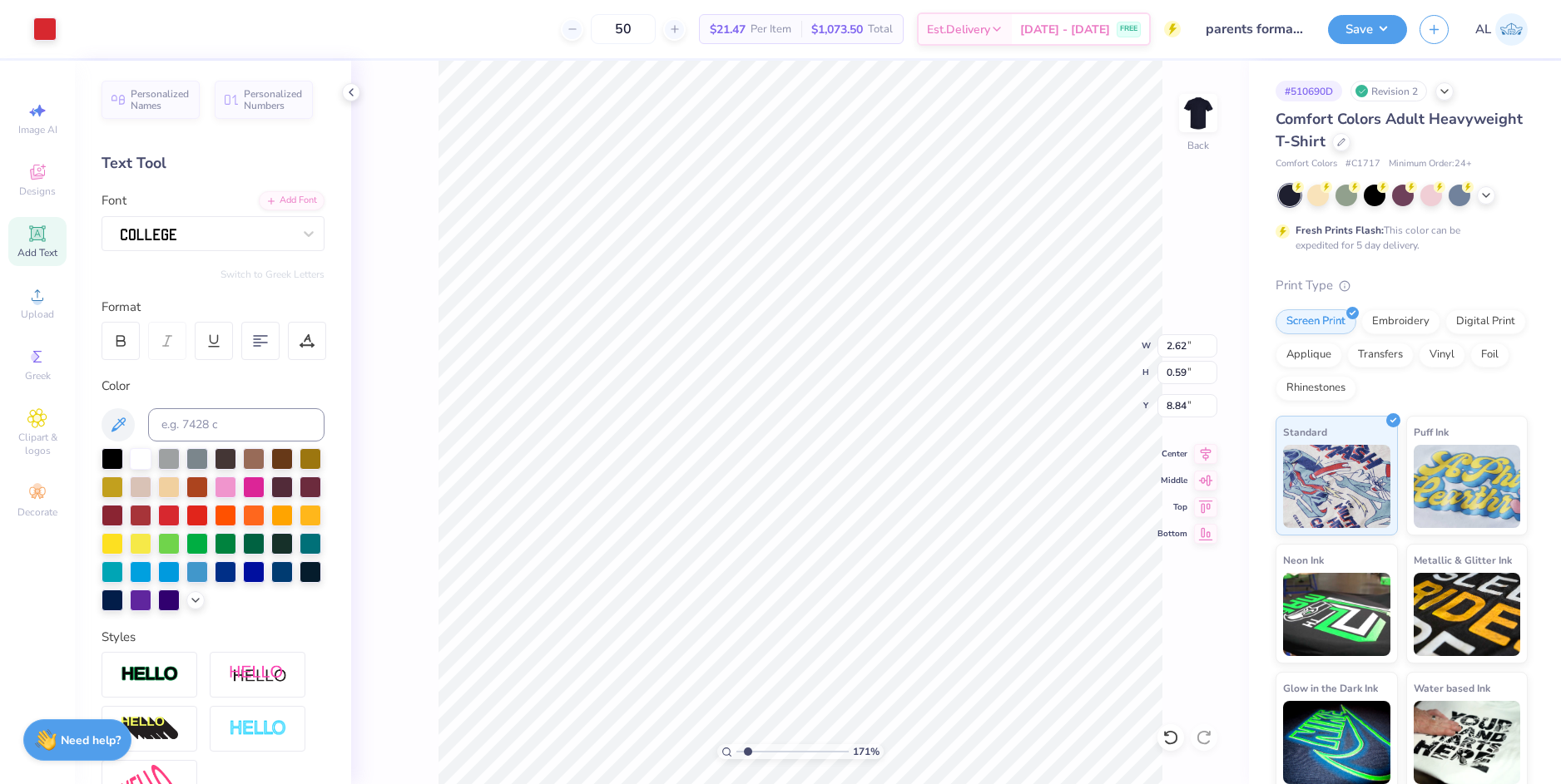
type input "2.72"
type input "1.85"
click at [802, 603] on li "Group" at bounding box center [795, 601] width 131 height 33
type input "7.28"
click at [1207, 454] on icon at bounding box center [1206, 452] width 24 height 20
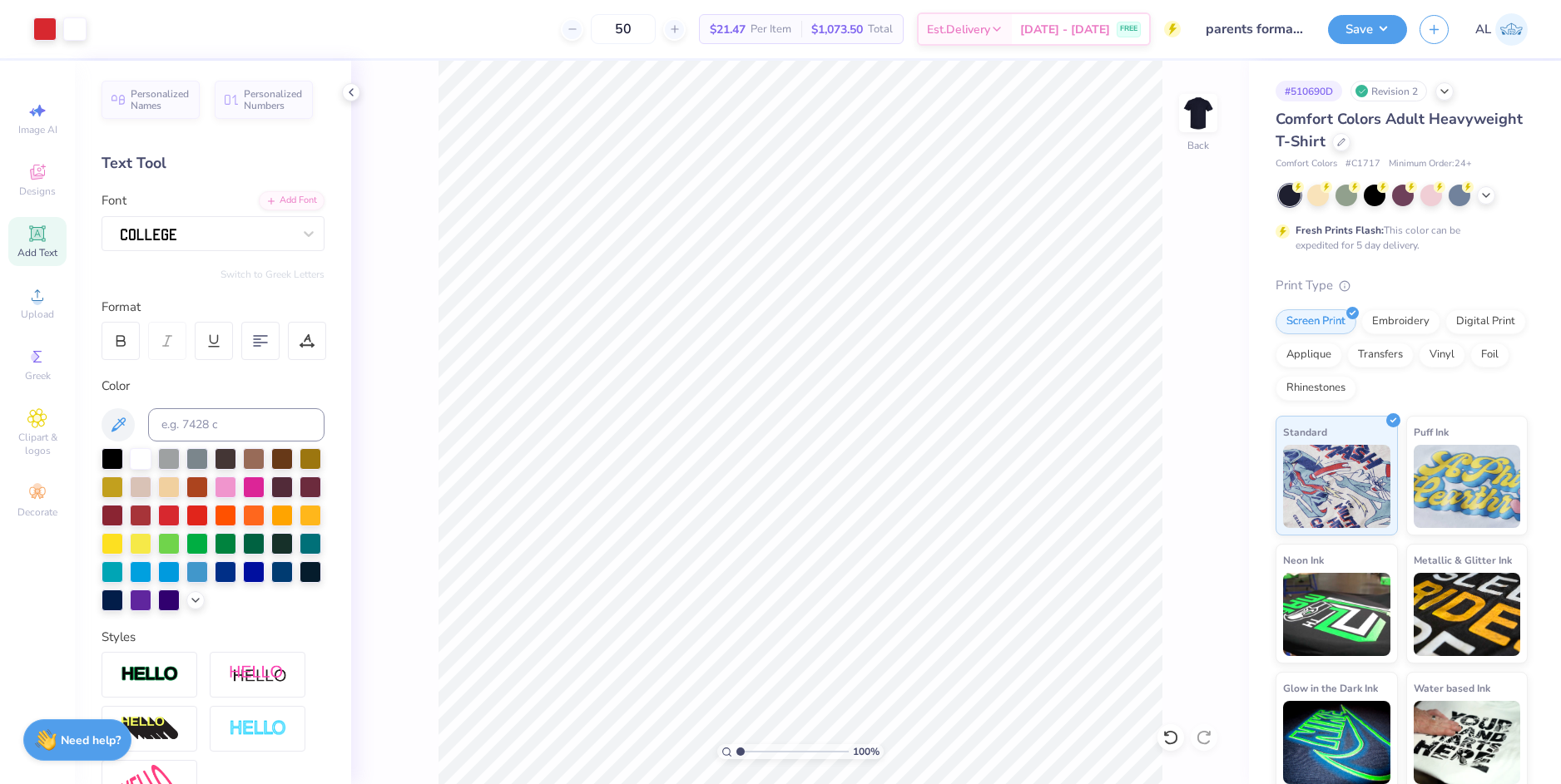
drag, startPoint x: 744, startPoint y: 750, endPoint x: 709, endPoint y: 749, distance: 35.0
type input "1"
click at [736, 749] on input "range" at bounding box center [792, 751] width 113 height 15
type input "7.14"
click at [913, 552] on li "Group" at bounding box center [930, 552] width 131 height 33
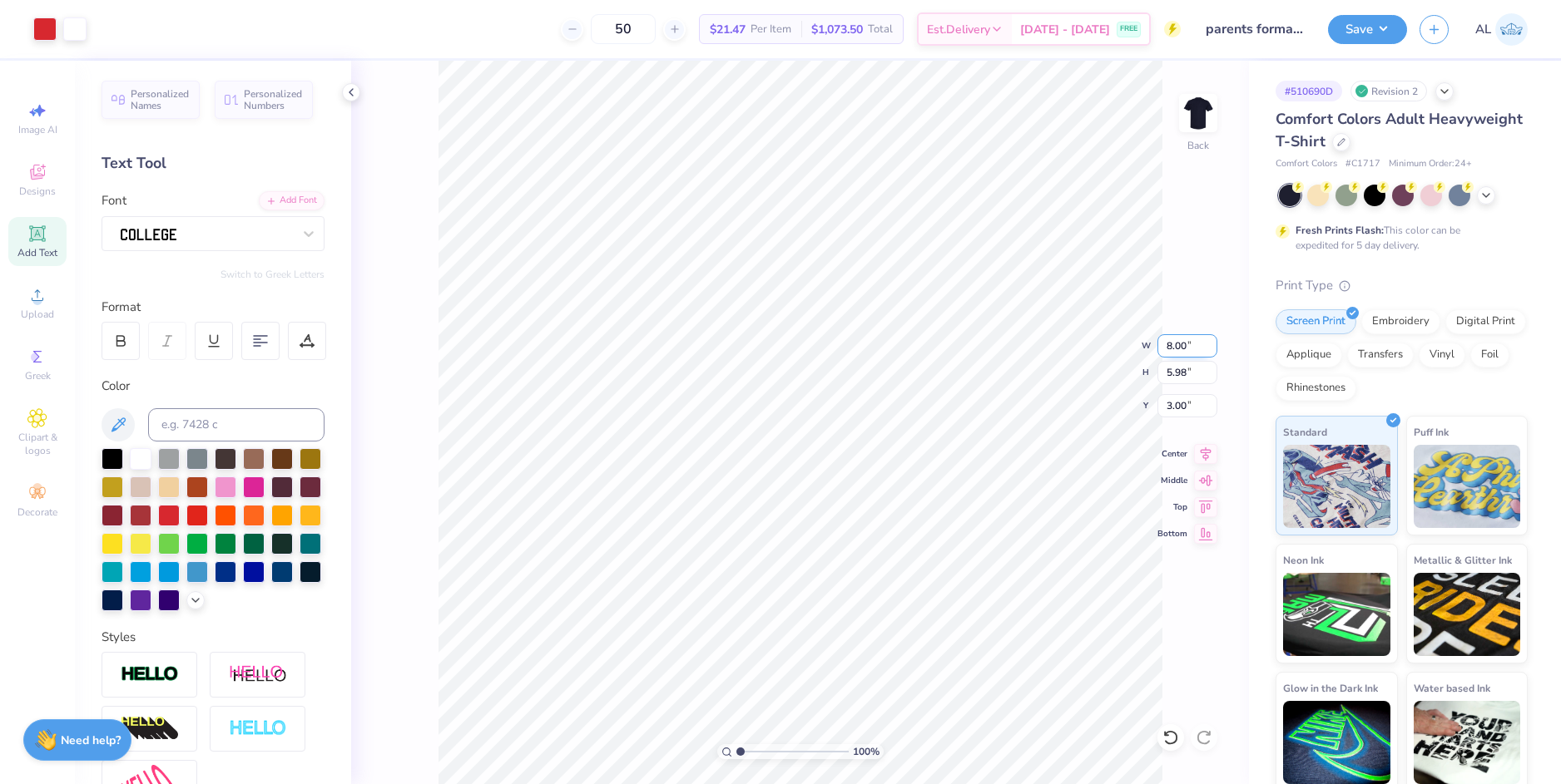
click at [1179, 349] on input "8.00" at bounding box center [1187, 346] width 60 height 24
click at [352, 98] on icon at bounding box center [350, 92] width 13 height 13
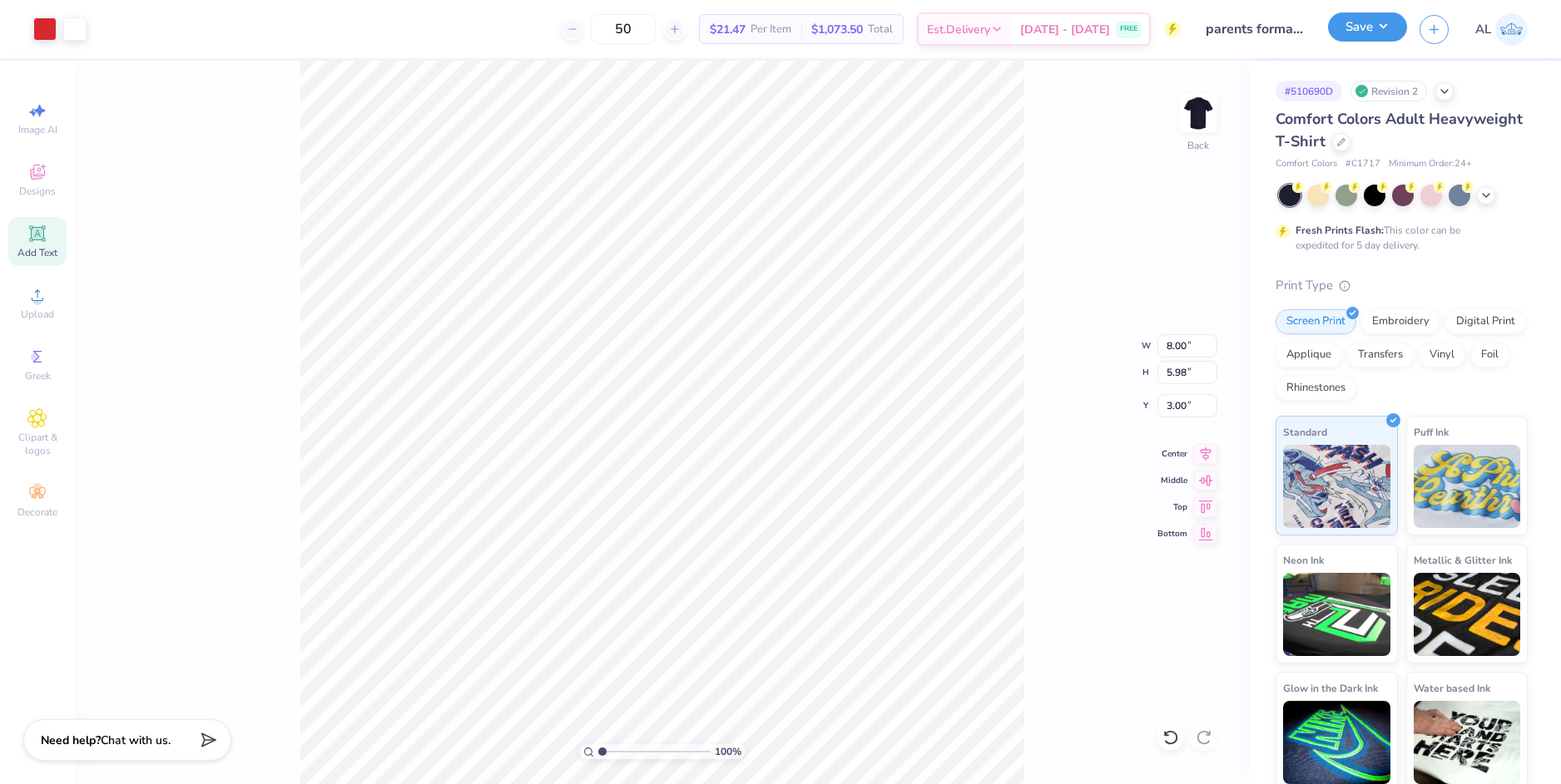
click at [1366, 40] on button "Save" at bounding box center [1367, 27] width 79 height 29
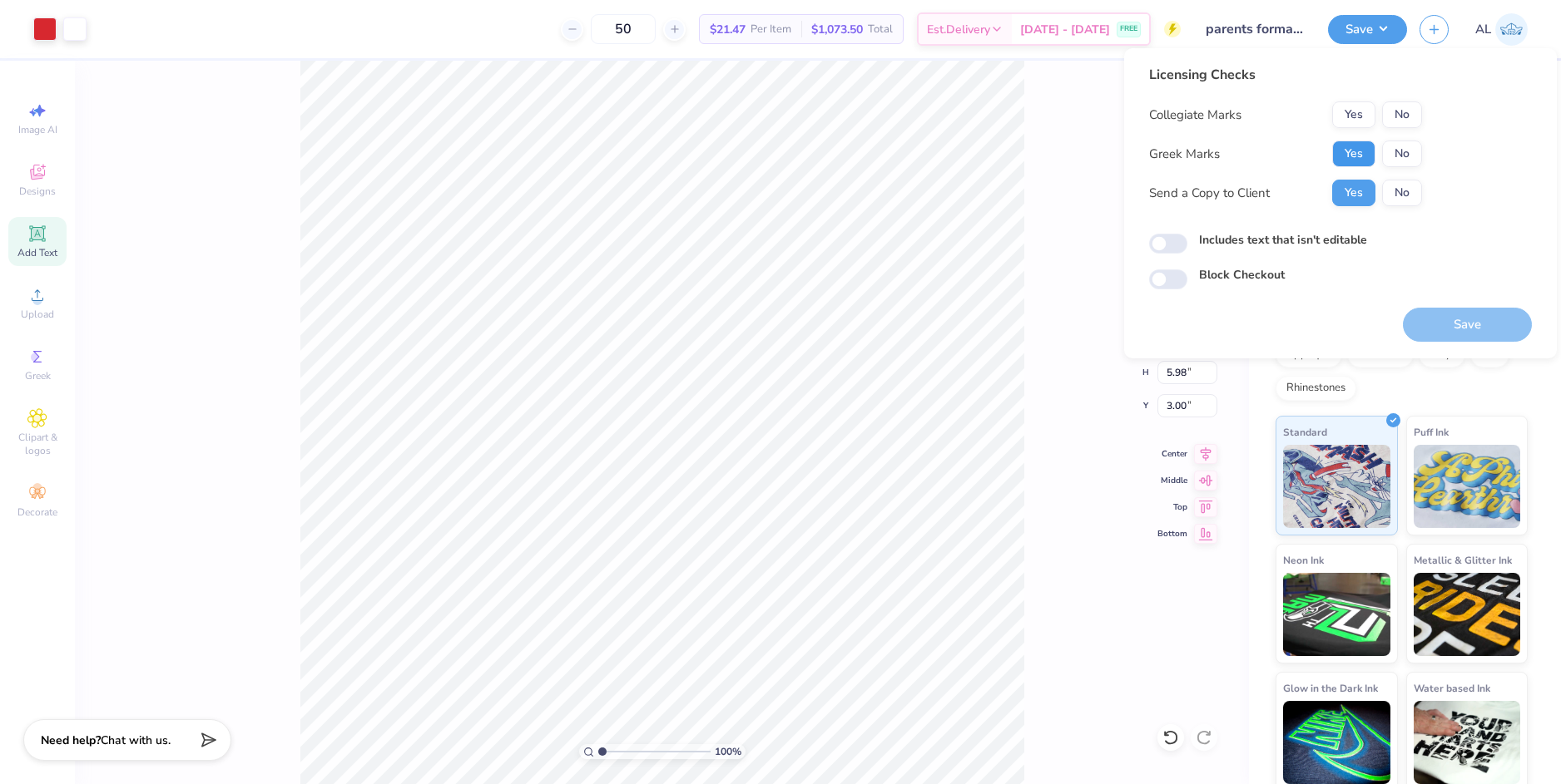
click at [1348, 149] on button "Yes" at bounding box center [1354, 153] width 44 height 27
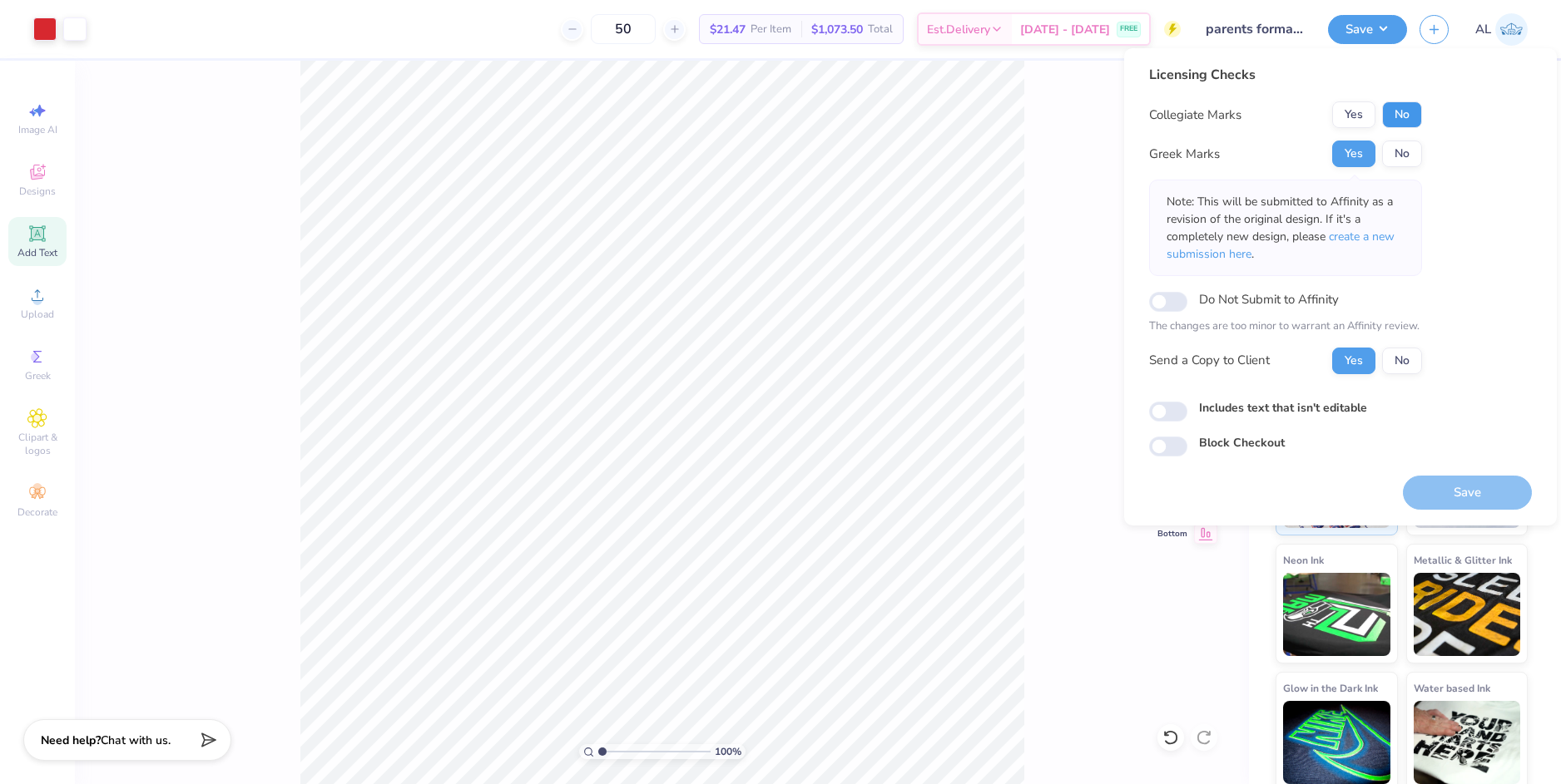
click at [1406, 114] on button "No" at bounding box center [1402, 115] width 40 height 27
click at [1442, 489] on button "Save" at bounding box center [1467, 492] width 129 height 34
